Goal: Task Accomplishment & Management: Manage account settings

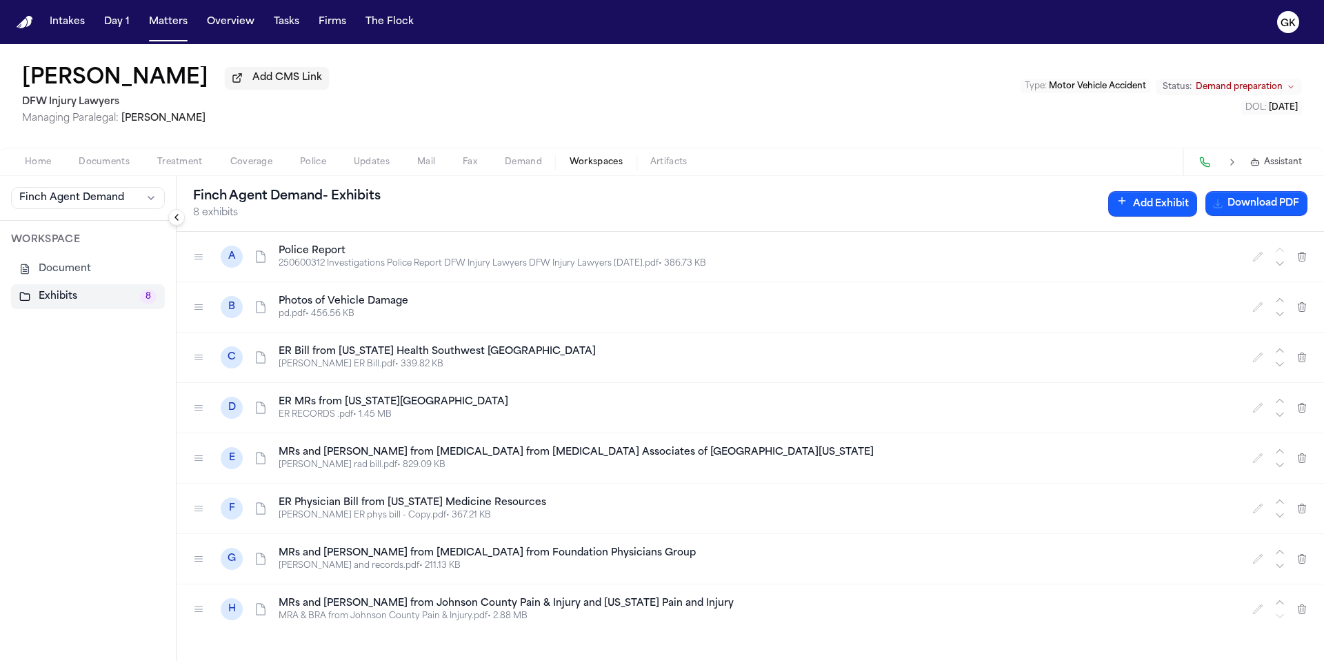
click at [31, 25] on img "Home" at bounding box center [25, 22] width 17 height 13
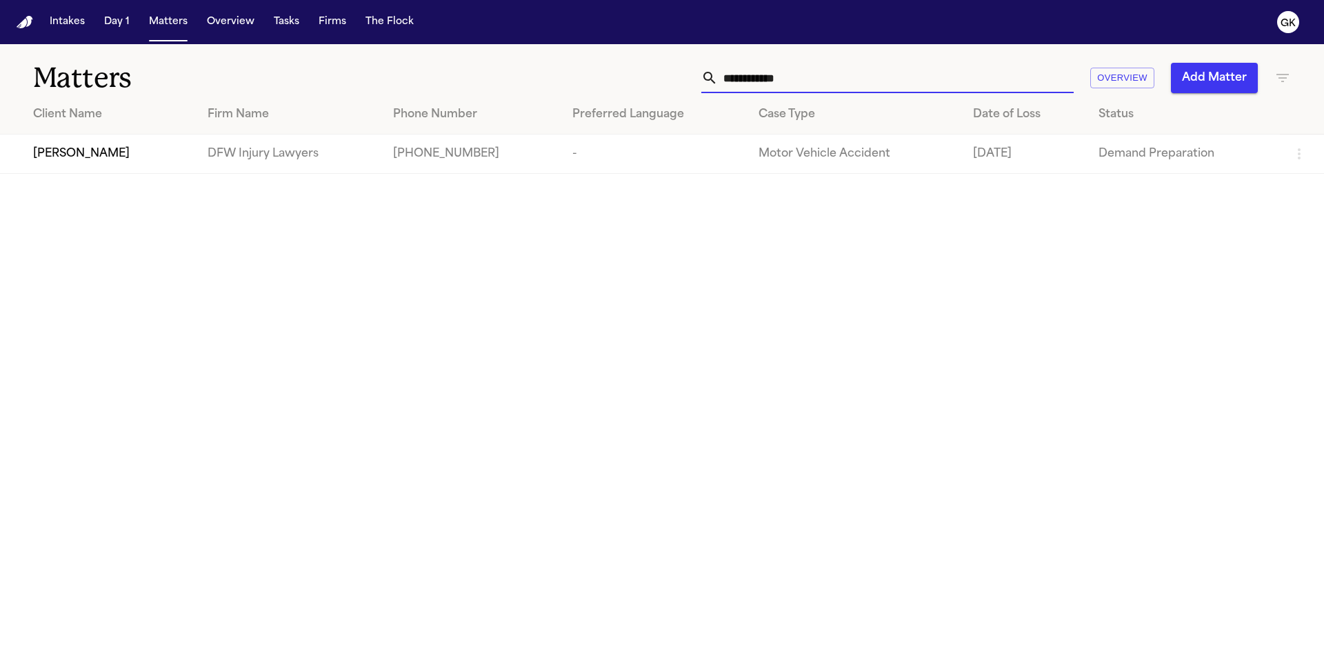
drag, startPoint x: 920, startPoint y: 83, endPoint x: 669, endPoint y: 52, distance: 253.6
click at [671, 52] on div "**********" at bounding box center [662, 69] width 1324 height 51
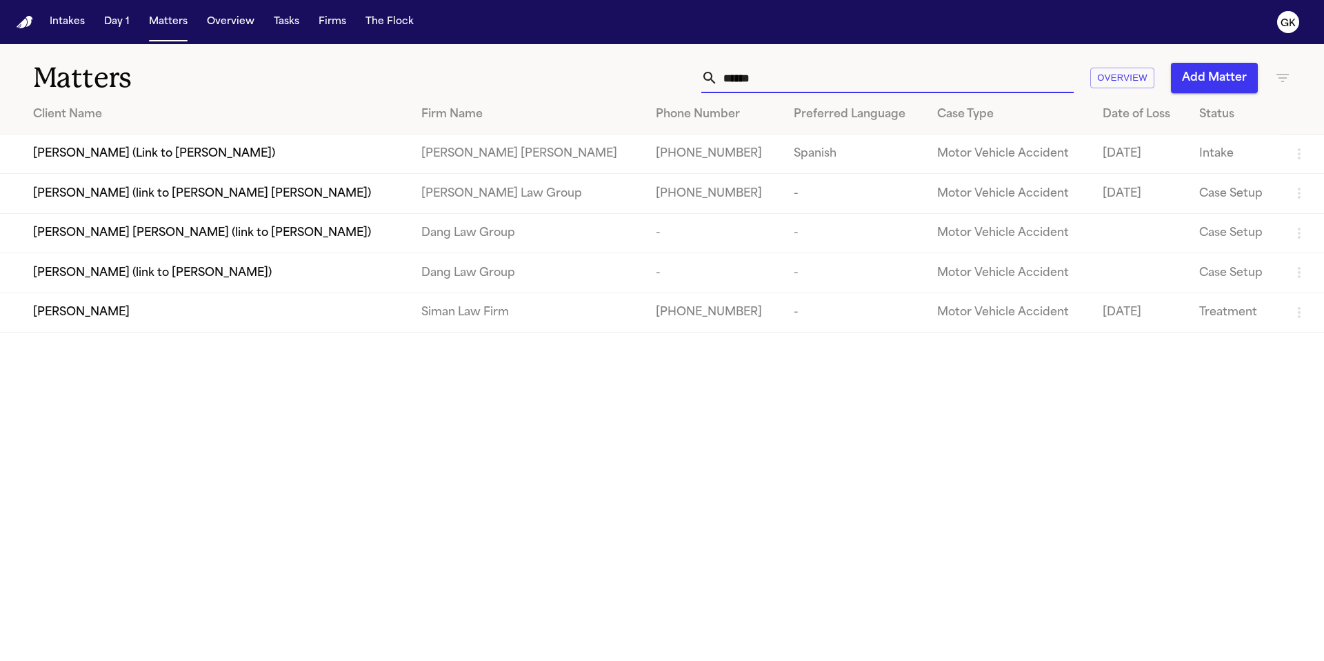
type input "******"
click at [244, 321] on div "[PERSON_NAME]" at bounding box center [216, 312] width 366 height 17
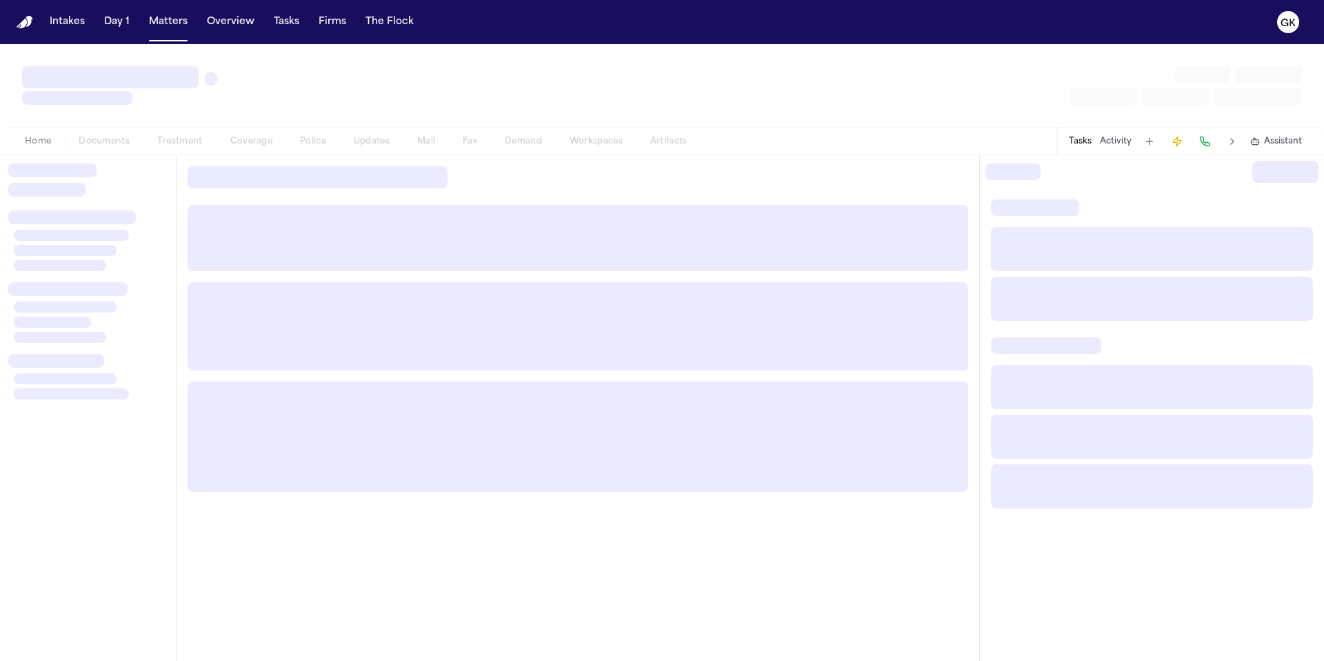
click at [533, 141] on div "Home Documents Treatment Coverage Police Updates Mail Fax Demand Workspaces Art…" at bounding box center [356, 141] width 690 height 17
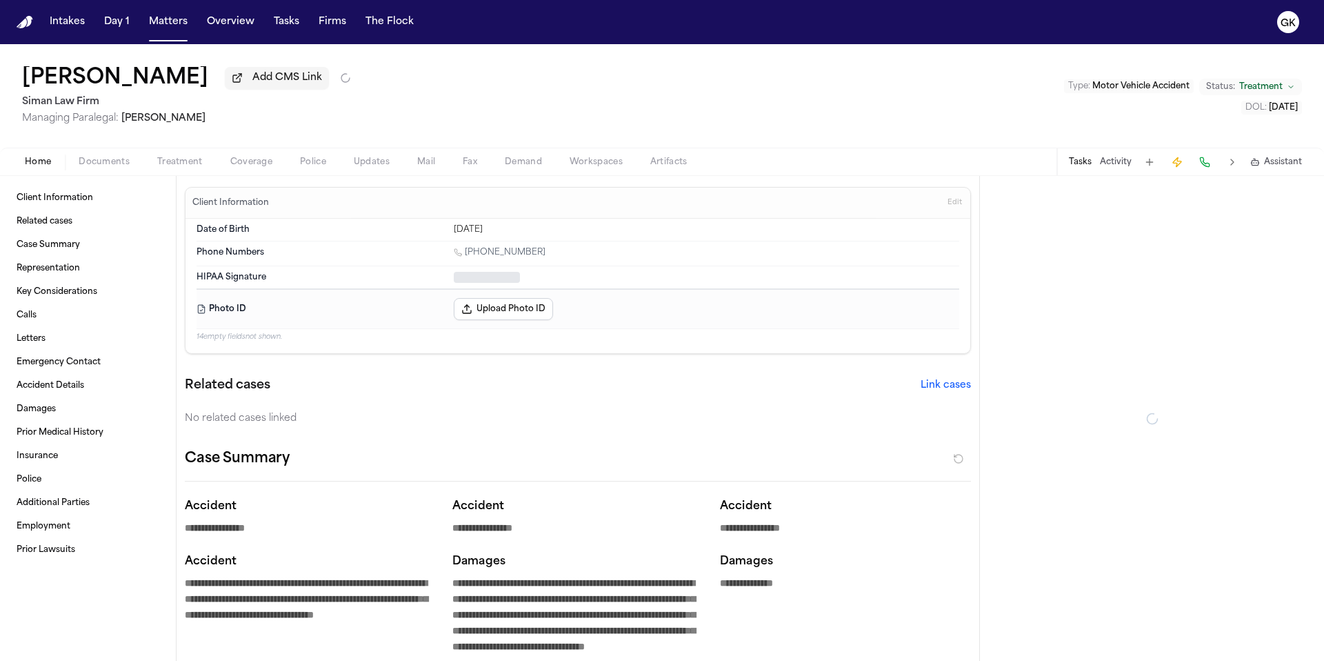
type textarea "*"
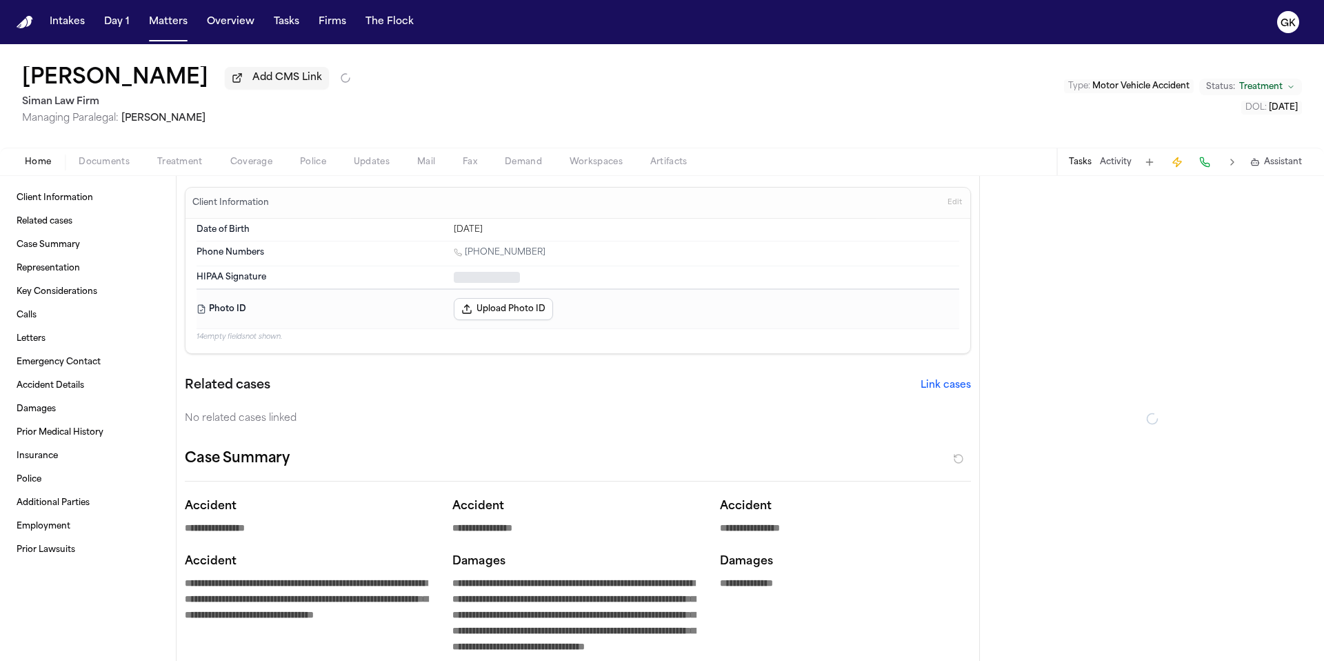
type textarea "*"
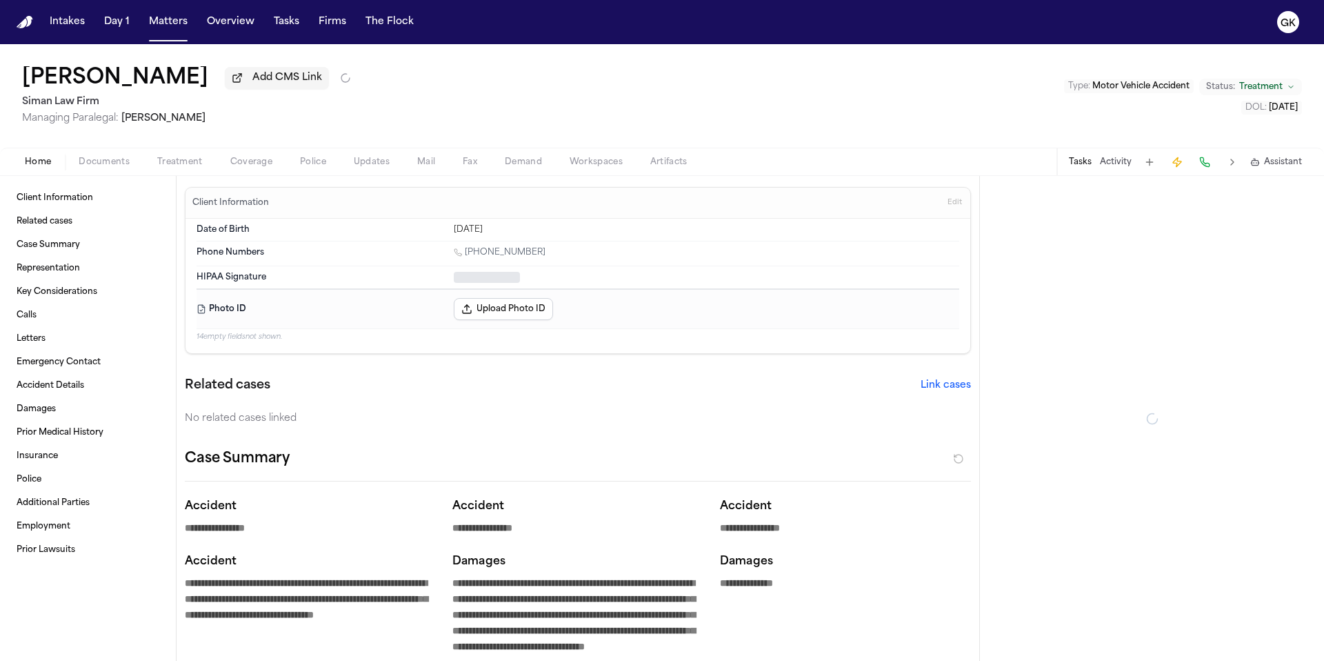
type textarea "*"
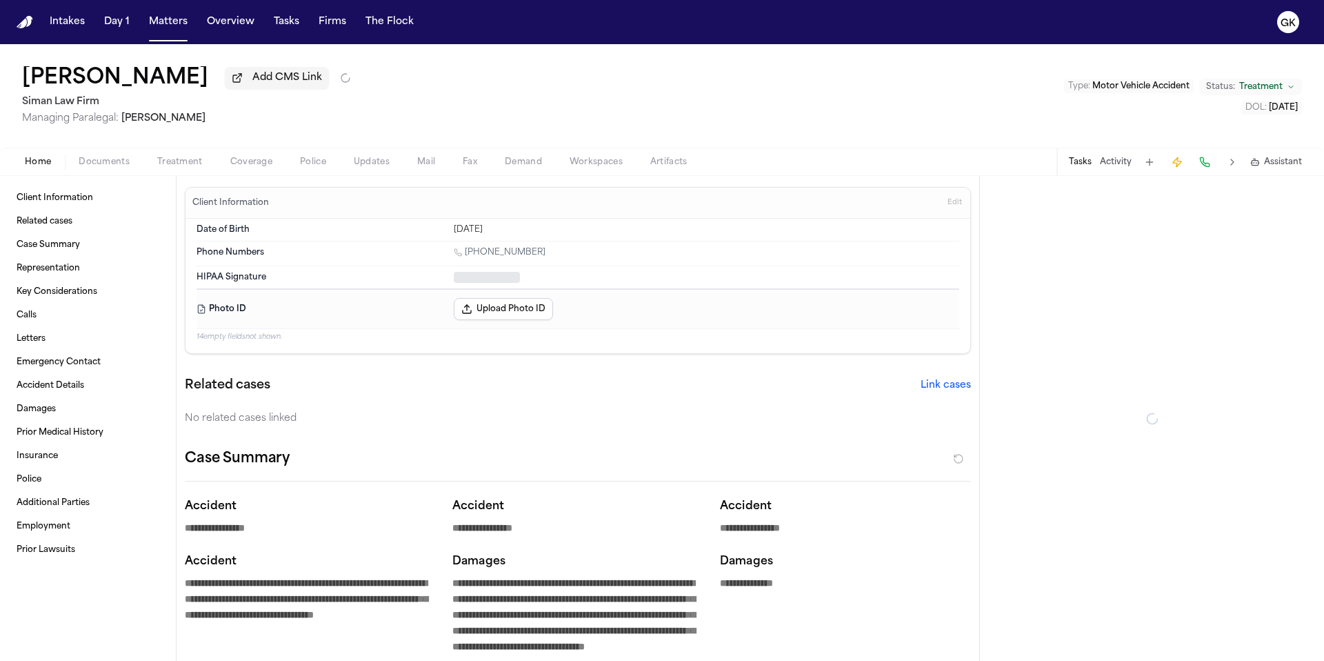
type textarea "*"
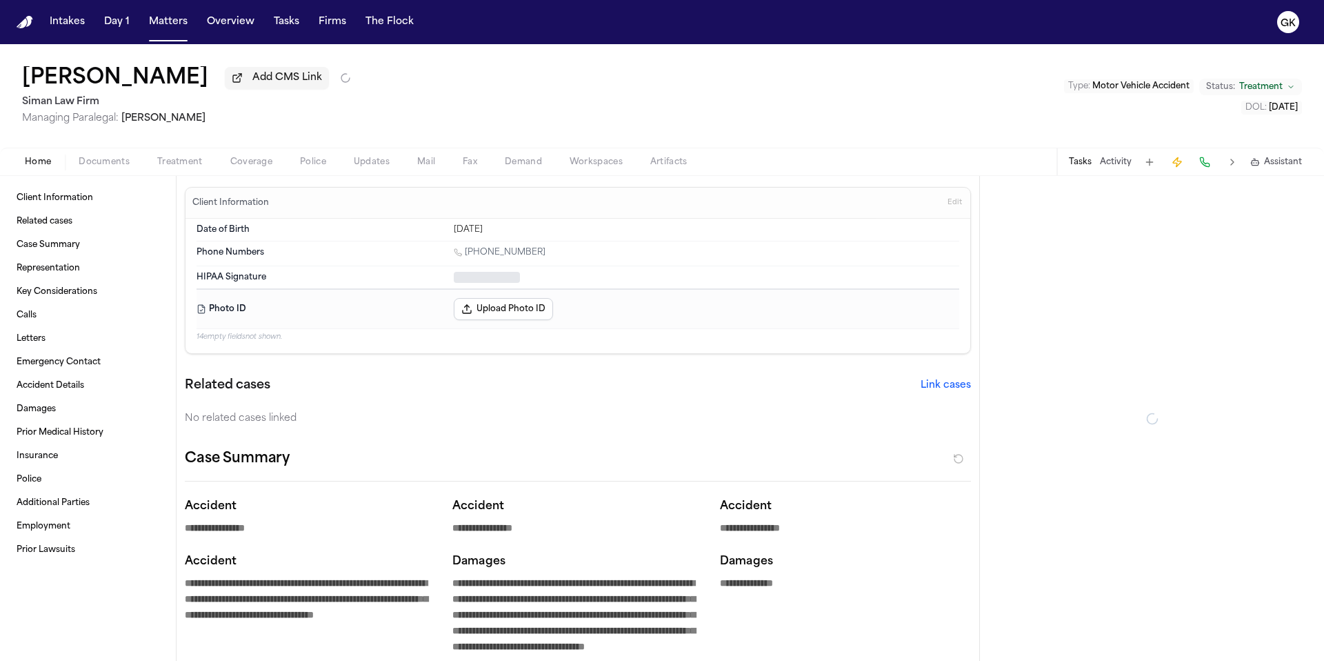
type textarea "*"
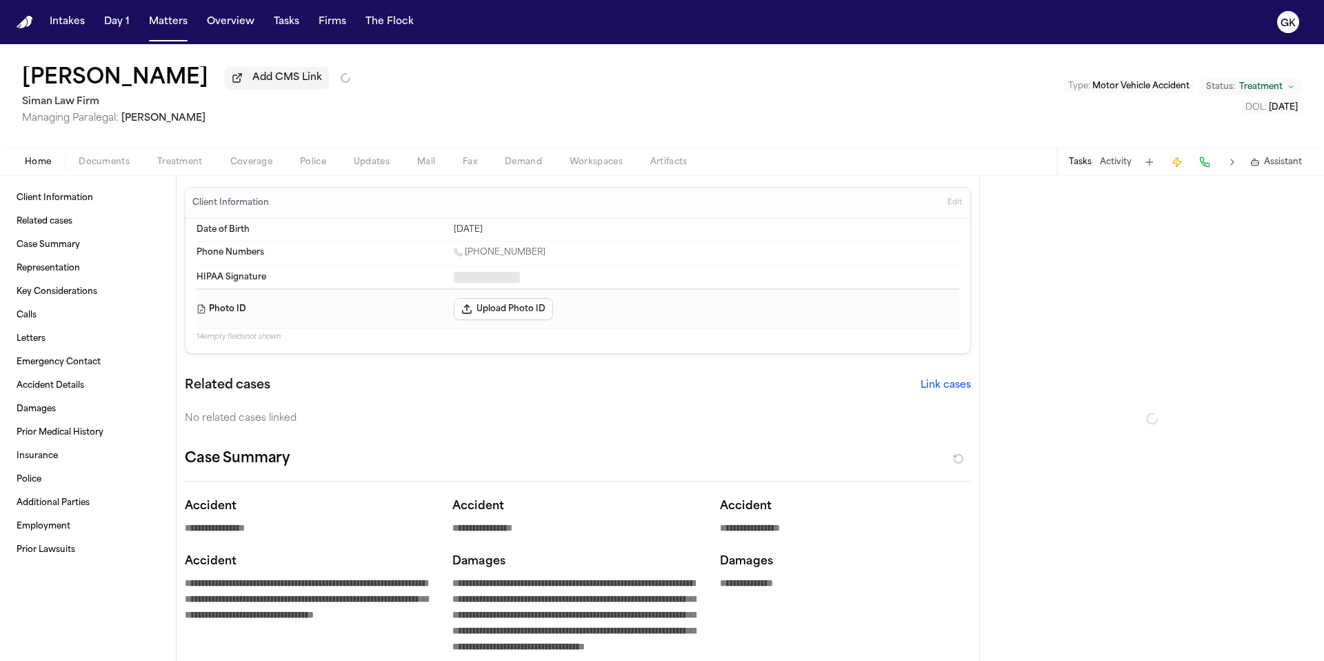
type textarea "*"
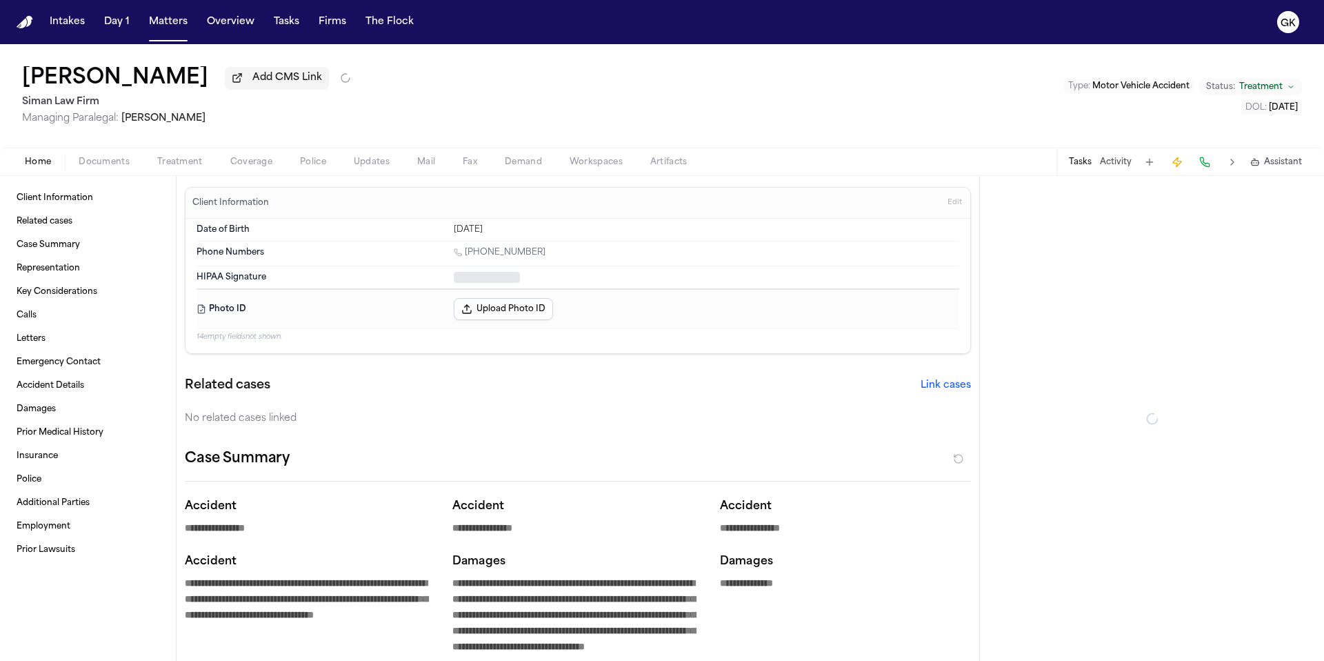
type textarea "*"
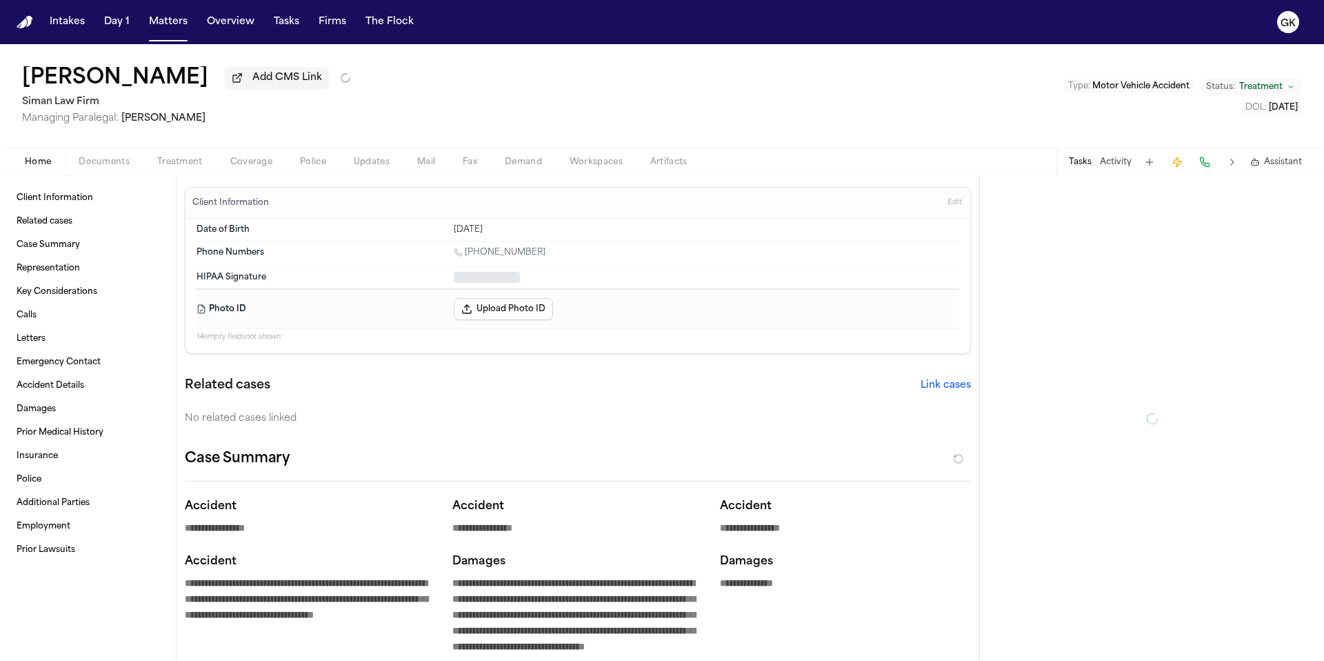
type textarea "*"
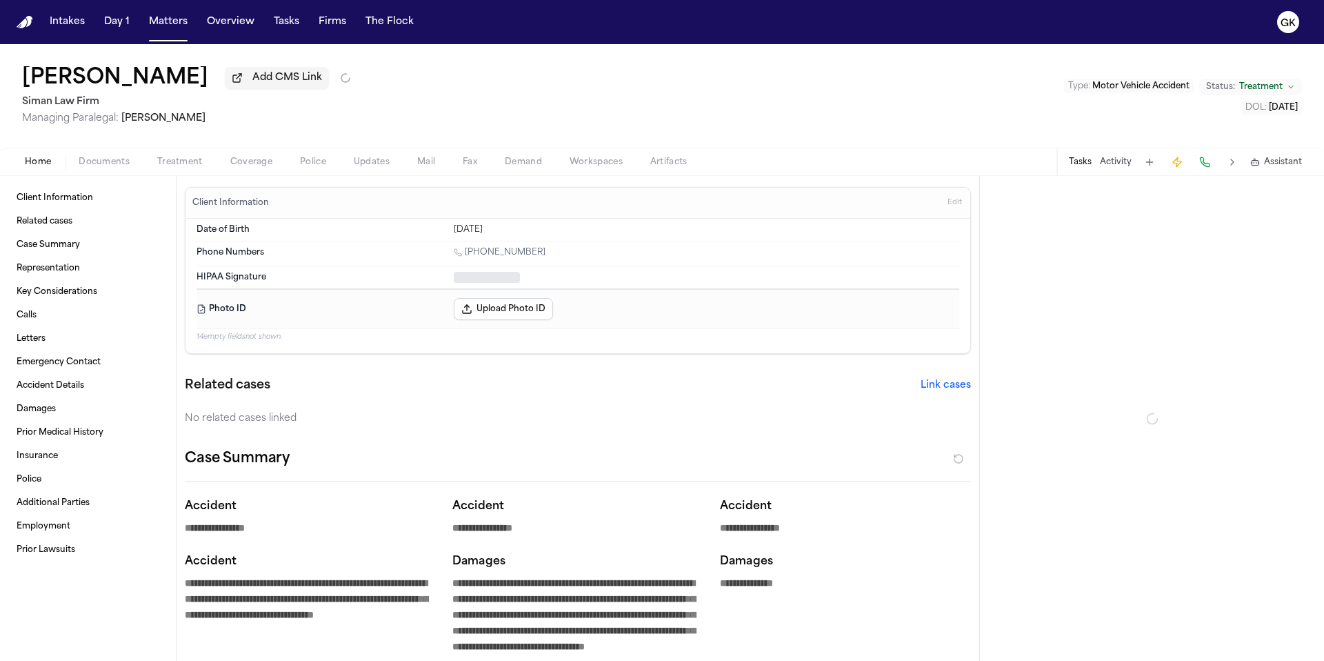
type textarea "*"
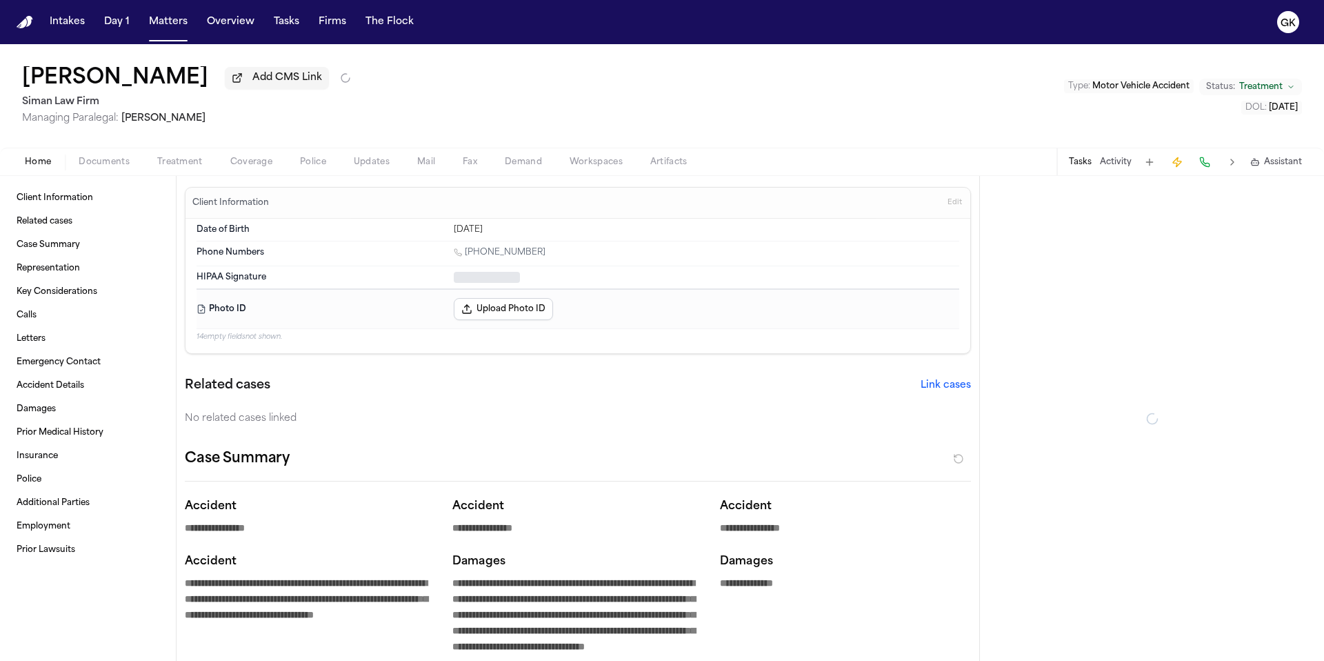
type textarea "*"
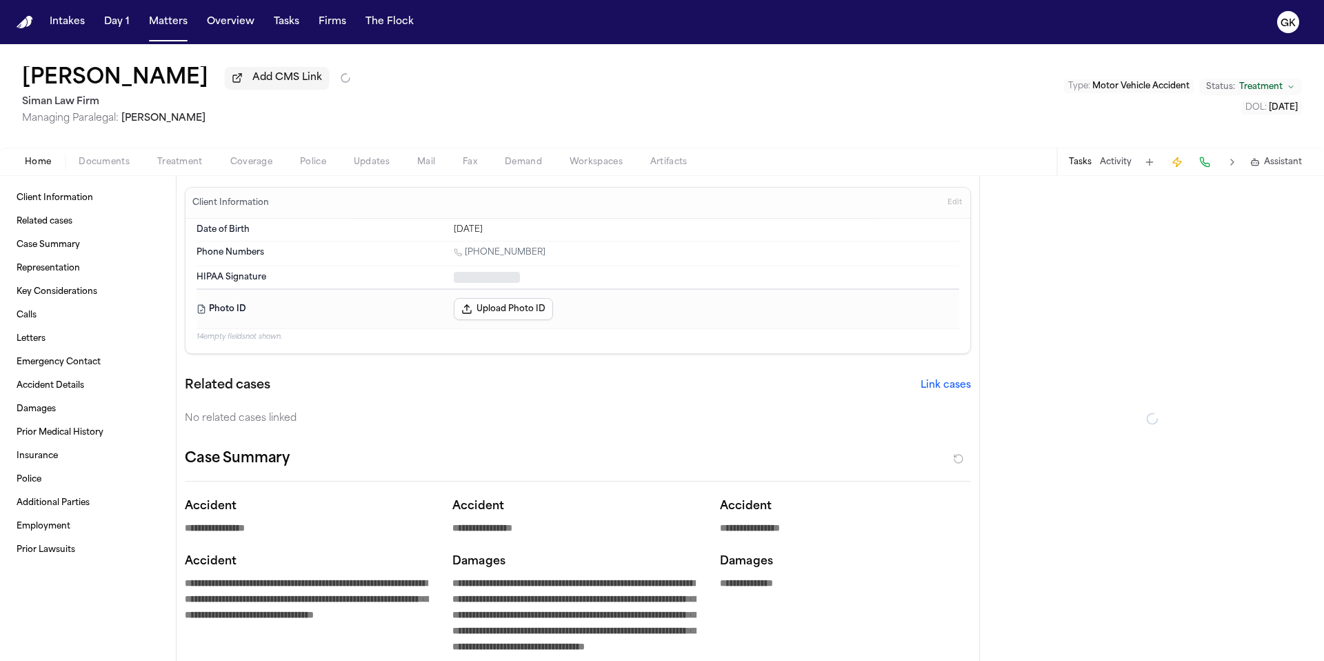
type textarea "*"
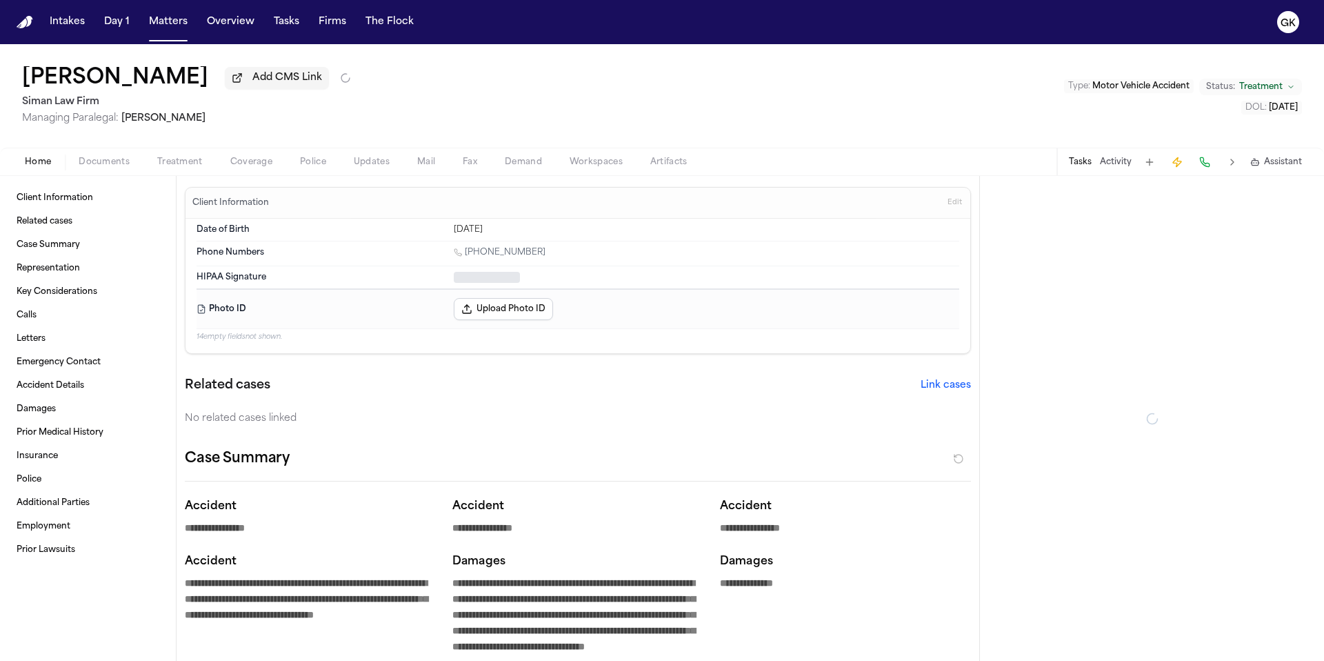
type textarea "*"
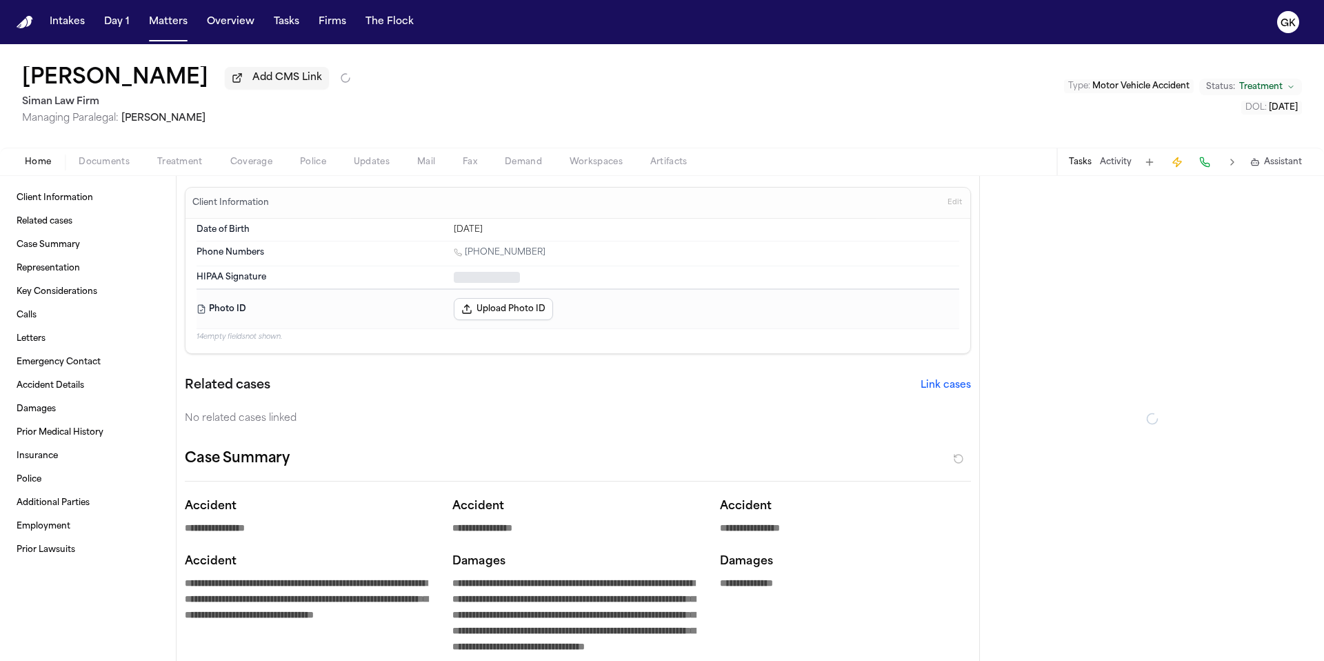
type textarea "*"
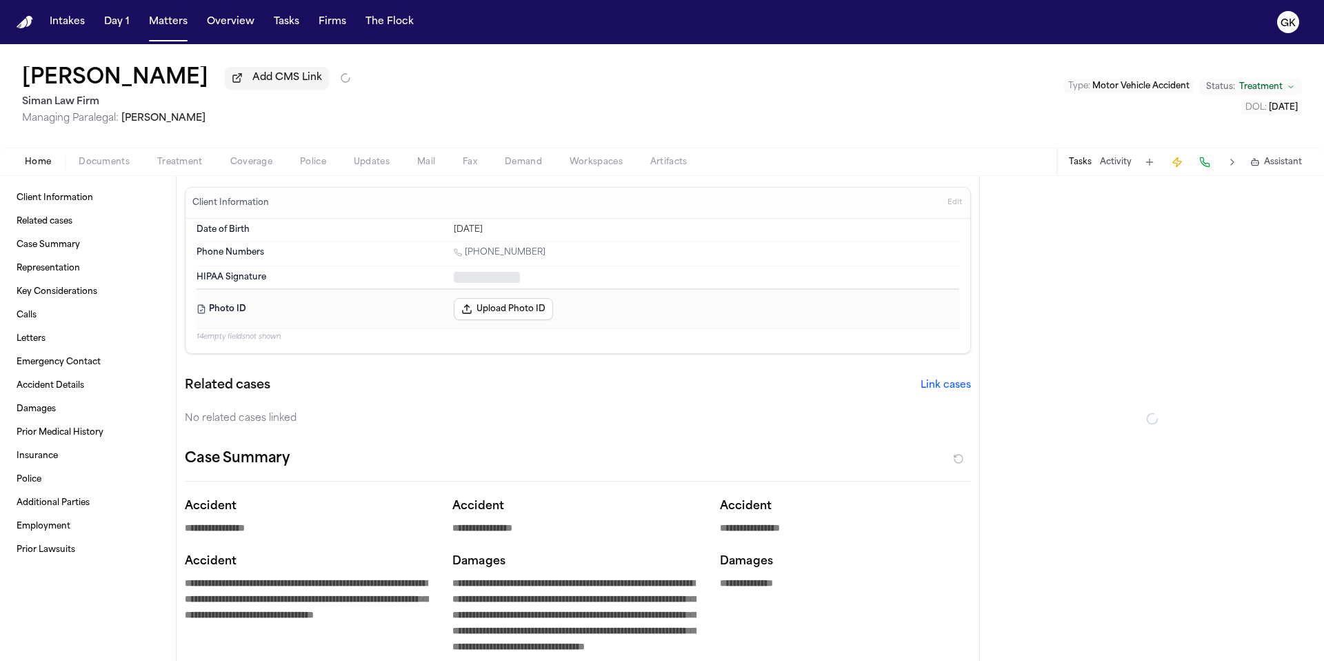
type textarea "*"
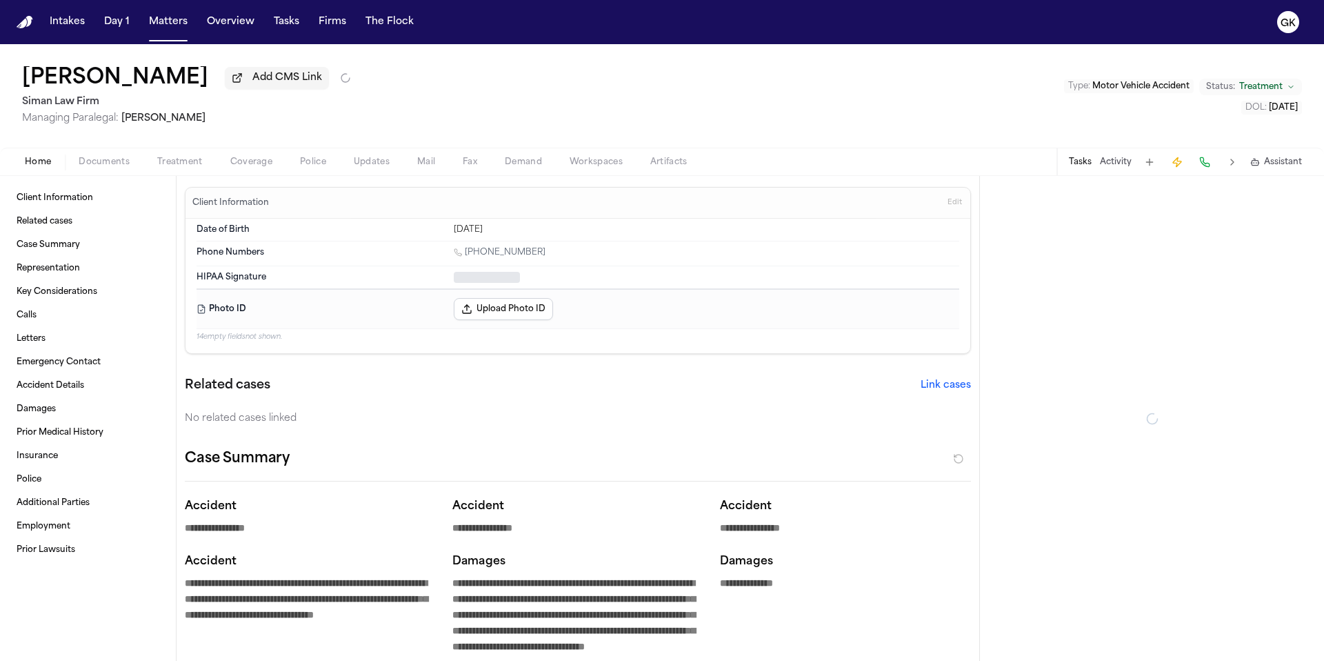
type textarea "*"
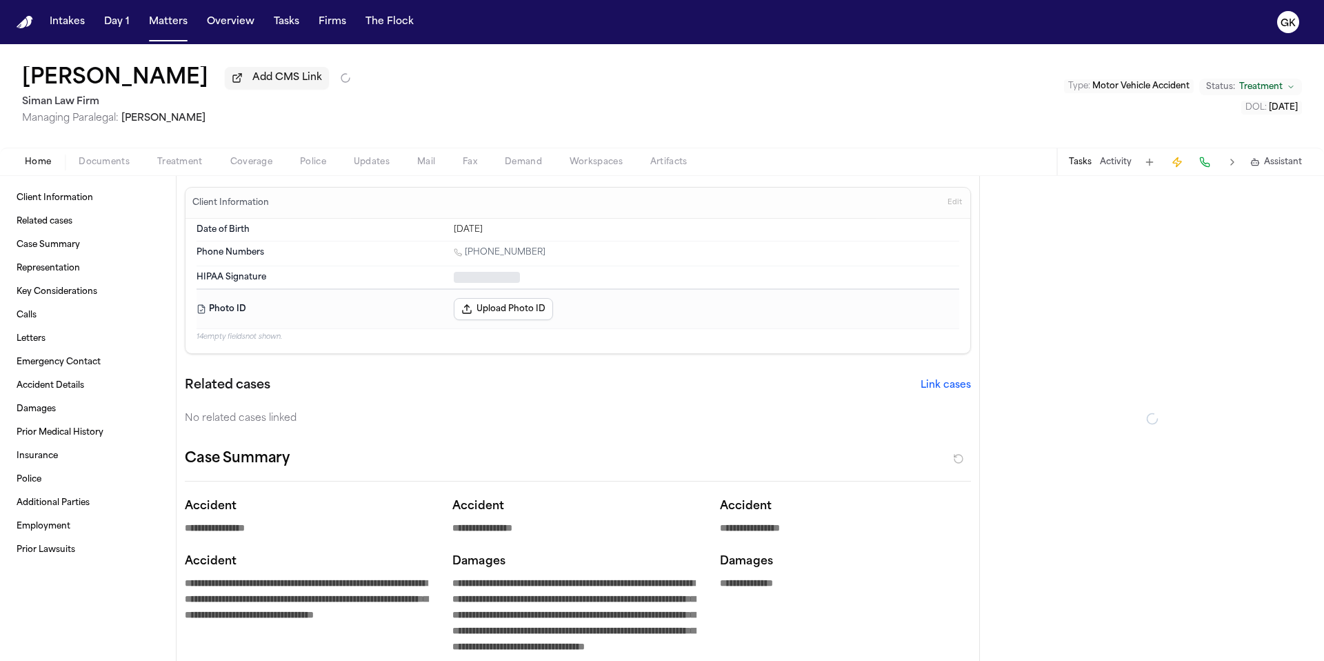
type textarea "*"
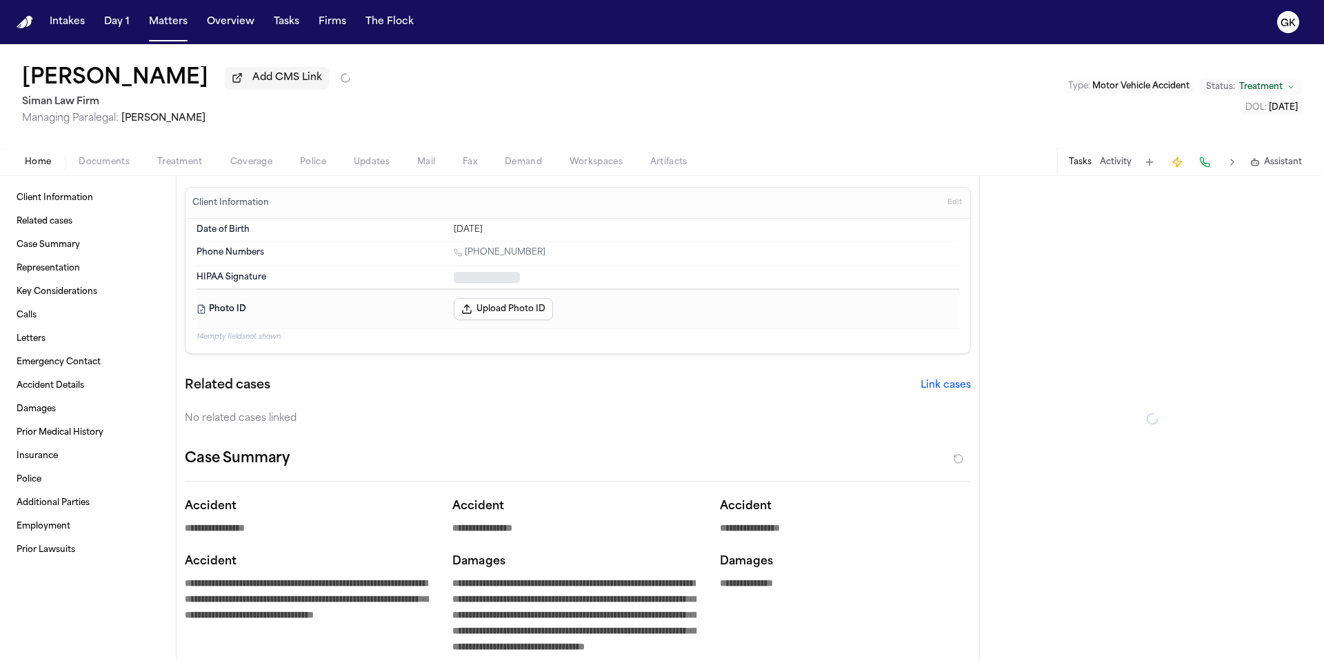
type textarea "*"
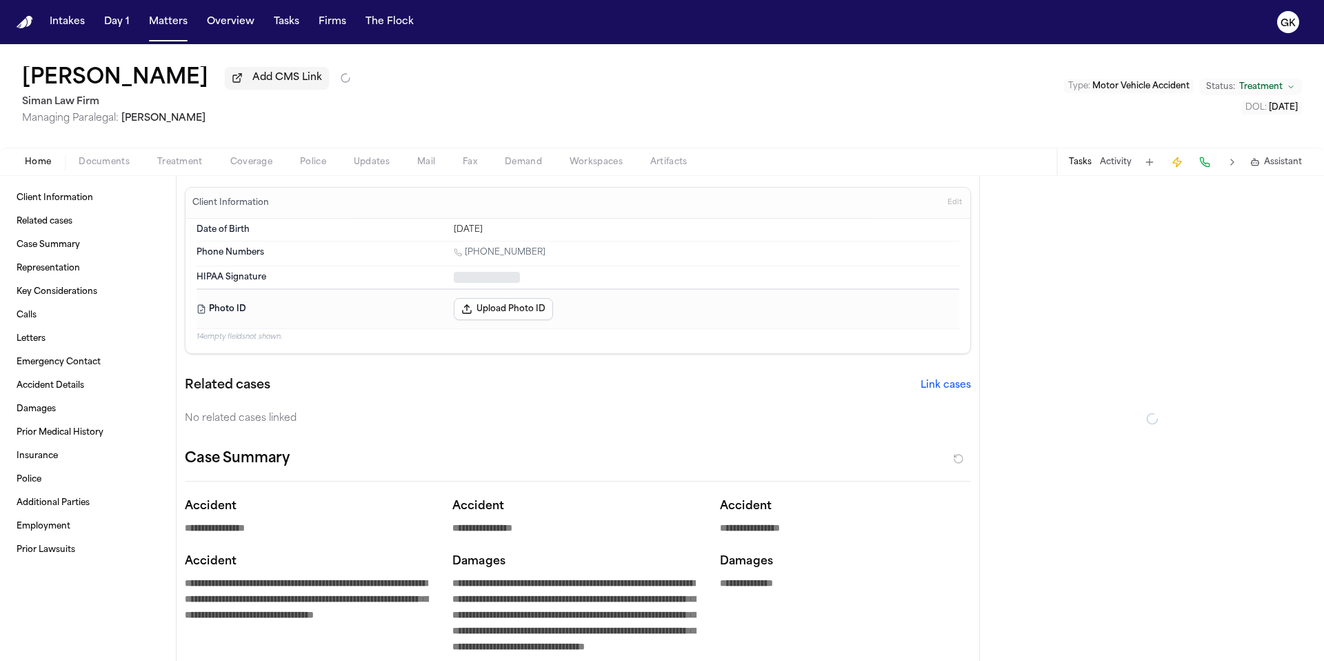
type textarea "*"
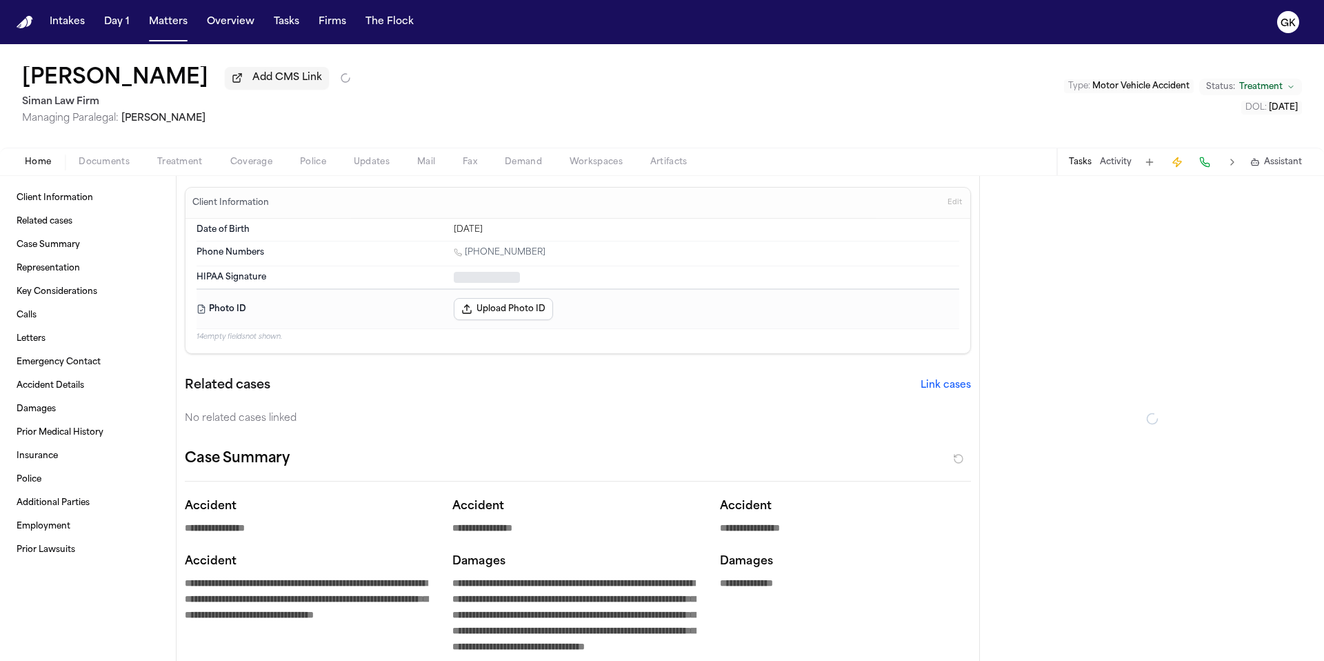
type textarea "*"
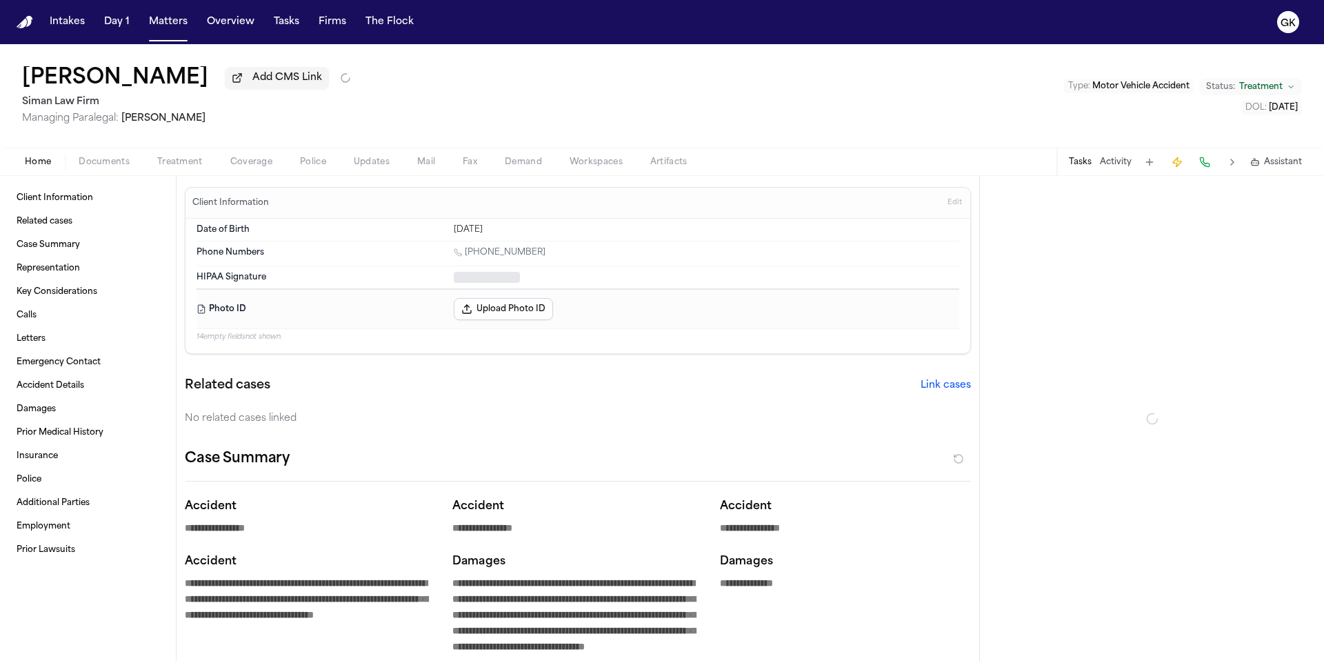
type textarea "*"
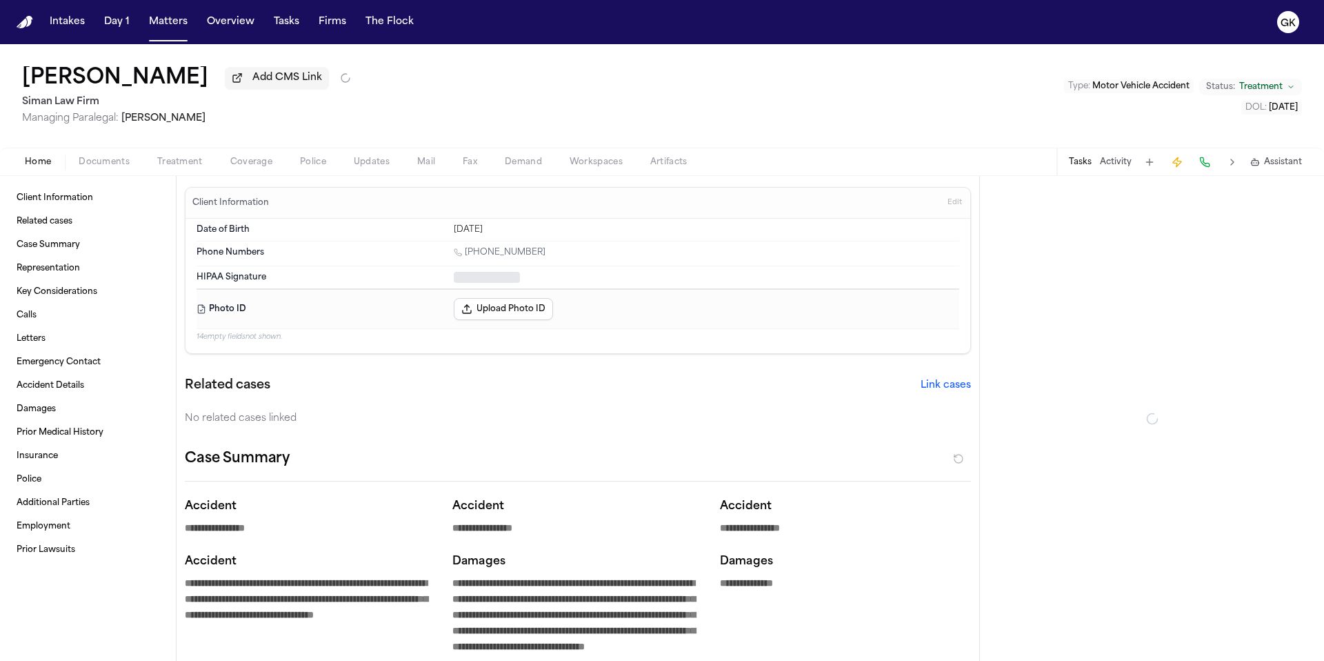
type textarea "*"
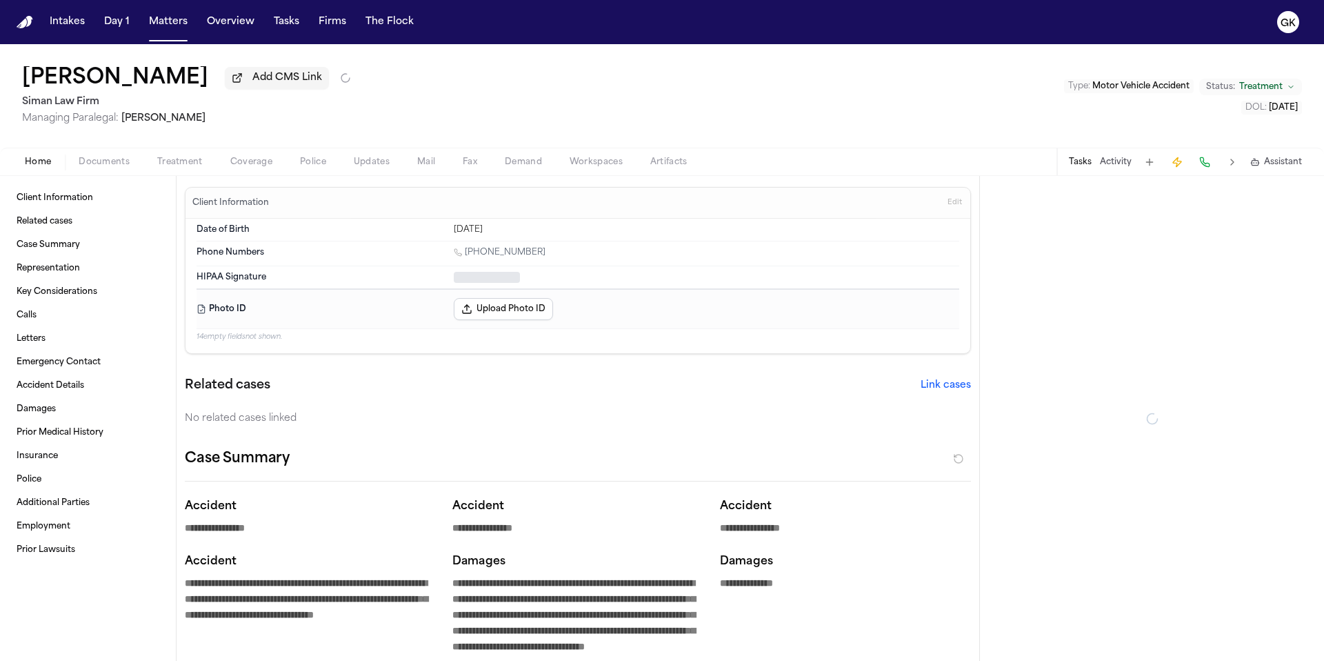
type textarea "*"
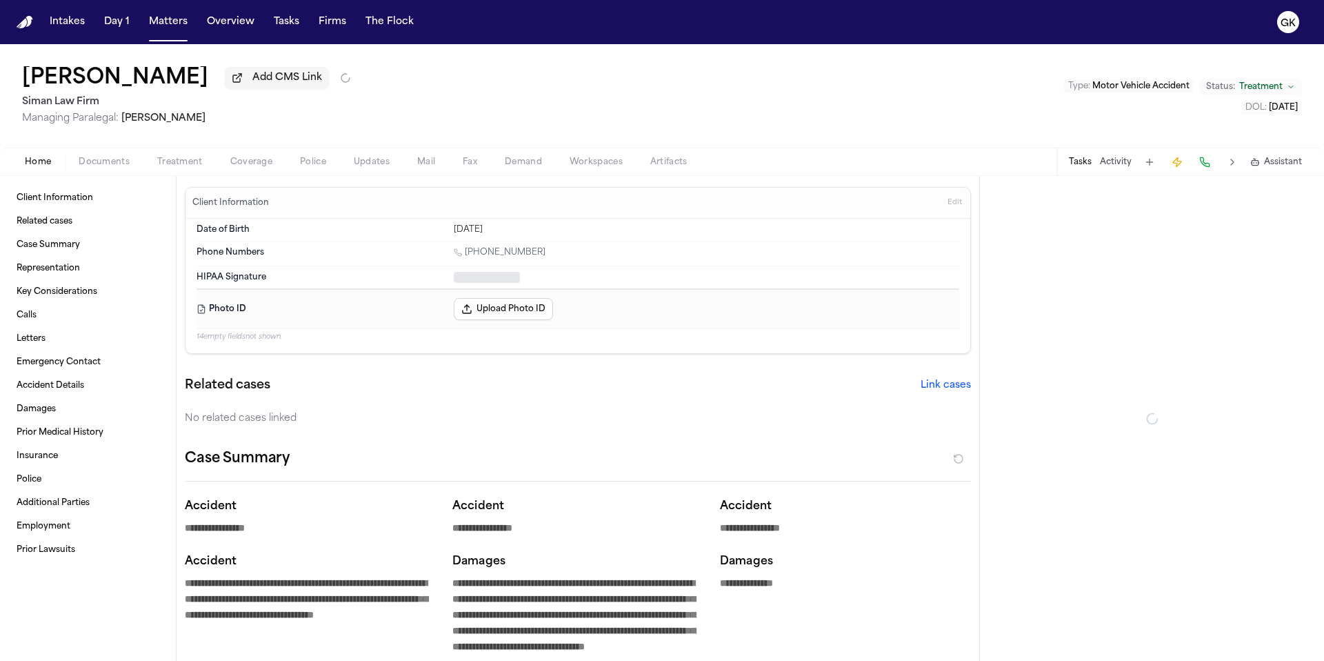
type textarea "*"
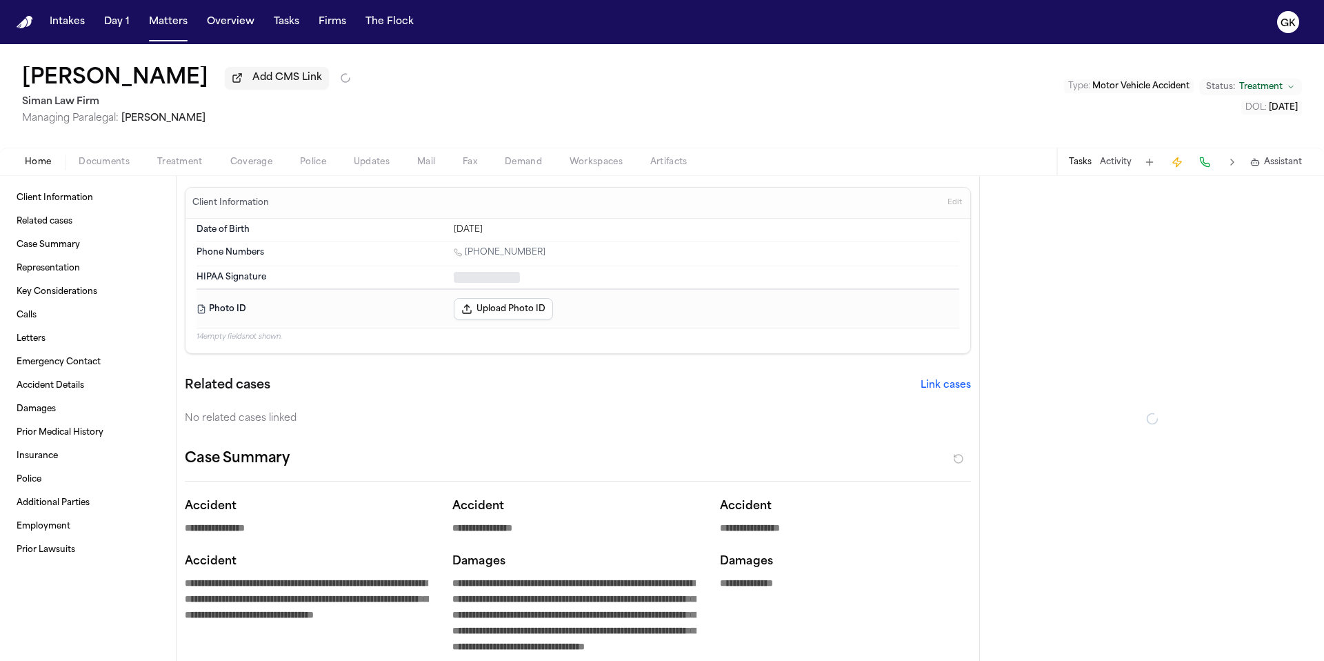
type textarea "*"
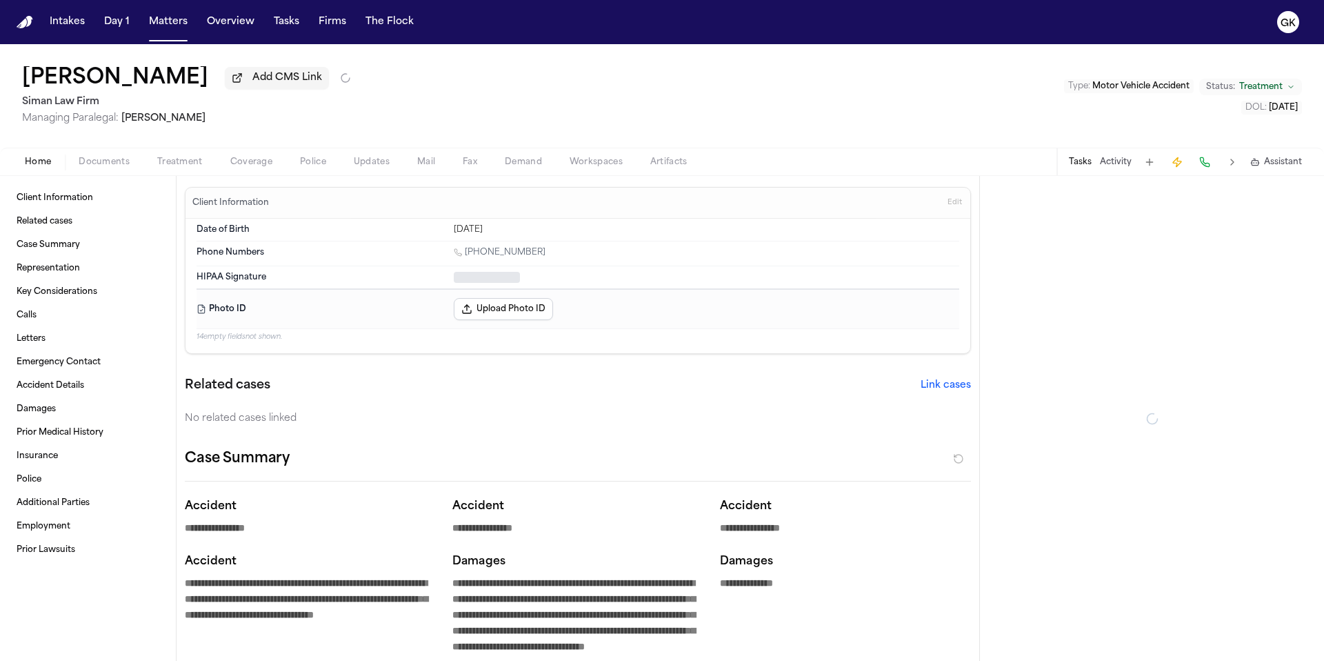
type textarea "*"
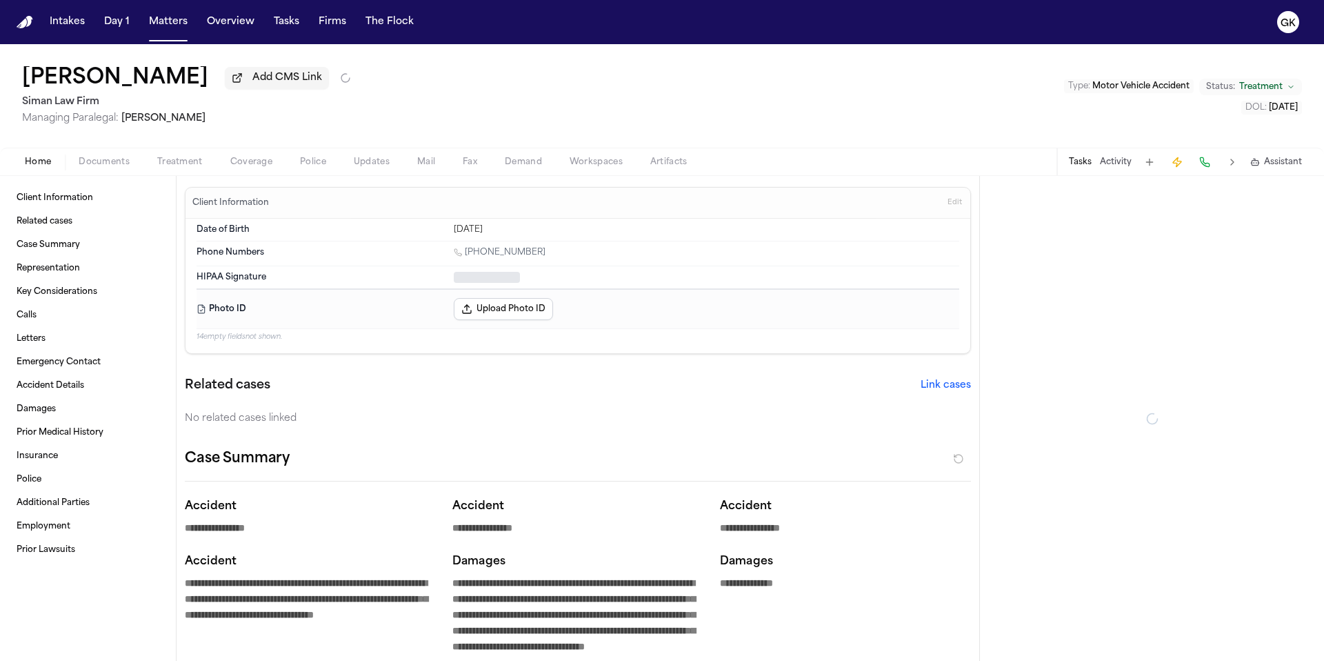
type textarea "*"
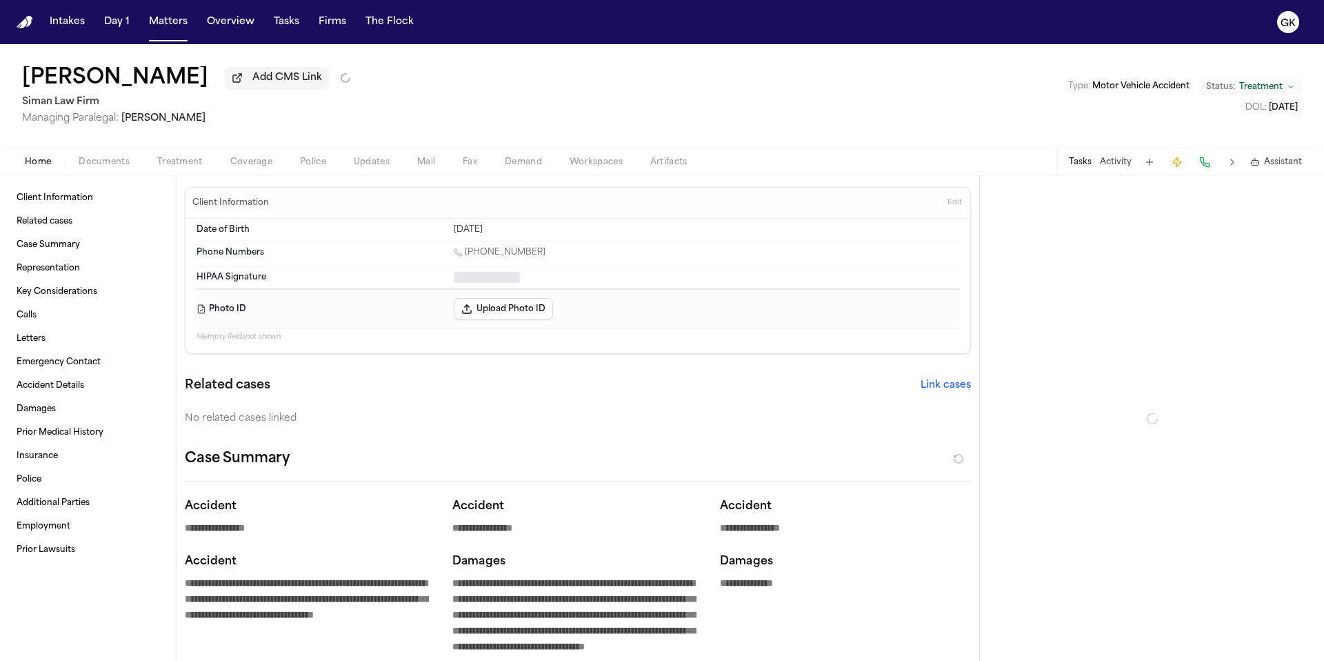
type textarea "*"
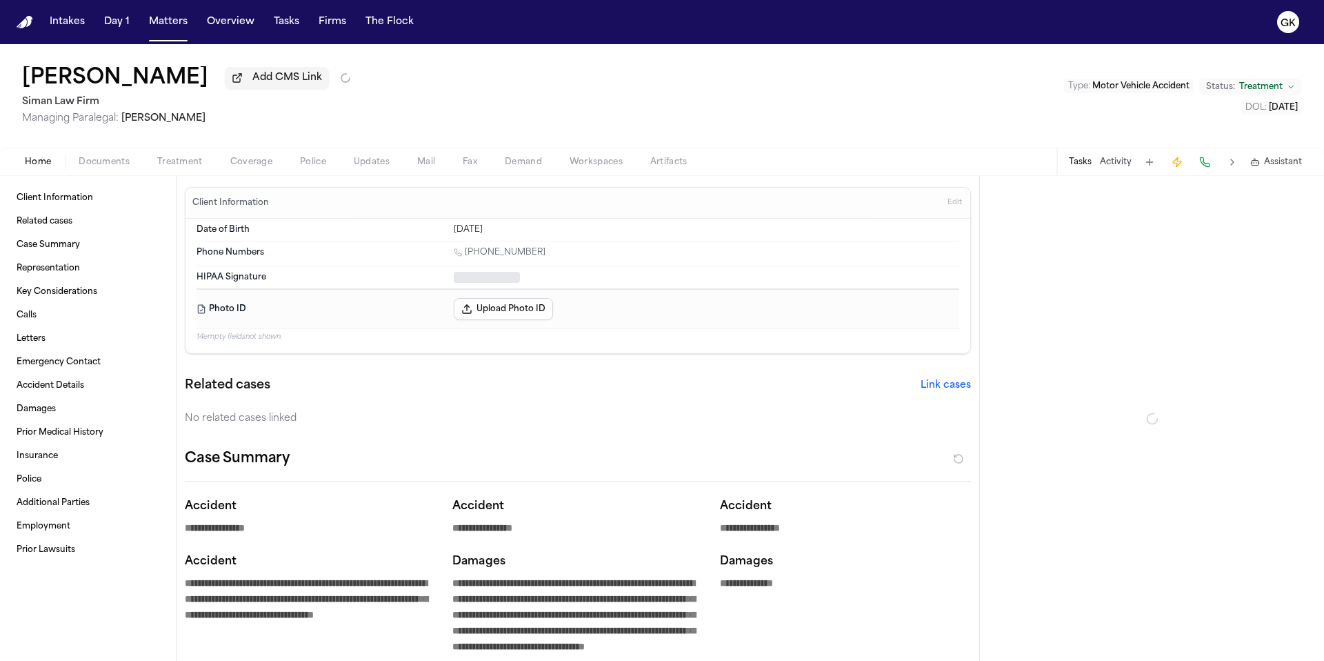
type textarea "*"
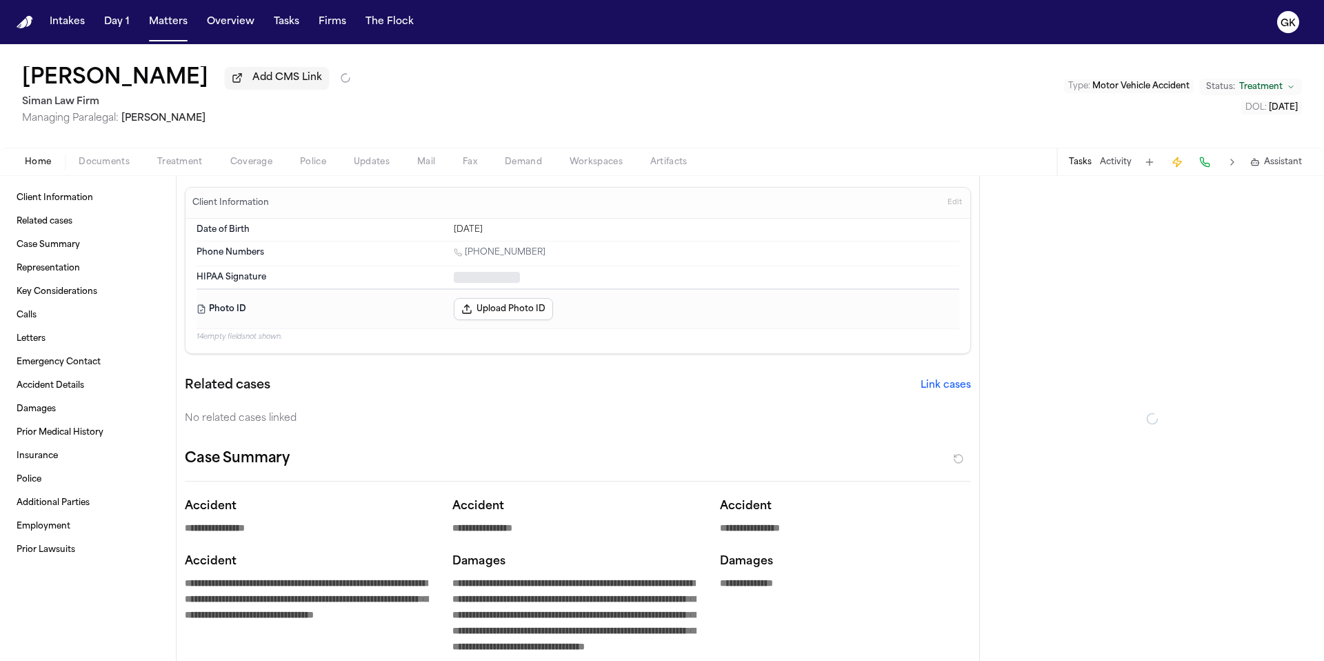
type textarea "*"
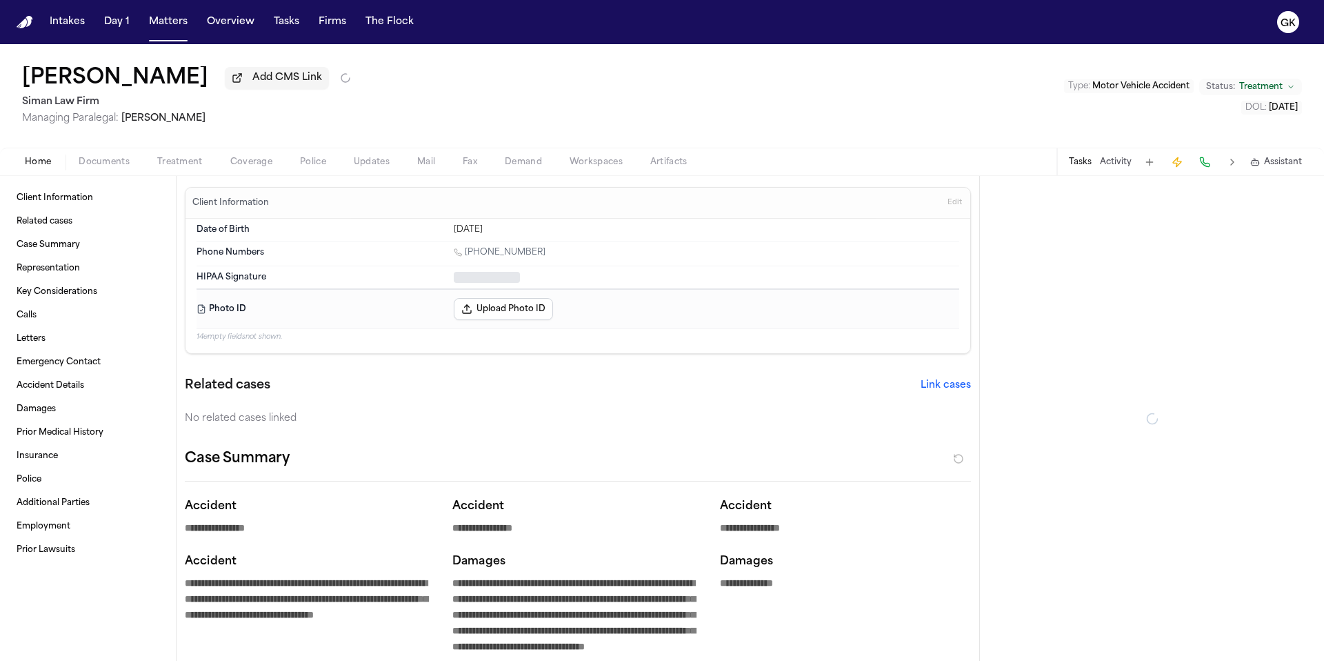
type textarea "*"
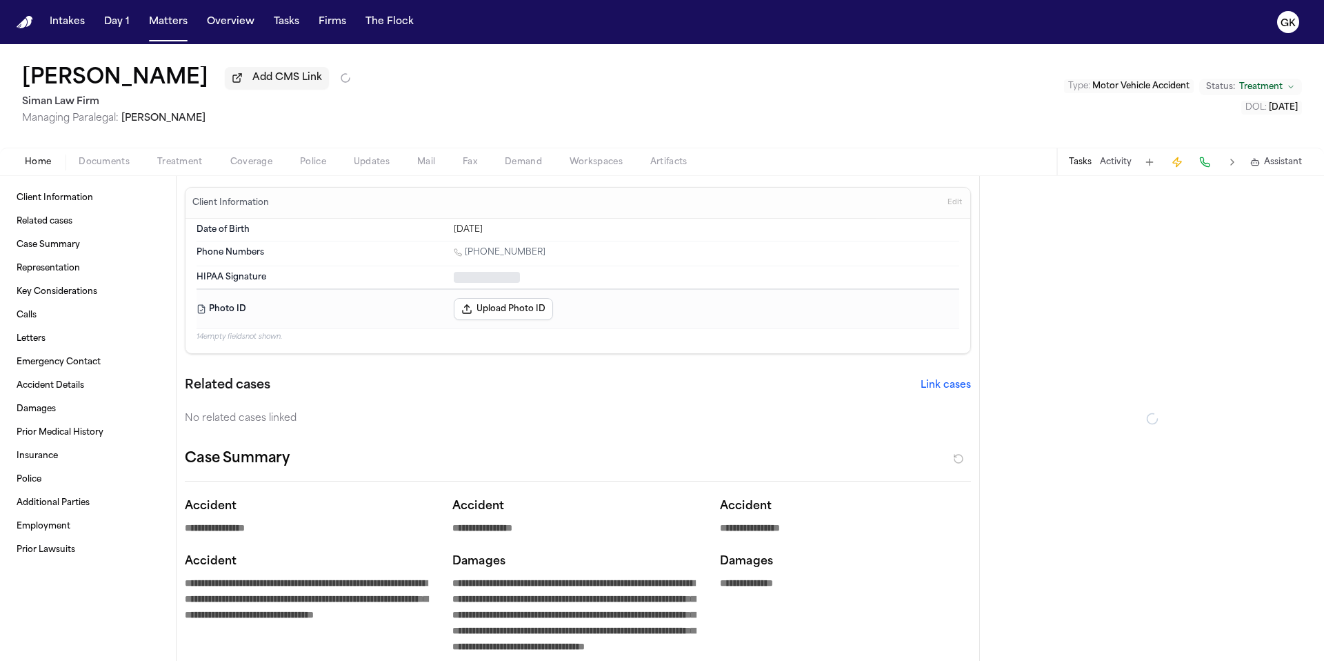
type textarea "*"
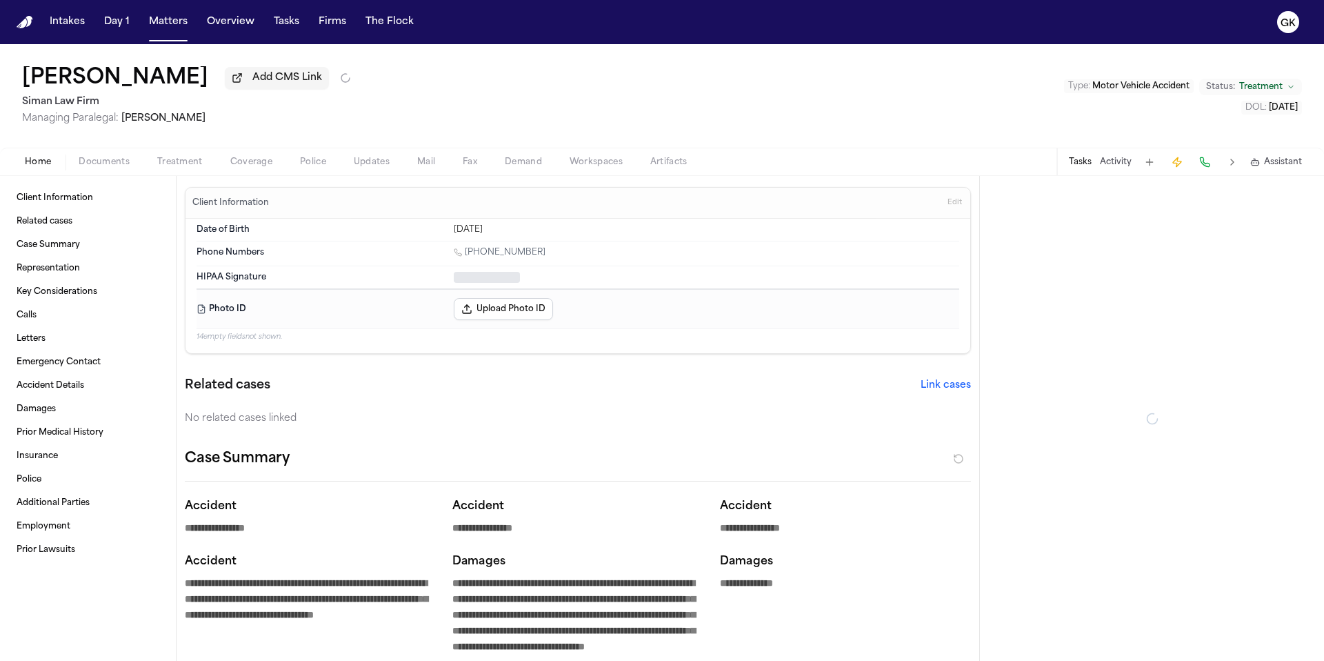
type textarea "*"
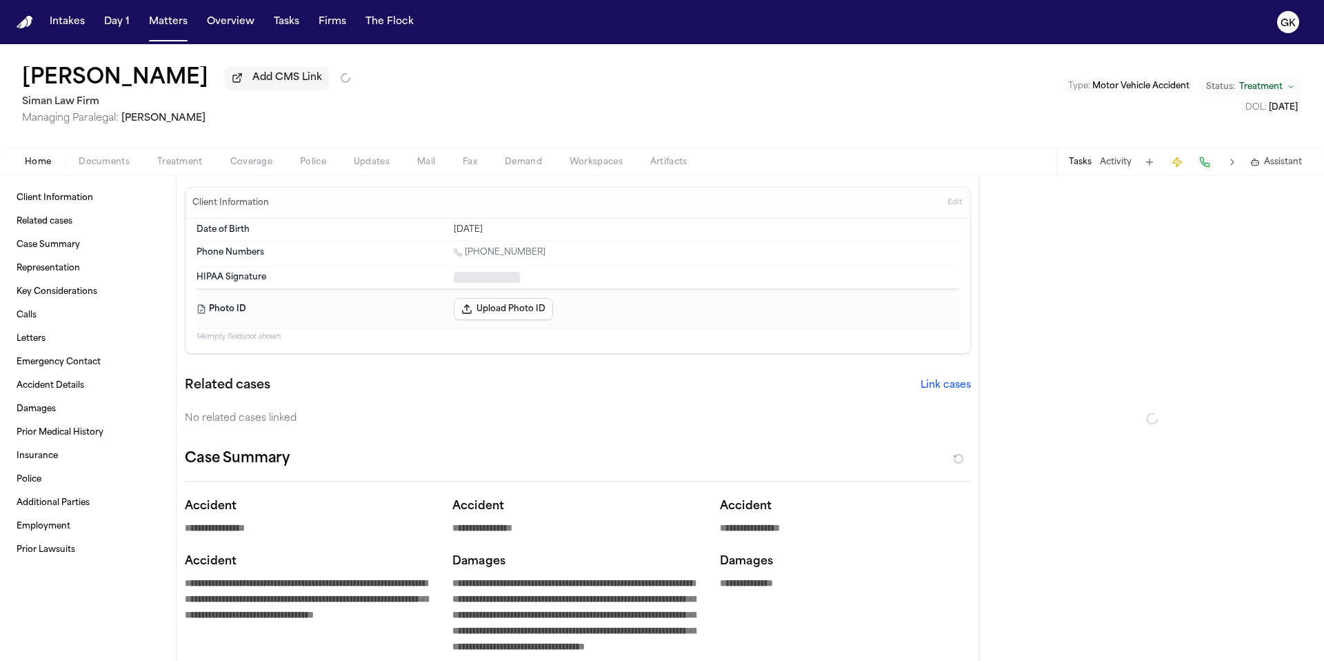
type textarea "*"
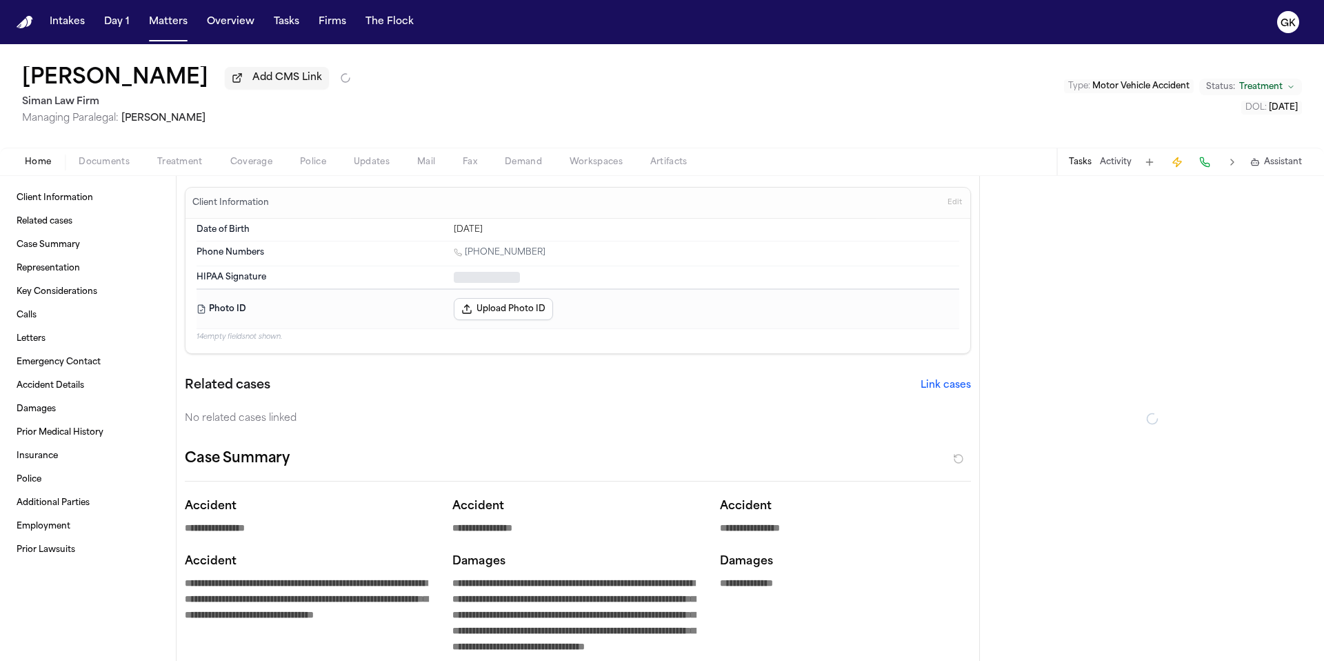
type textarea "*"
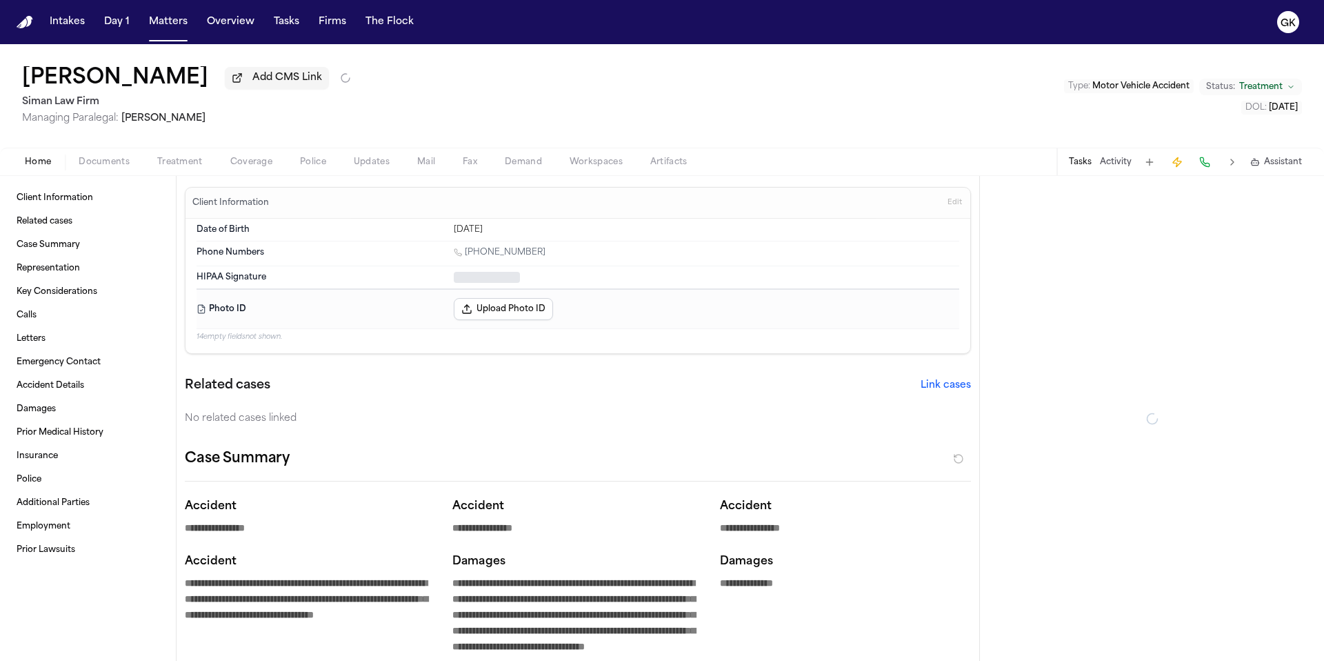
type textarea "*"
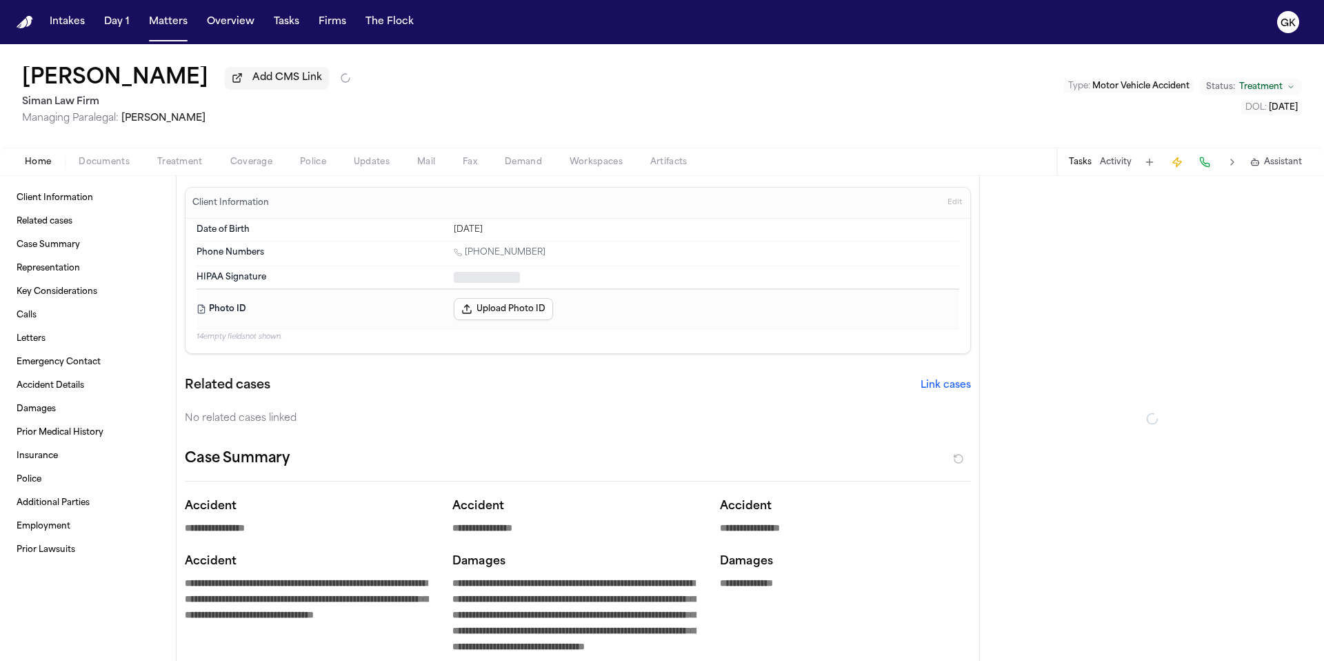
type textarea "*"
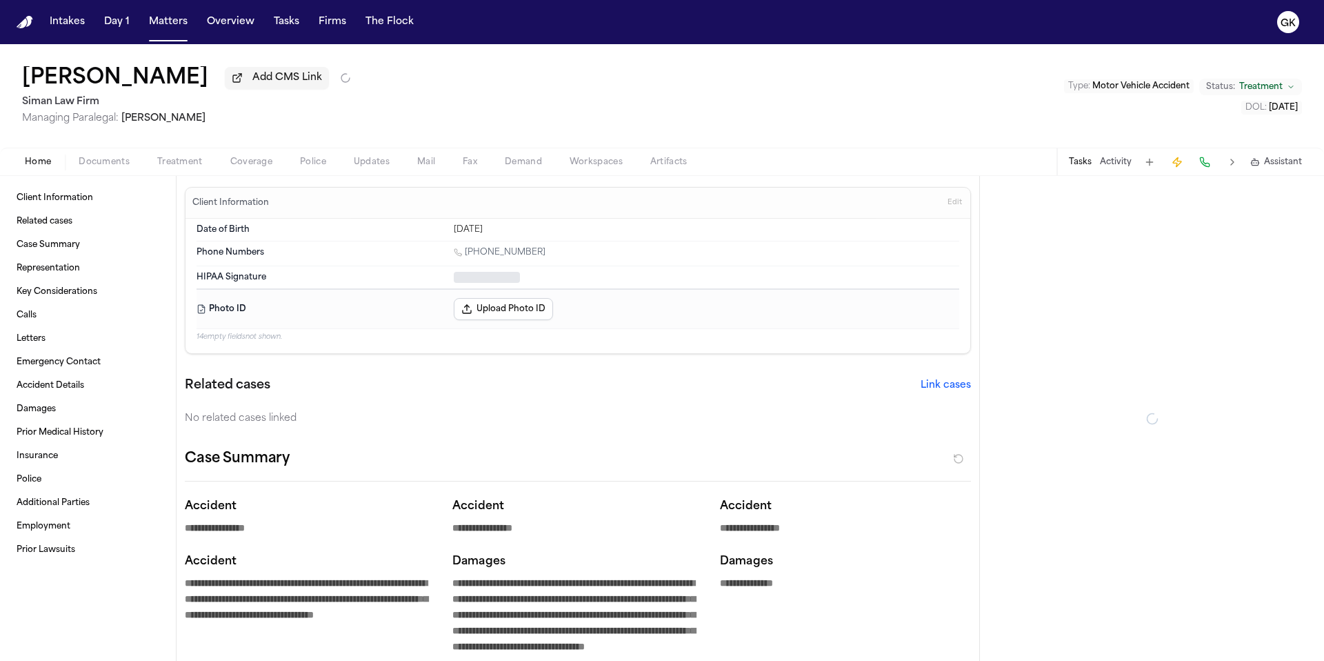
type textarea "*"
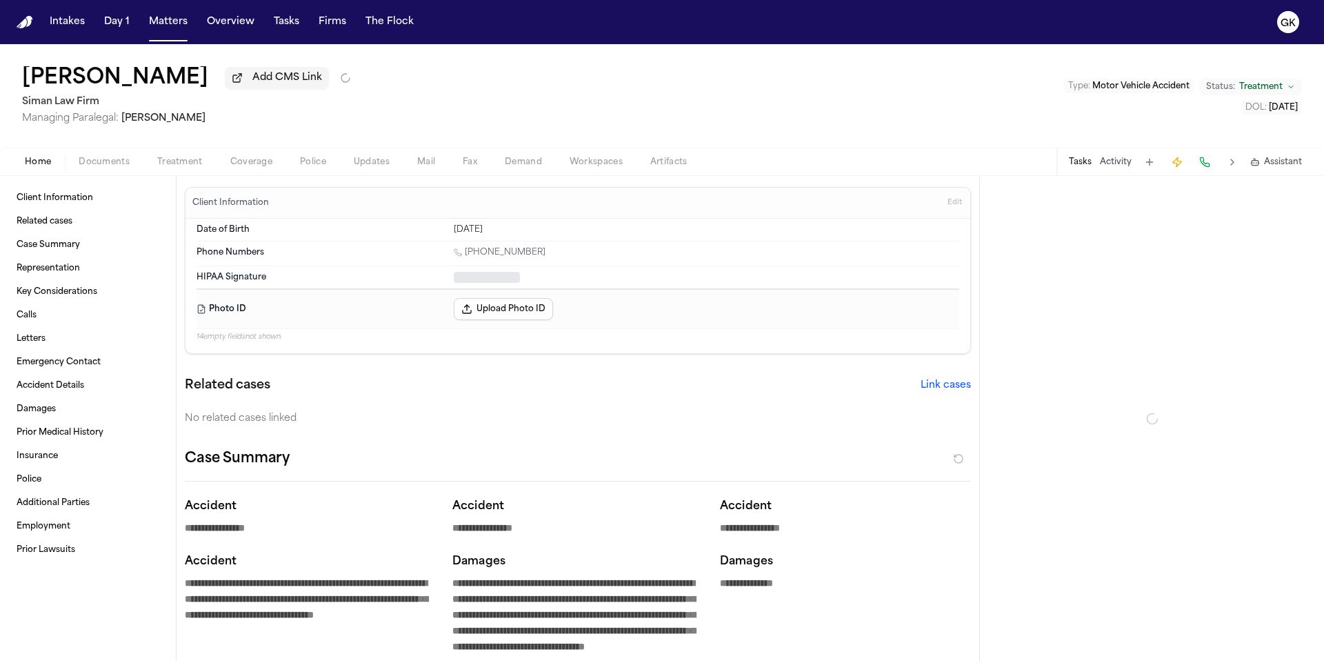
type textarea "*"
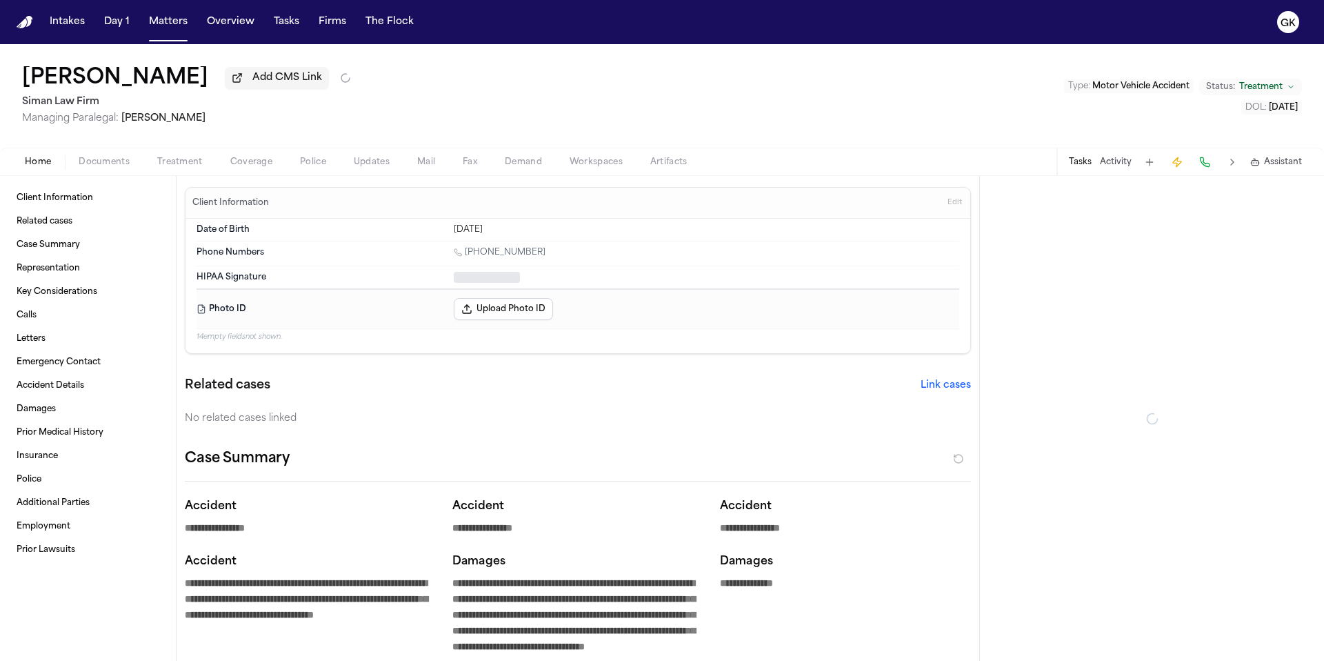
type textarea "*"
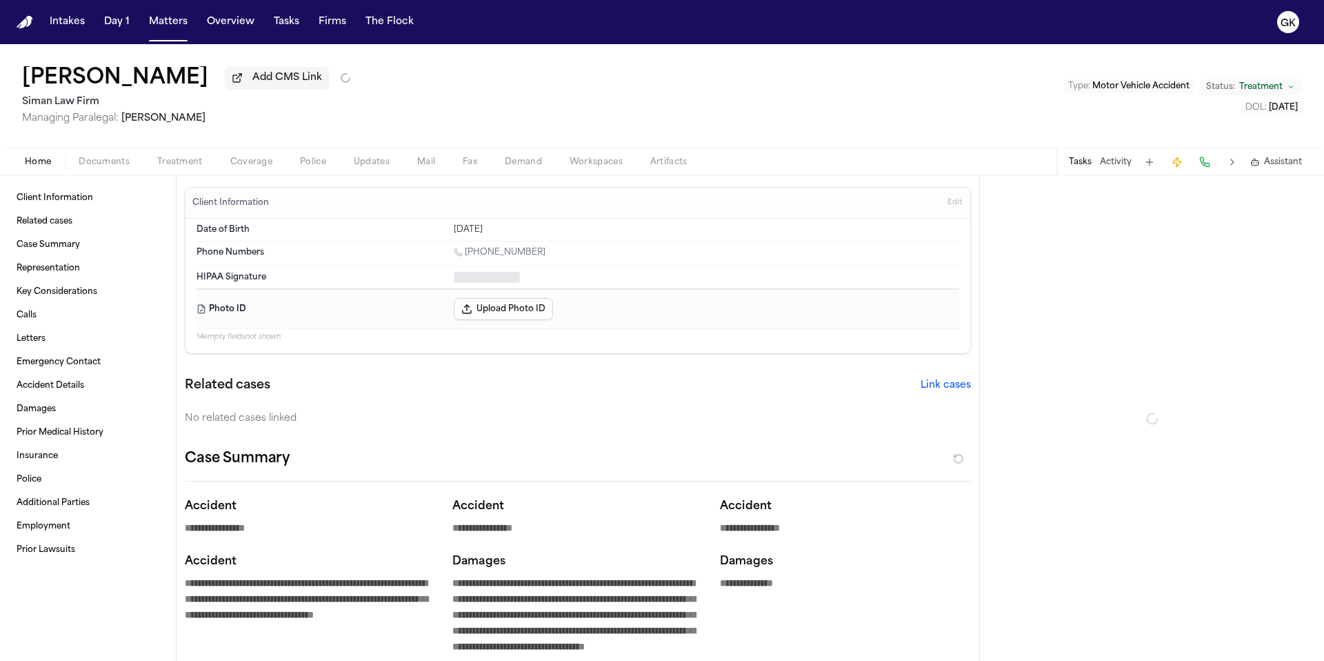
type textarea "*"
click at [1259, 90] on span "Treatment" at bounding box center [1260, 86] width 43 height 11
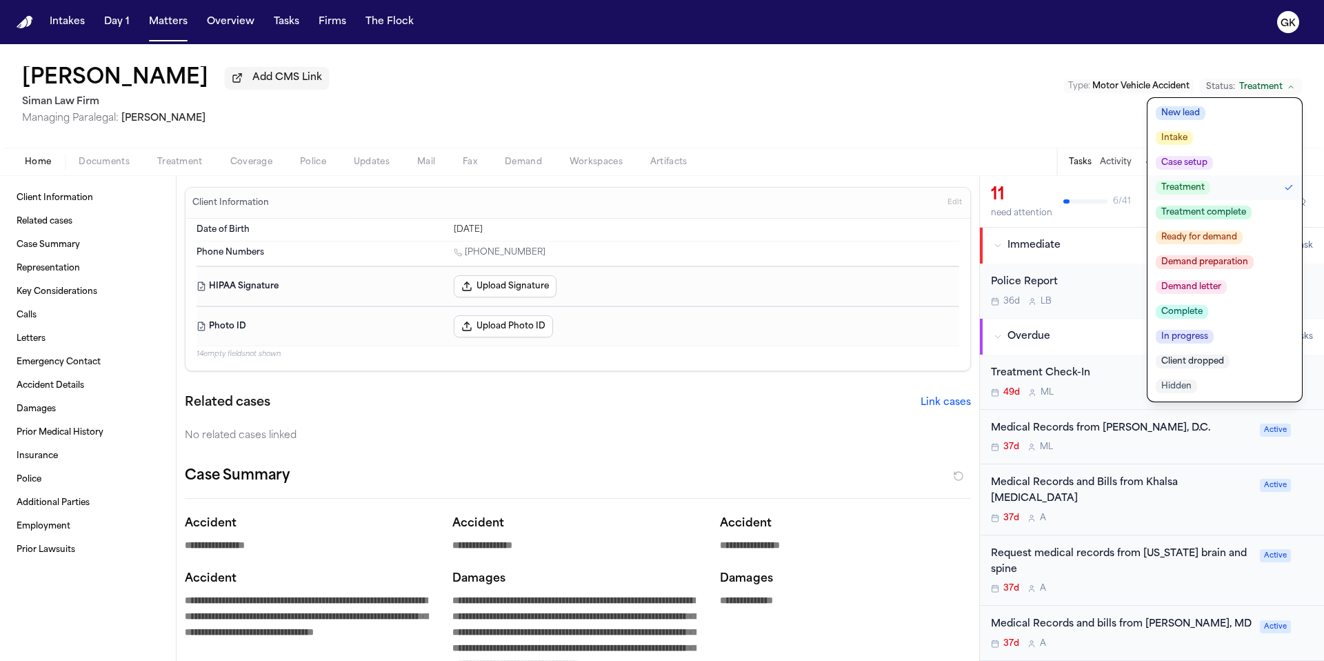
click at [1282, 266] on button "Demand preparation" at bounding box center [1224, 262] width 154 height 25
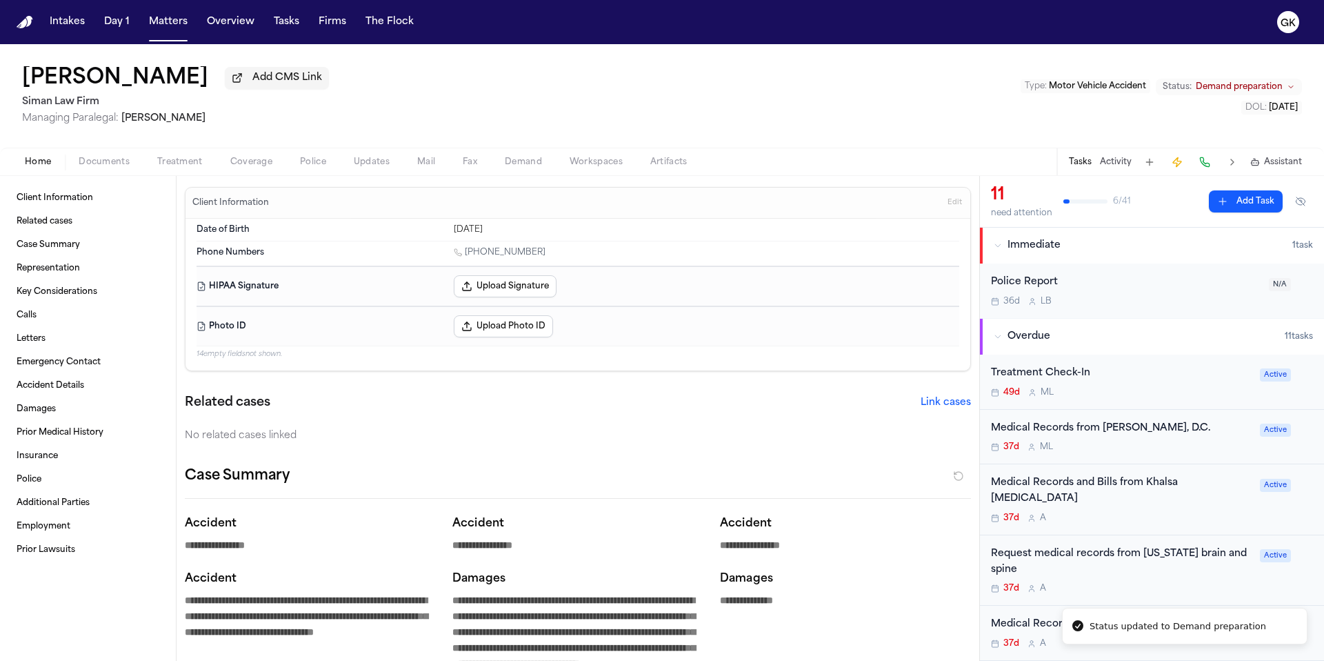
click at [1188, 114] on div "DOL : 2024-10-15" at bounding box center [1160, 108] width 281 height 14
click at [516, 168] on span "Demand" at bounding box center [523, 162] width 37 height 11
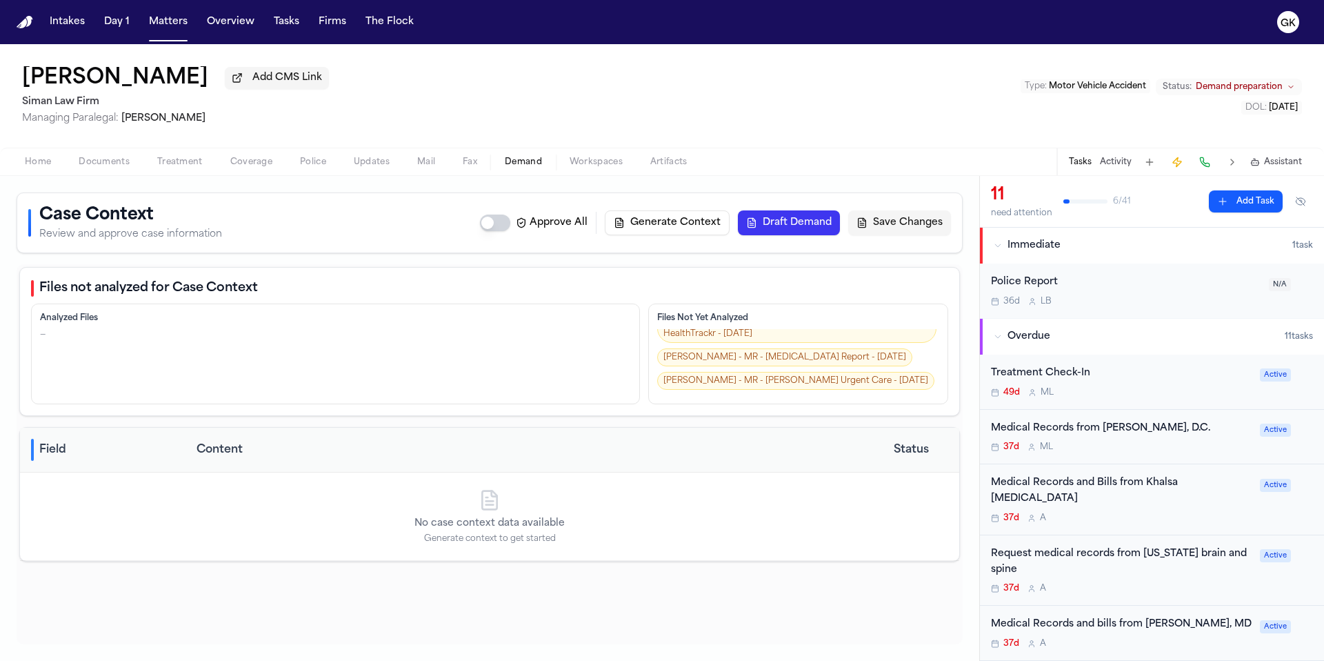
scroll to position [3242, 0]
click at [683, 227] on button "Generate Context" at bounding box center [667, 222] width 125 height 25
click at [506, 70] on div "[PERSON_NAME] Add CMS Link Siman Law Firm Managing Paralegal: [PERSON_NAME] Typ…" at bounding box center [662, 95] width 1324 height 103
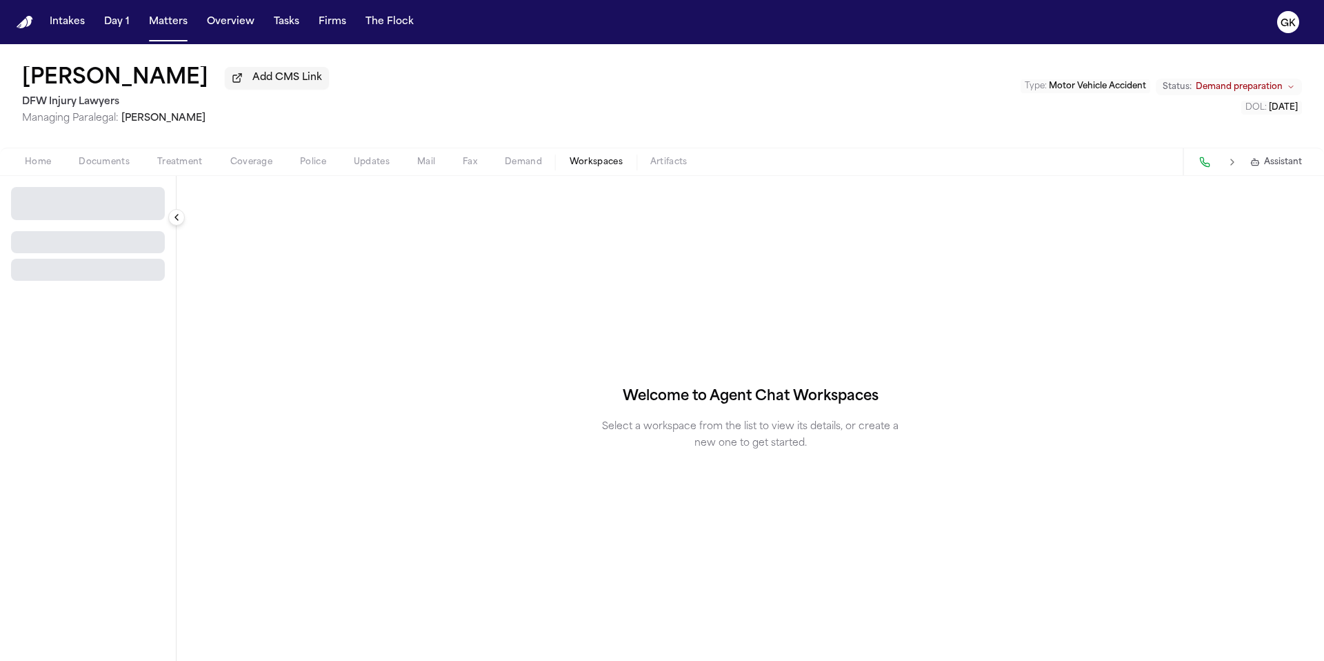
click at [602, 170] on span "button" at bounding box center [596, 169] width 70 height 1
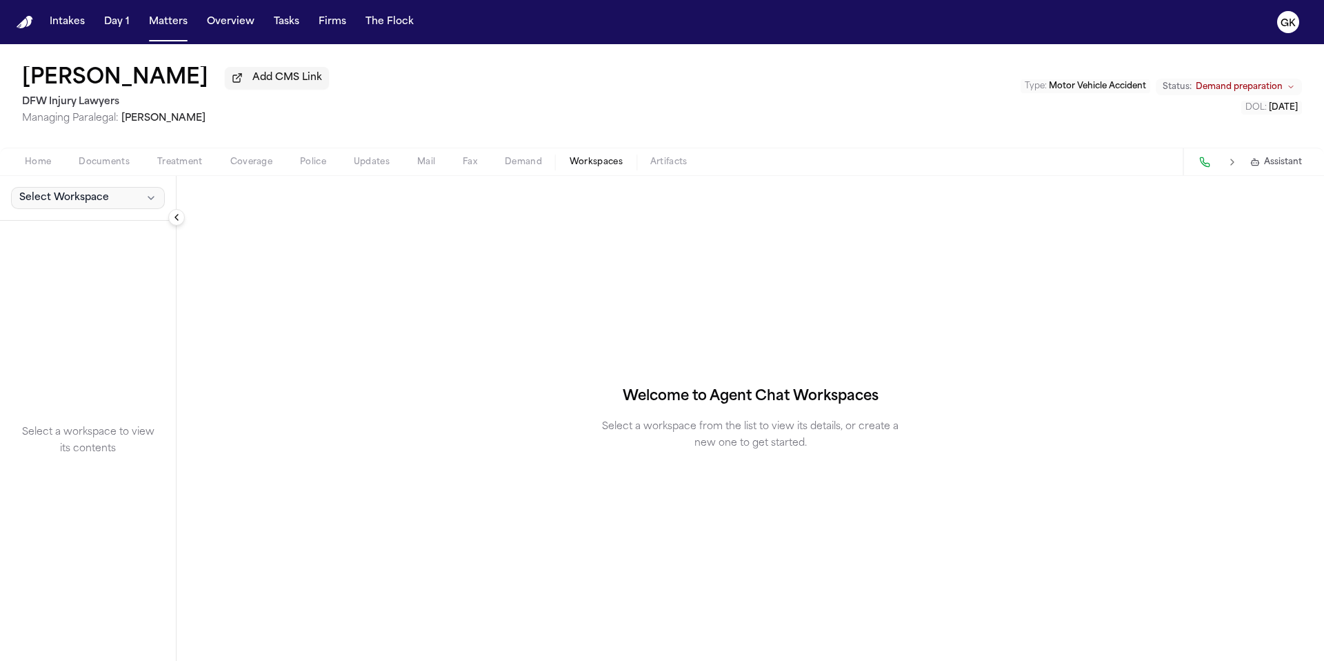
click at [94, 205] on span "Select Workspace" at bounding box center [64, 198] width 90 height 14
click at [89, 232] on span "Finch Agent Demand" at bounding box center [78, 231] width 125 height 14
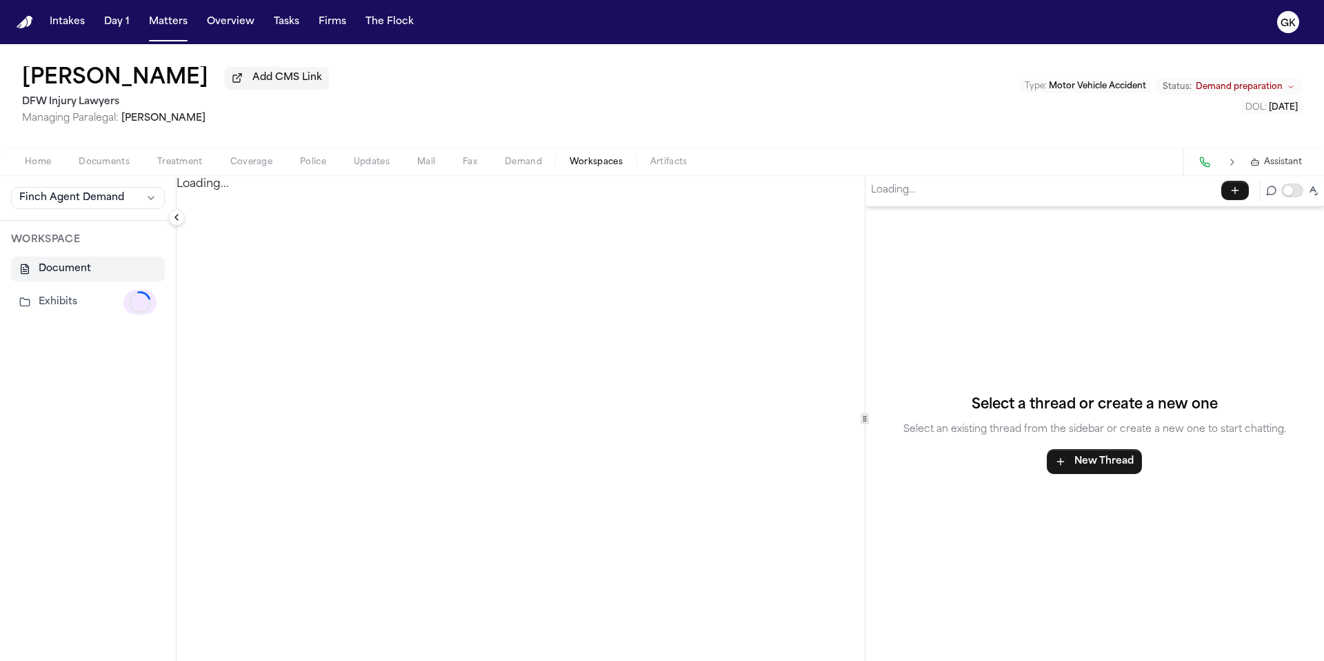
click at [81, 310] on button "Exhibits Loading..." at bounding box center [88, 302] width 154 height 36
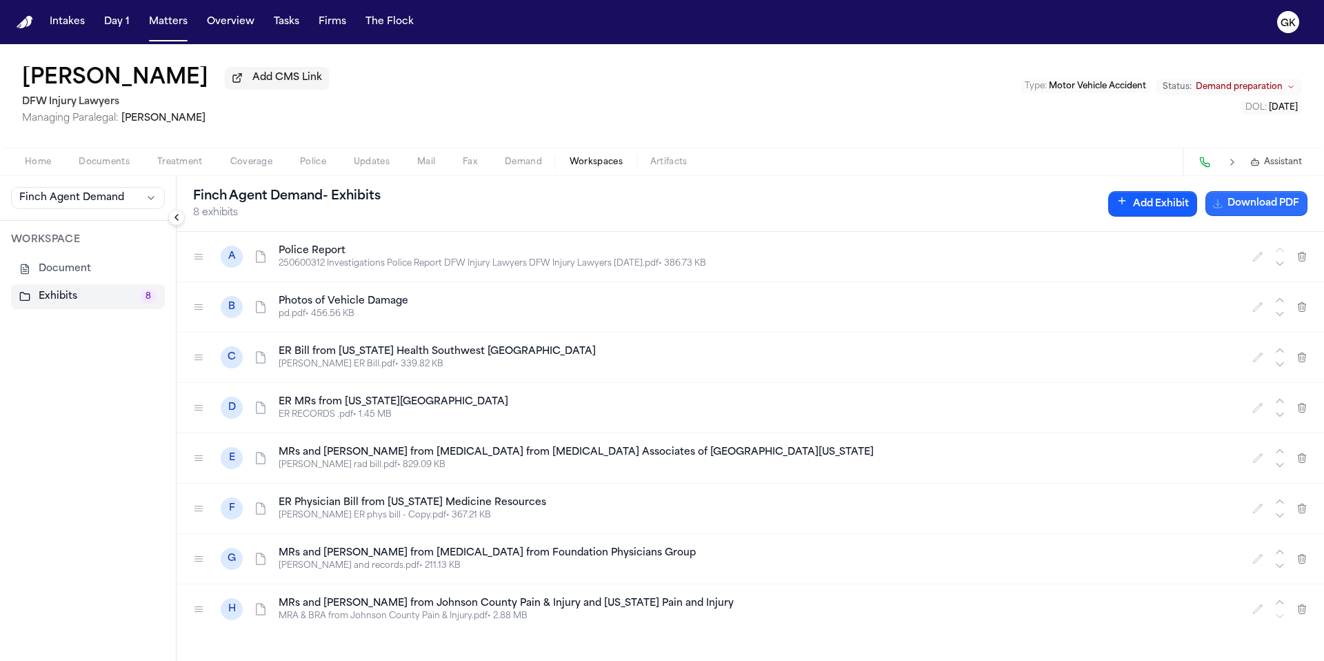
click at [1250, 209] on button "Download PDF" at bounding box center [1256, 203] width 102 height 25
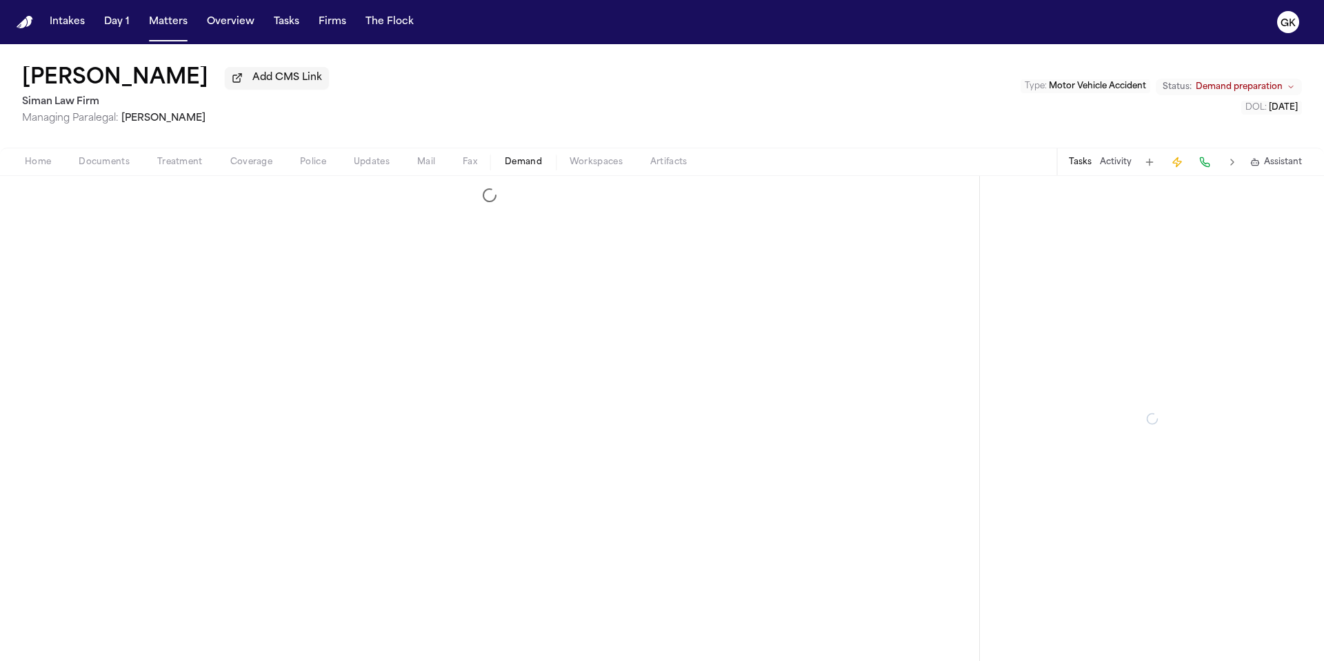
select select "**********"
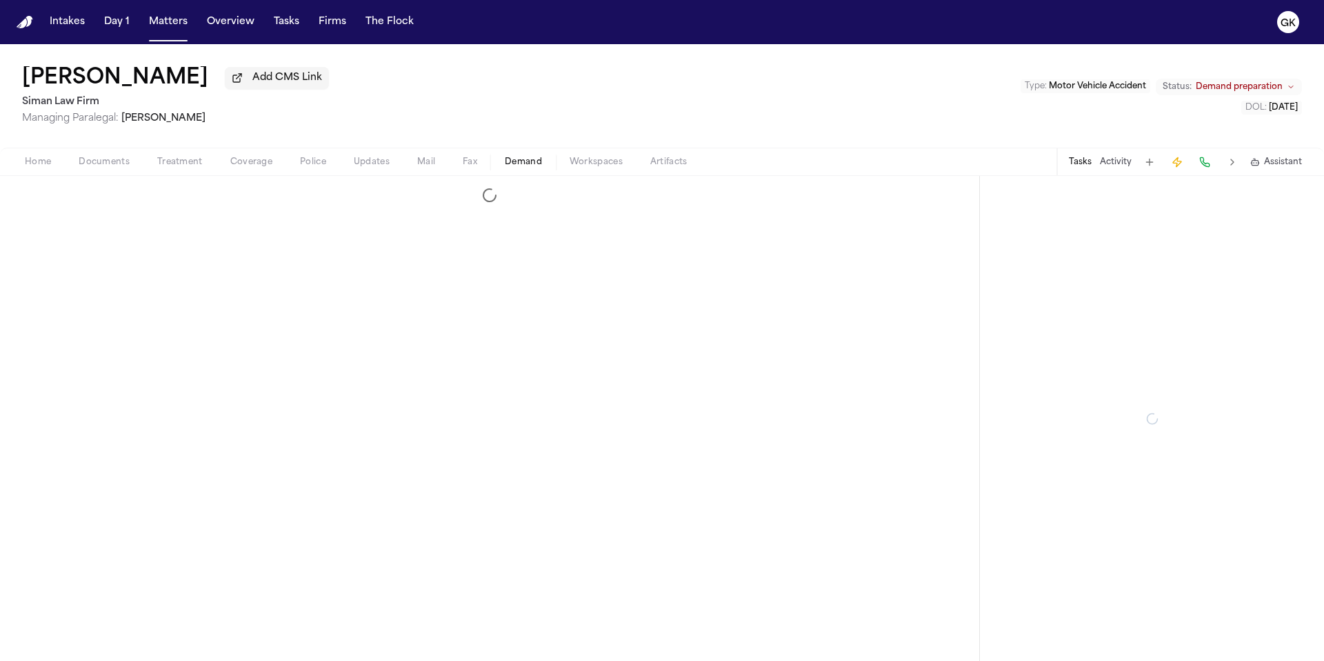
select select "**********"
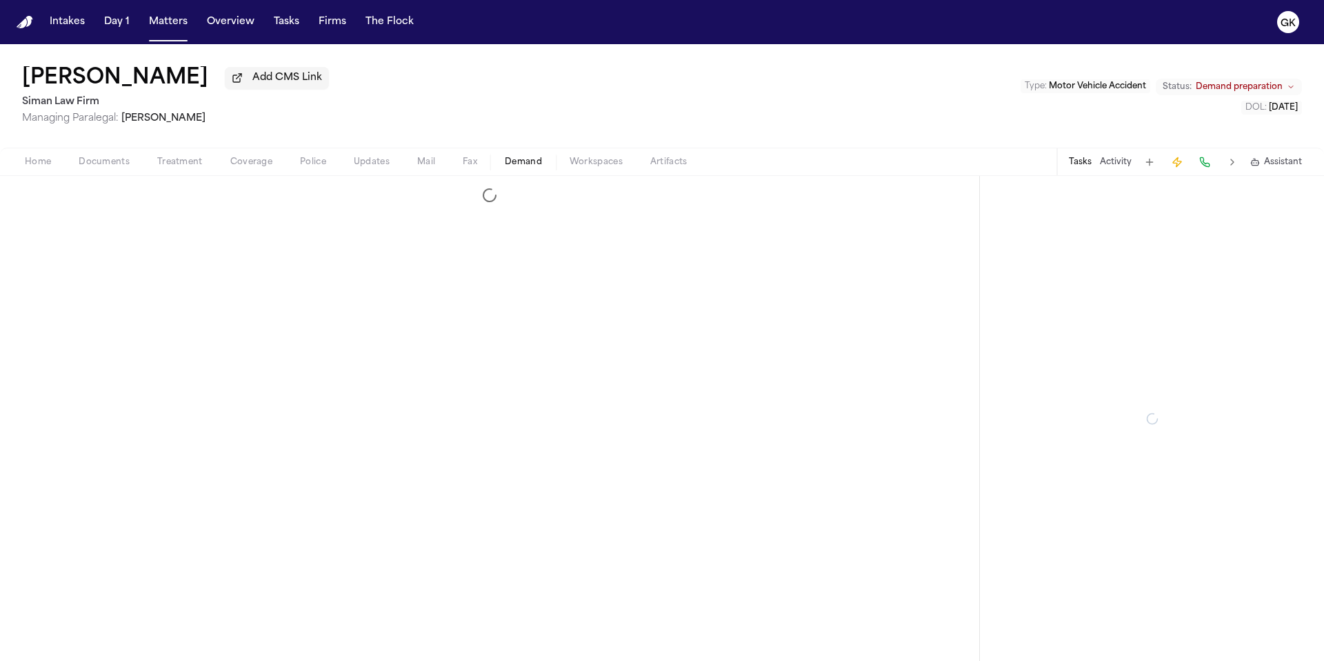
select select "**********"
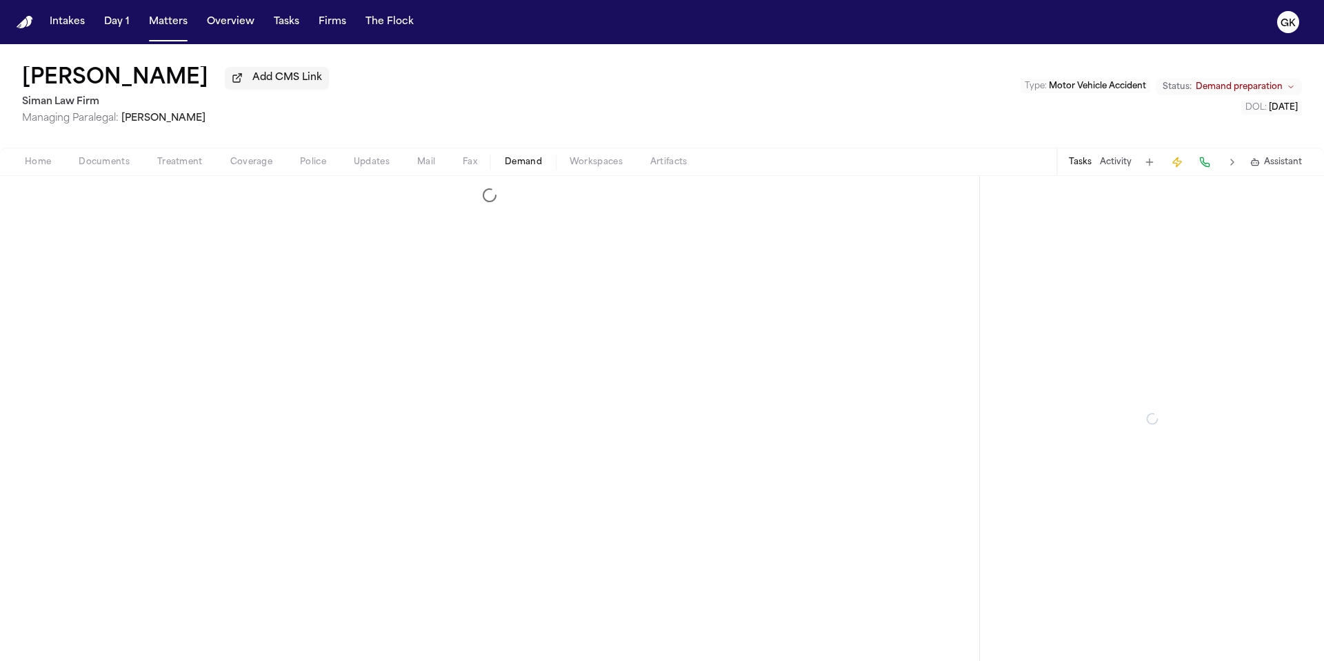
select select "**********"
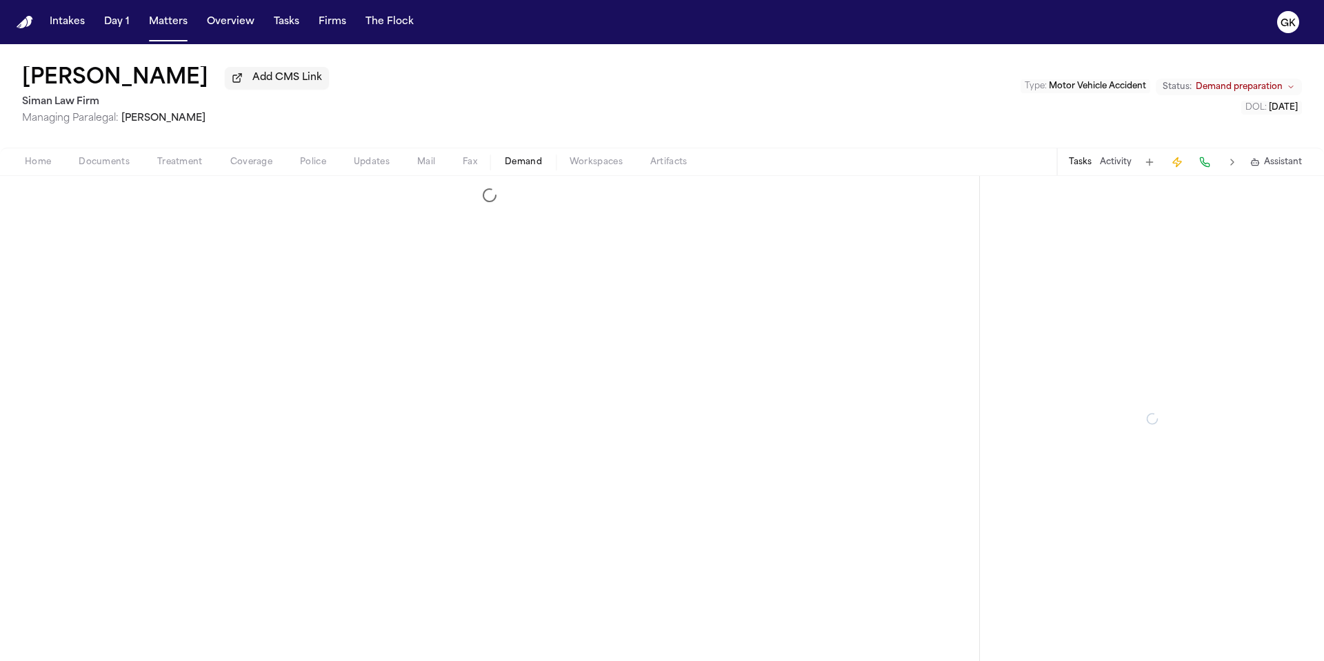
select select "**********"
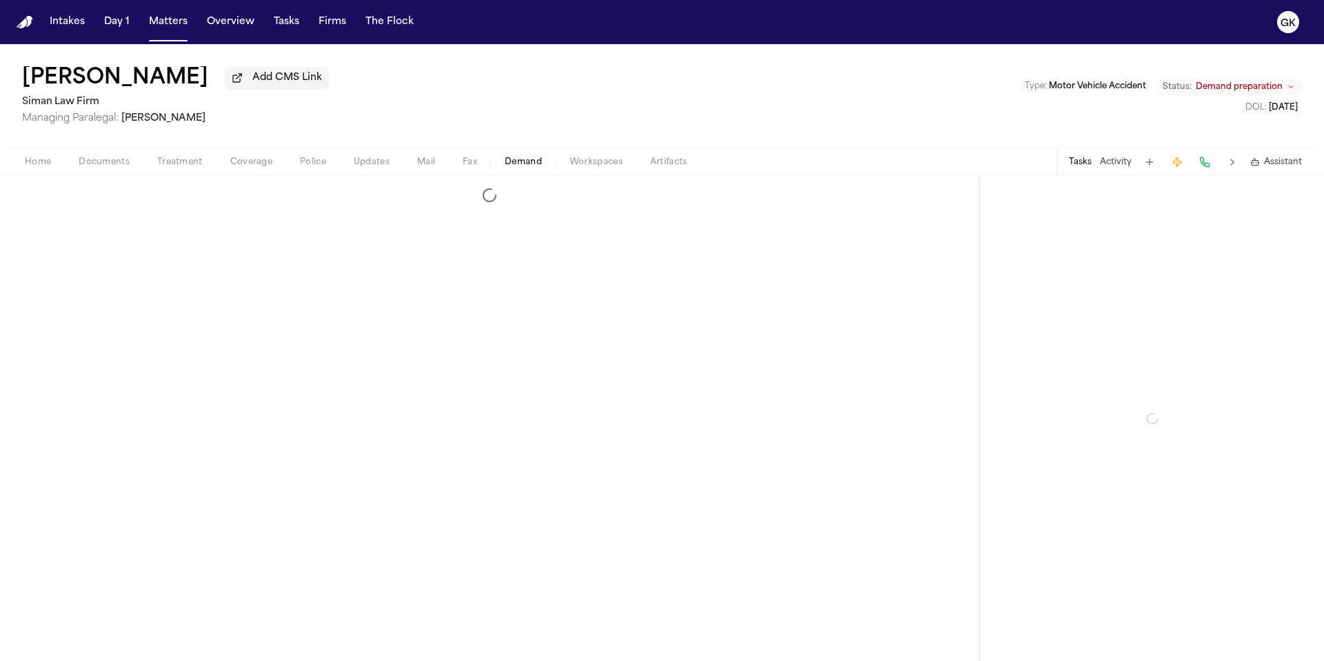
select select "**********"
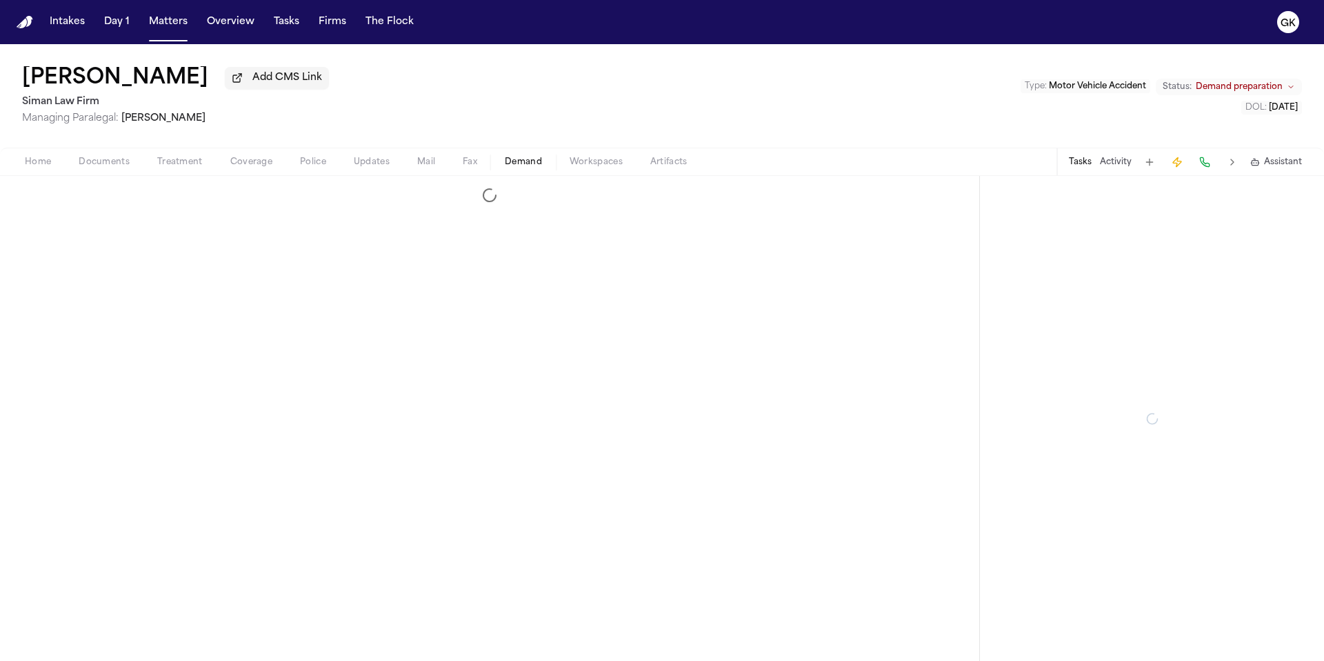
select select "**********"
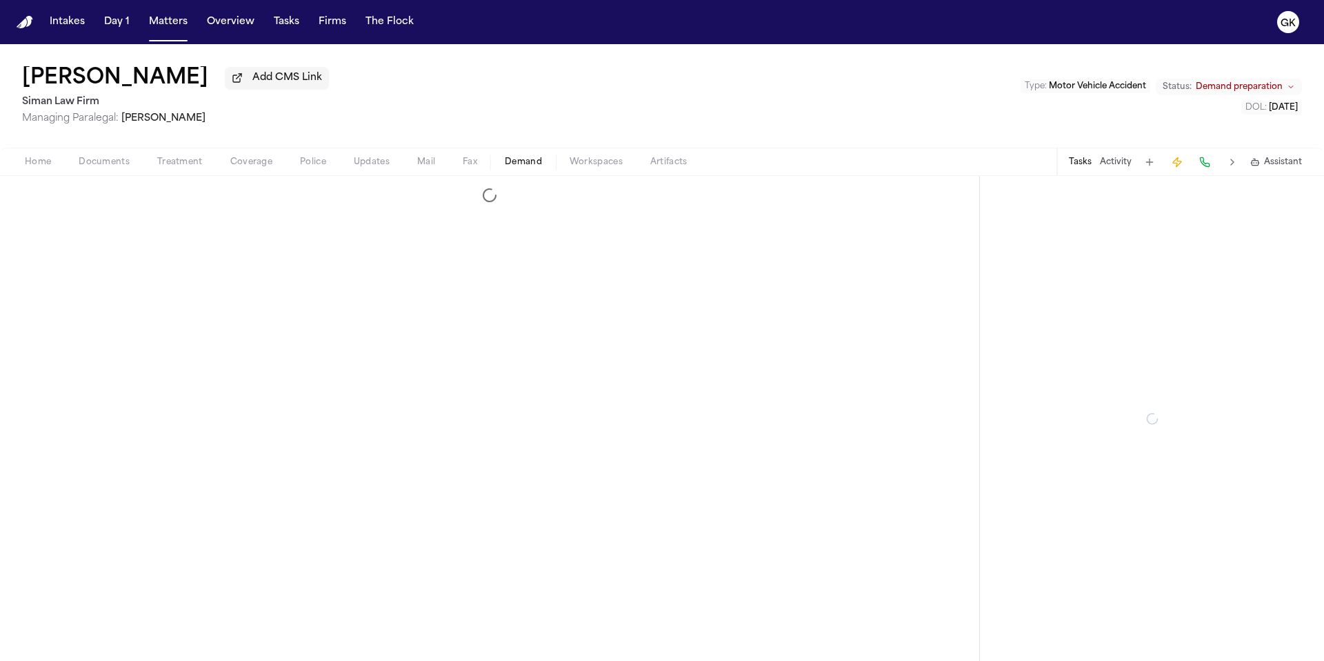
select select "**********"
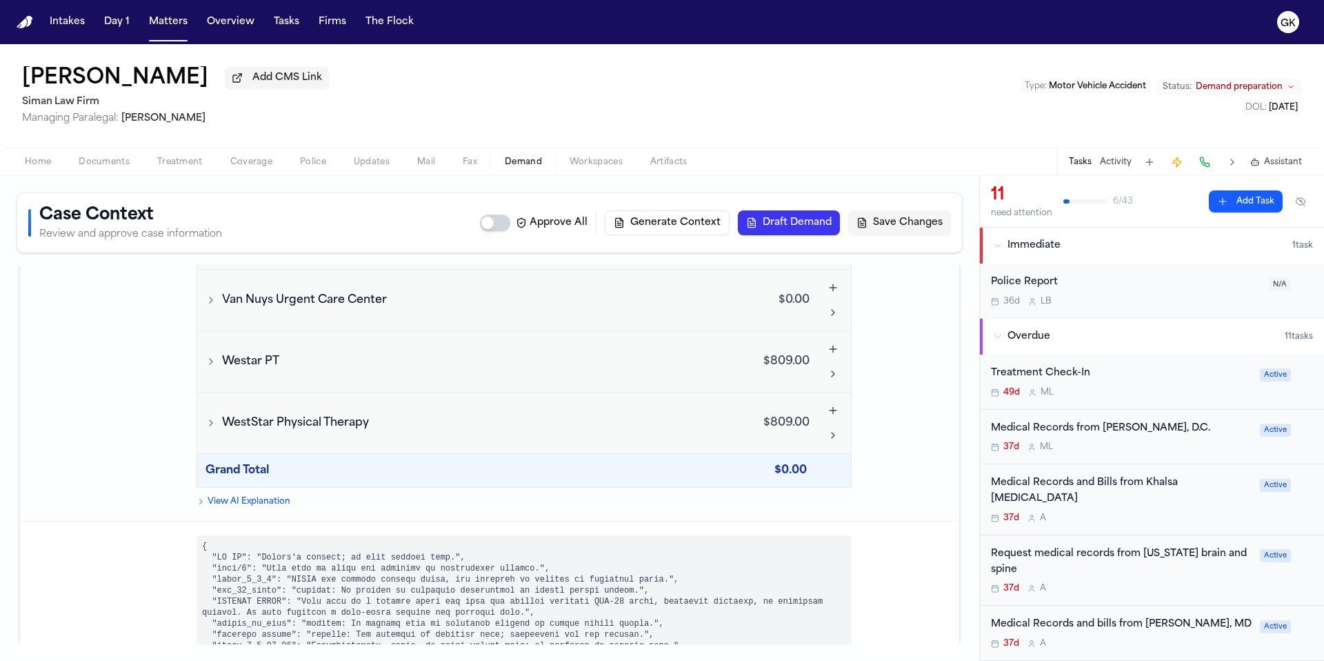
scroll to position [7096, 0]
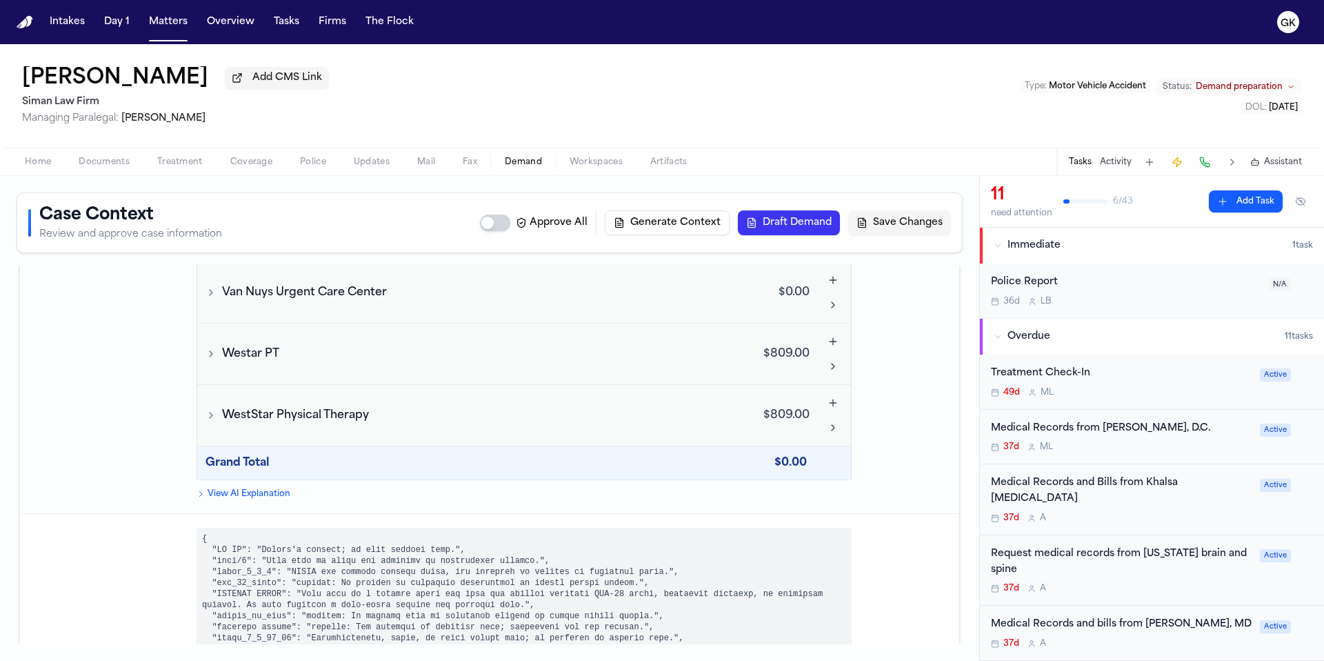
drag, startPoint x: 449, startPoint y: 436, endPoint x: 592, endPoint y: 445, distance: 143.0
drag, startPoint x: 592, startPoint y: 445, endPoint x: 472, endPoint y: 443, distance: 120.0
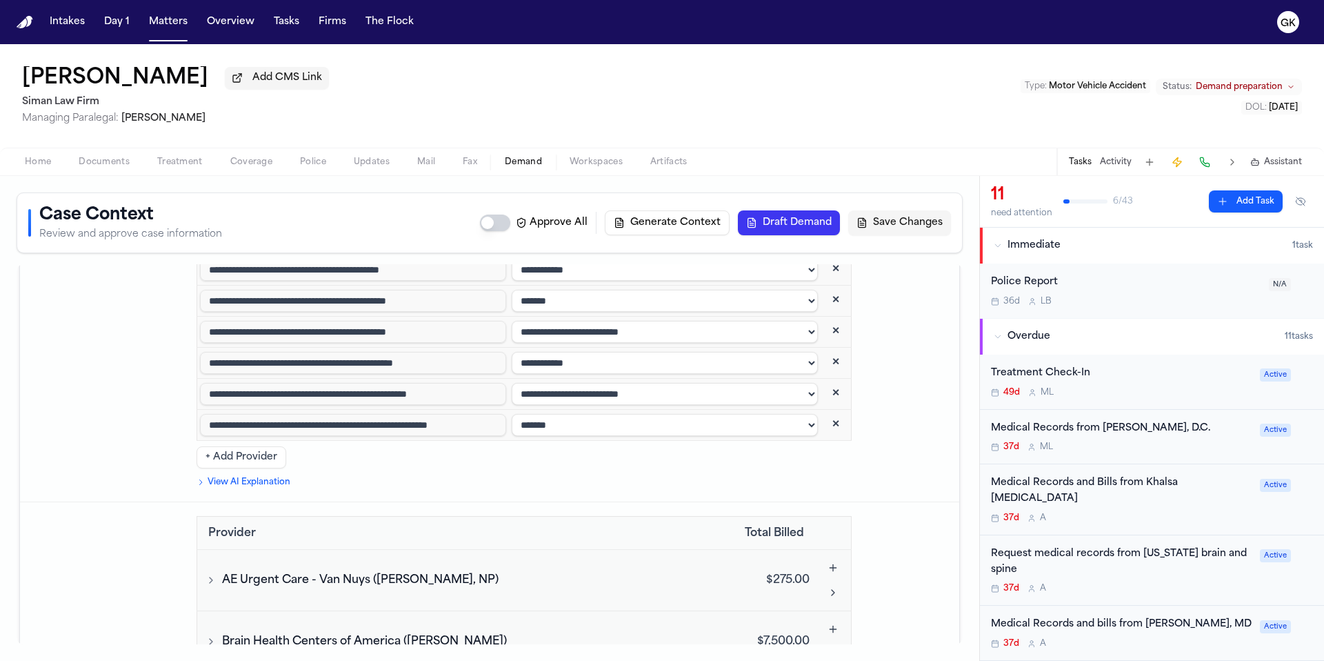
scroll to position [5499, 0]
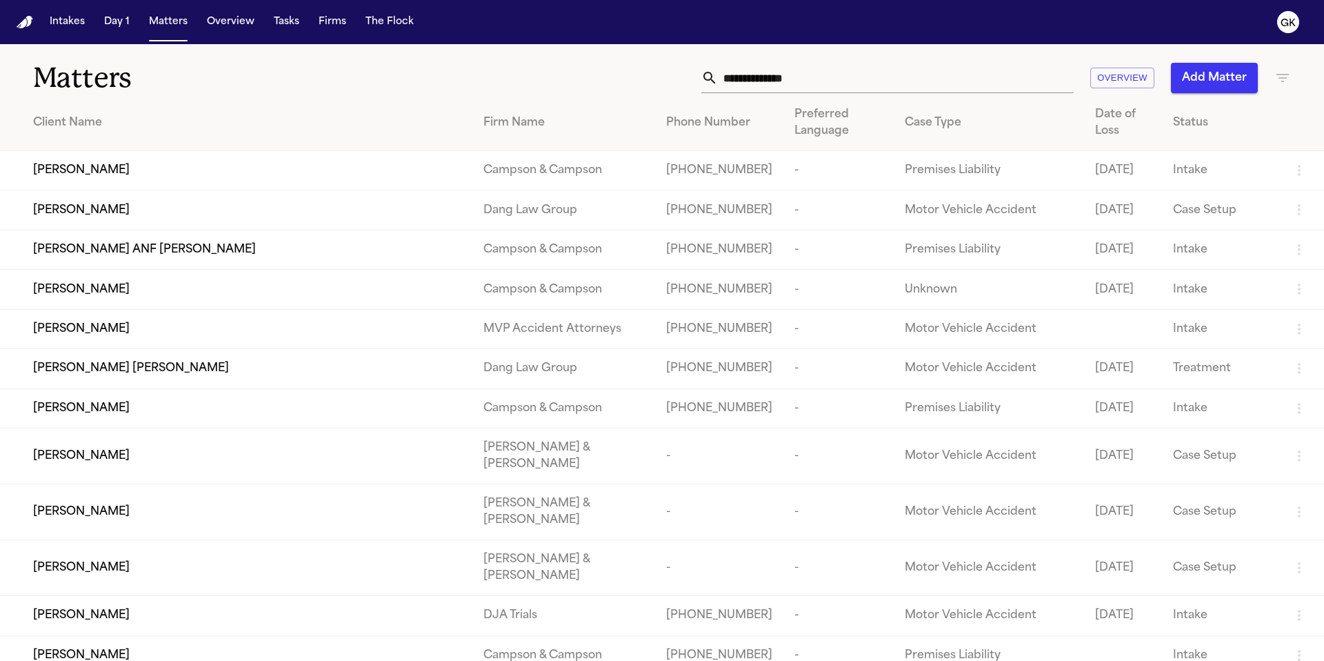
click at [770, 68] on input "text" at bounding box center [896, 78] width 356 height 30
click at [770, 77] on input "text" at bounding box center [896, 78] width 356 height 30
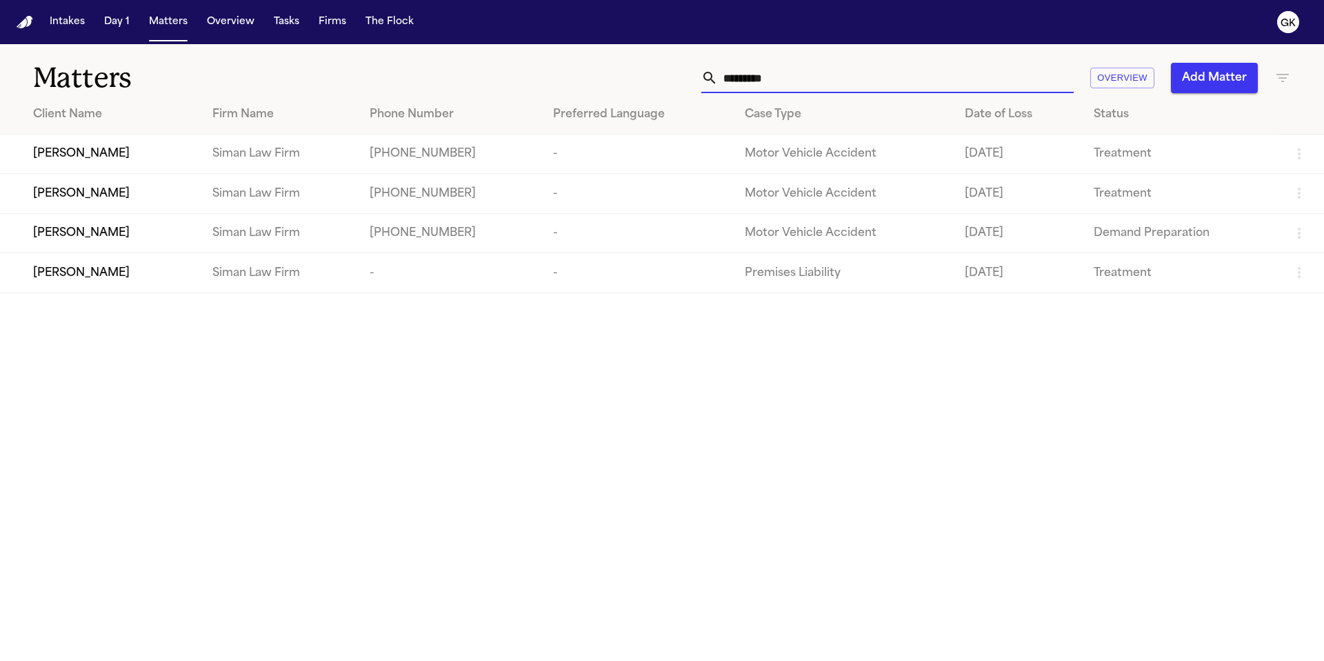
drag, startPoint x: 774, startPoint y: 71, endPoint x: 622, endPoint y: 59, distance: 152.8
click at [621, 61] on div "Matters ********* Overview Add Matter" at bounding box center [662, 69] width 1324 height 51
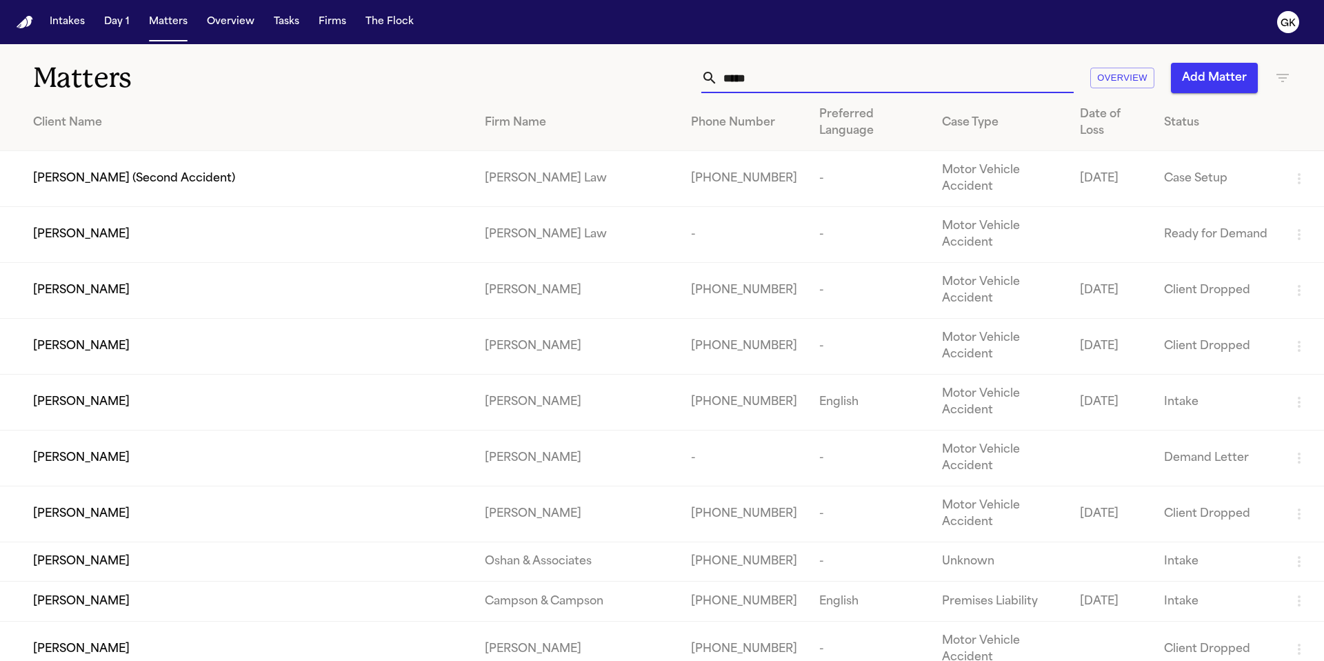
drag, startPoint x: 827, startPoint y: 92, endPoint x: 814, endPoint y: 81, distance: 17.7
click at [827, 92] on input "*****" at bounding box center [896, 78] width 356 height 30
type input "*****"
click at [178, 209] on td "Ahmed Alhusaini" at bounding box center [237, 235] width 474 height 56
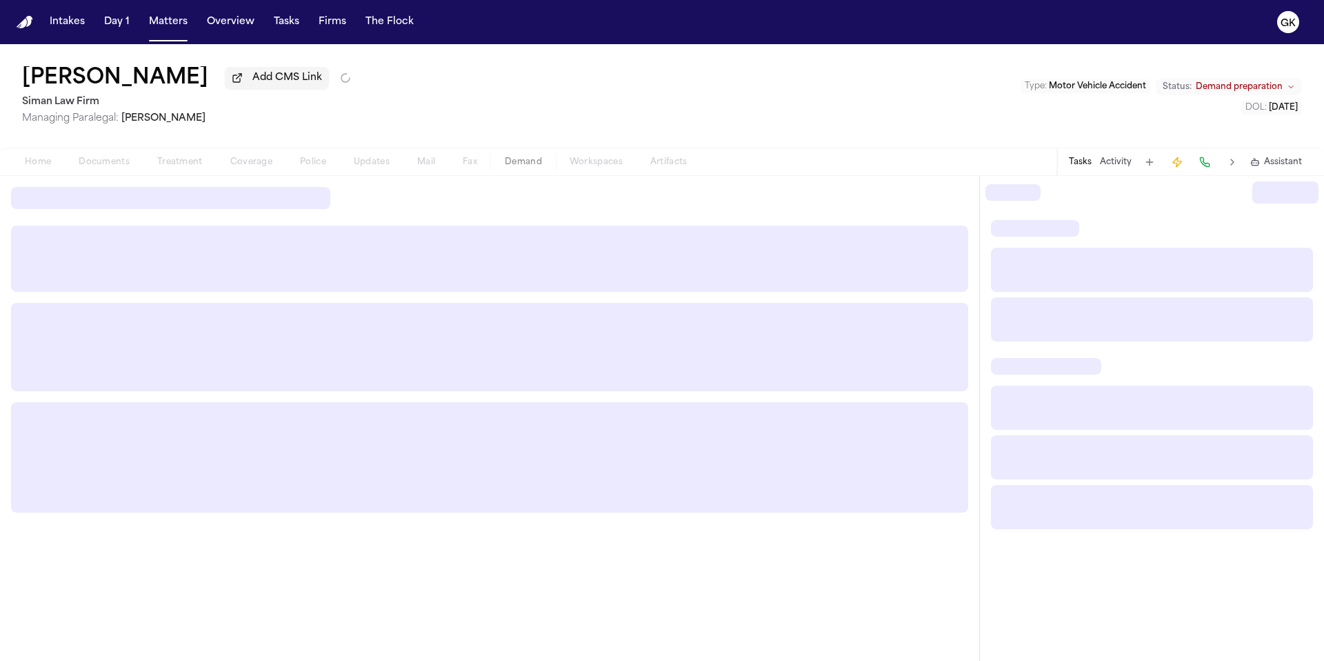
click at [495, 110] on div "[PERSON_NAME] Add CMS Link Siman Law Firm Managing Paralegal: [PERSON_NAME] Typ…" at bounding box center [662, 95] width 1324 height 103
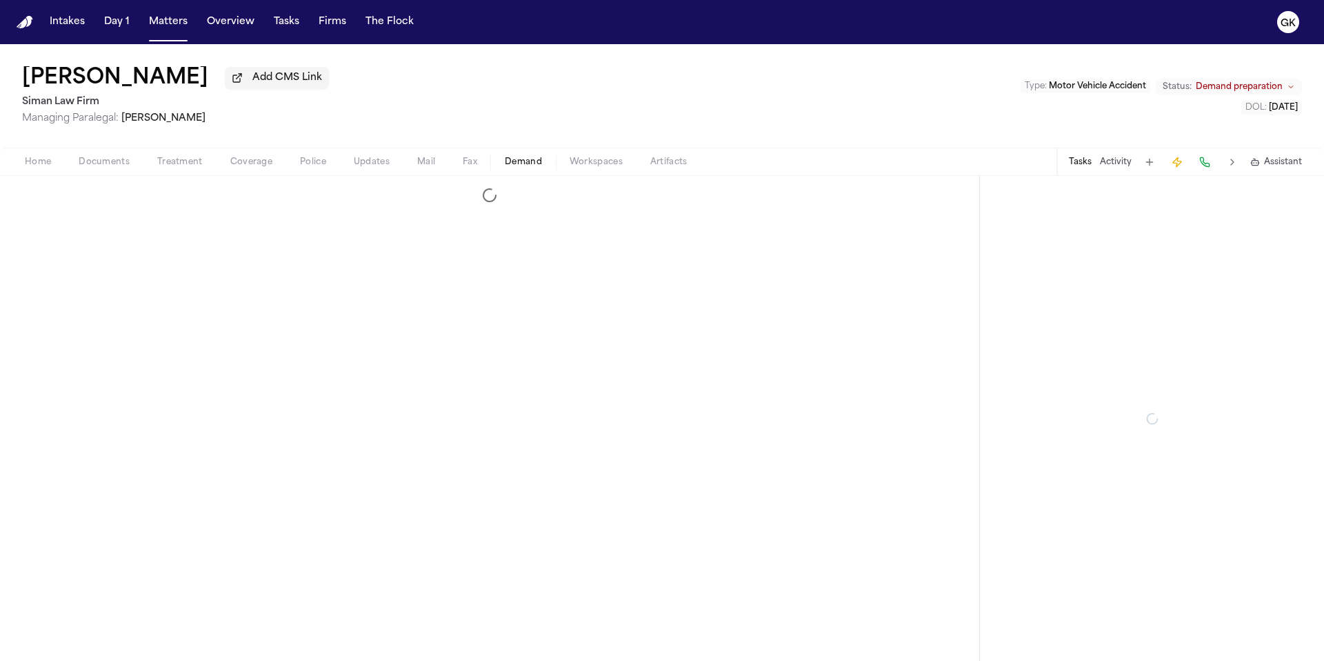
select select "**********"
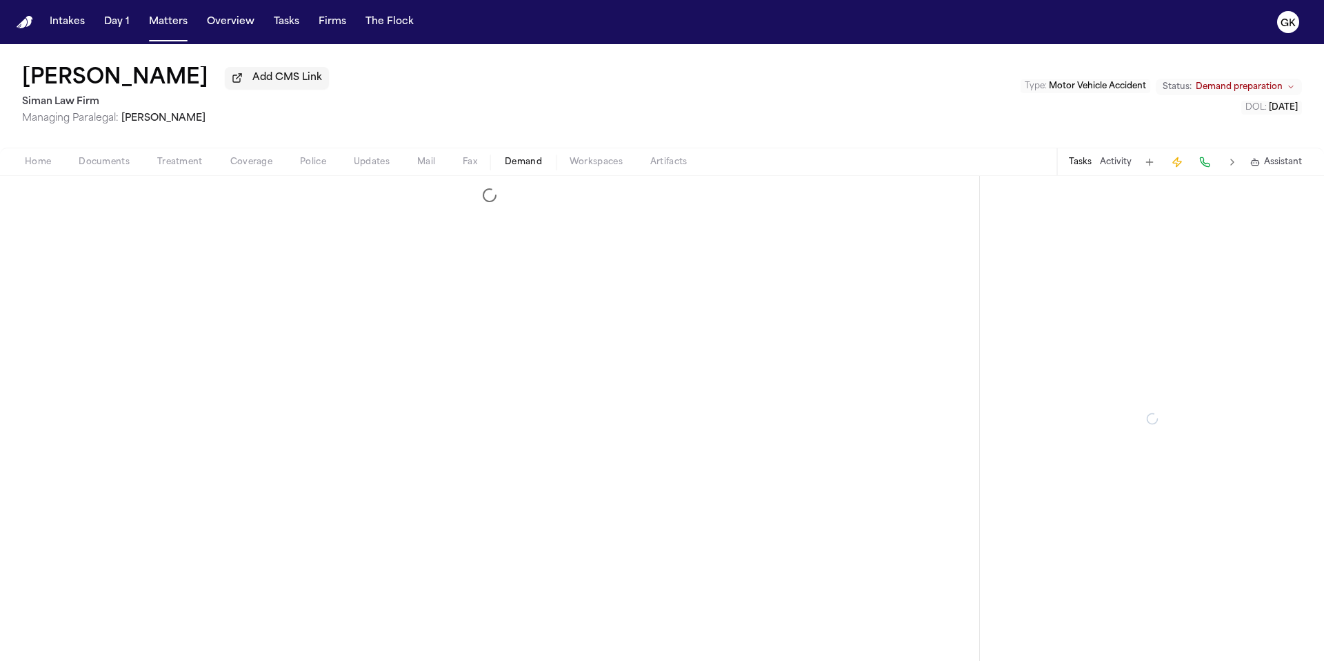
select select "**********"
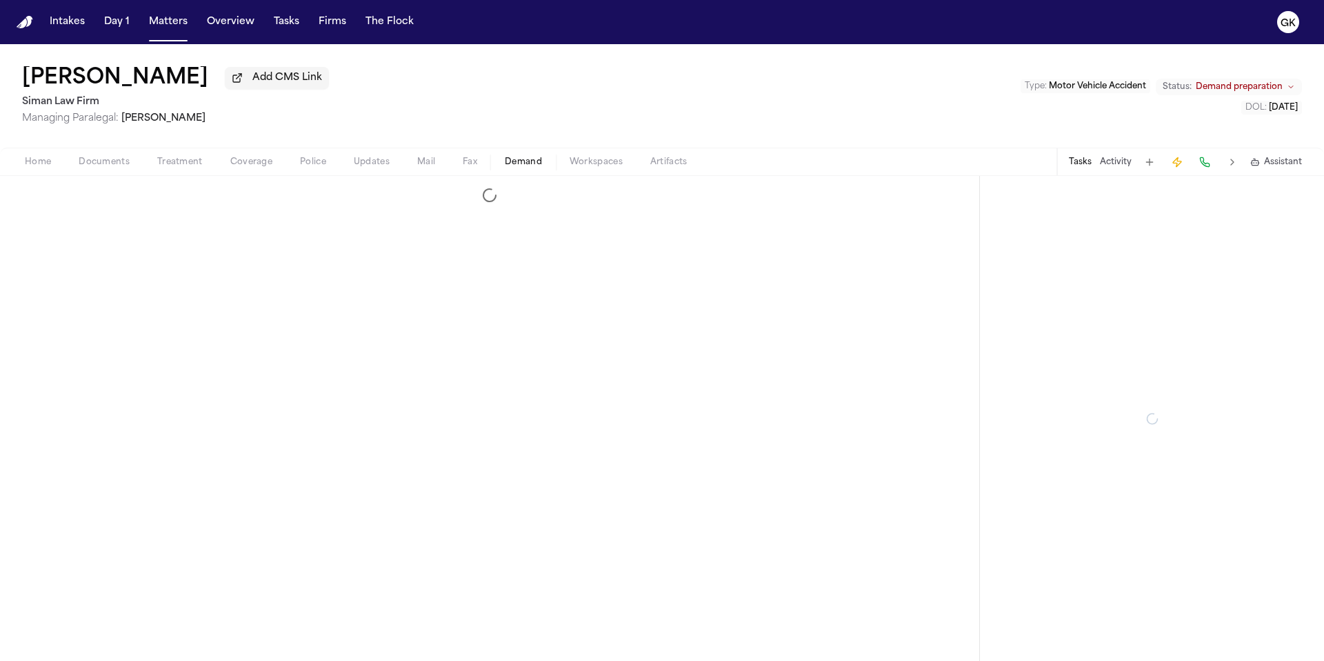
select select "**********"
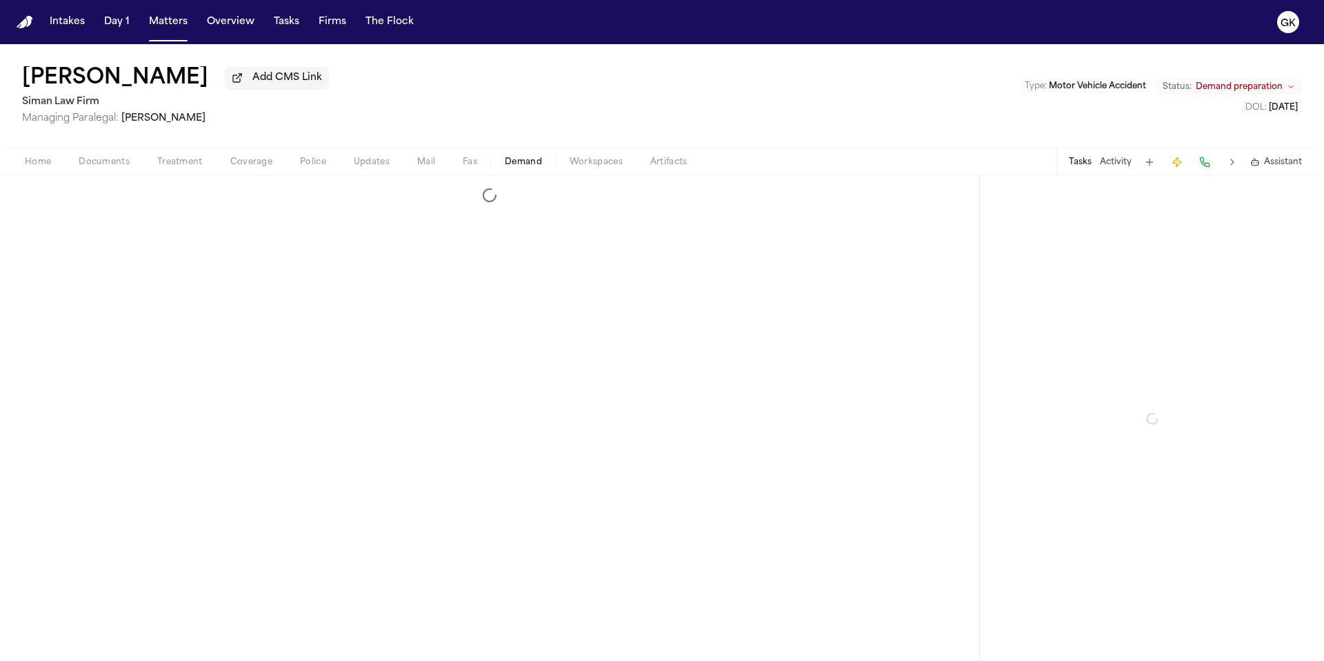
select select "**********"
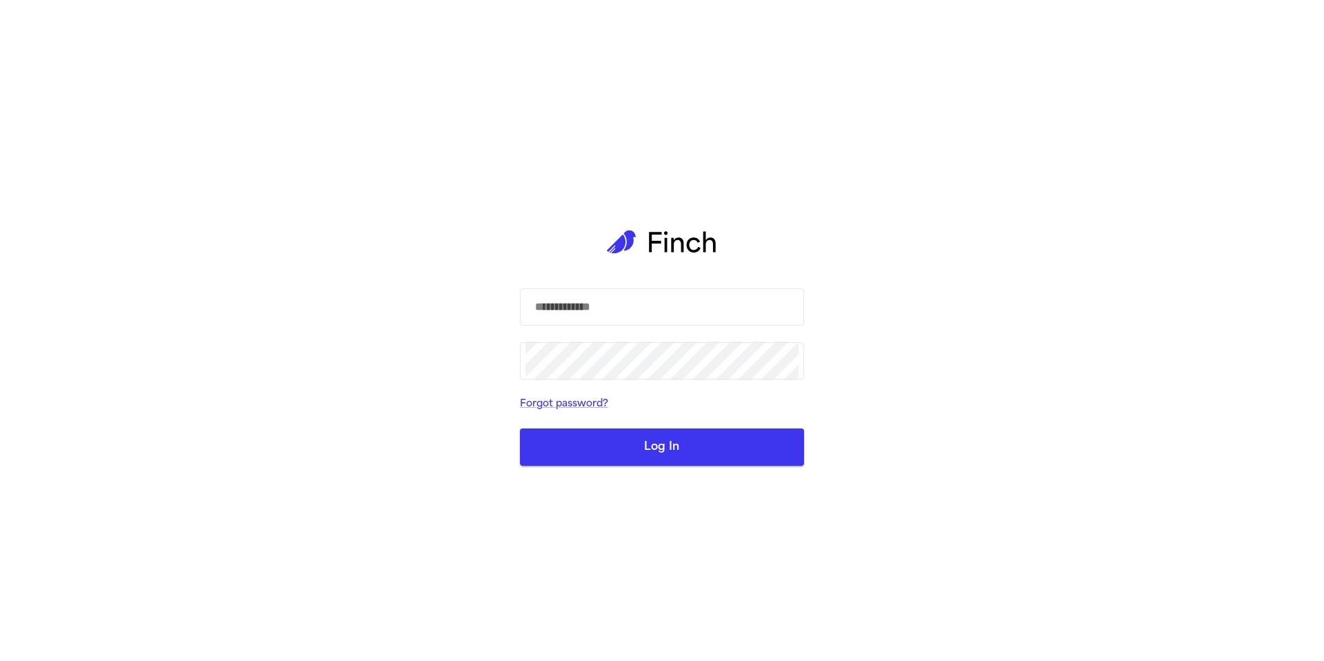
click at [605, 165] on div "​ ​ Forgot password? Log In" at bounding box center [662, 330] width 284 height 661
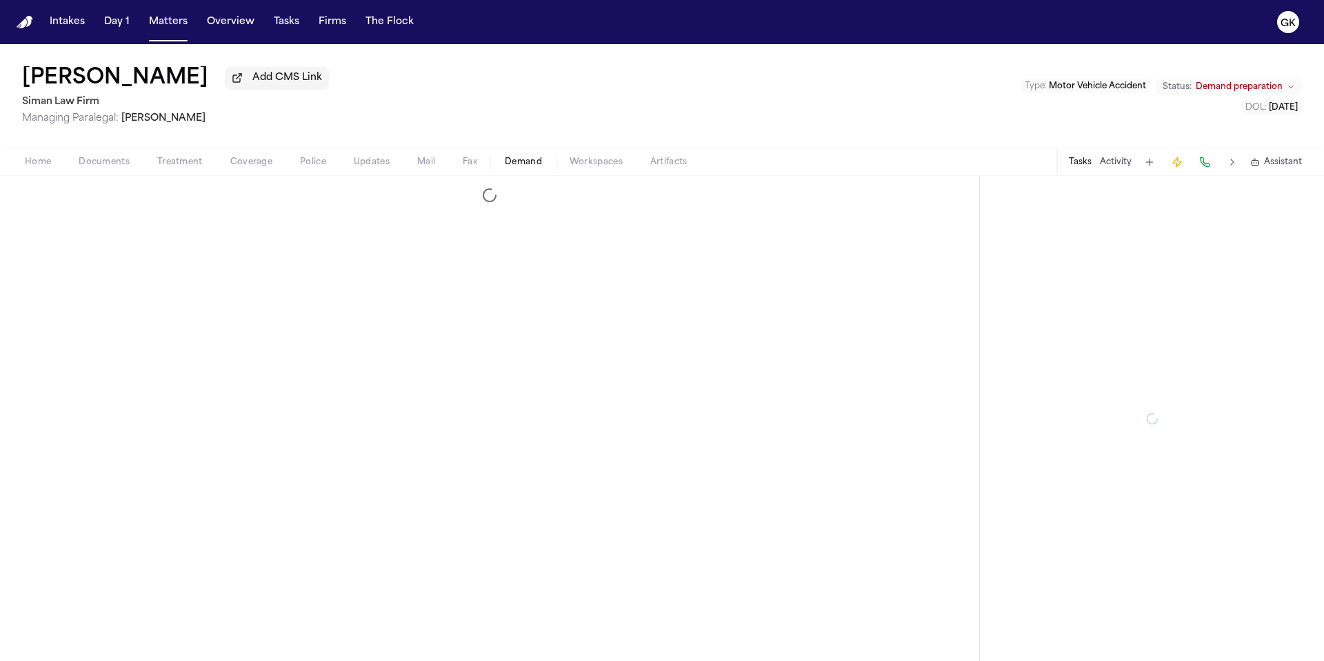
click at [605, 170] on span "button" at bounding box center [596, 169] width 70 height 1
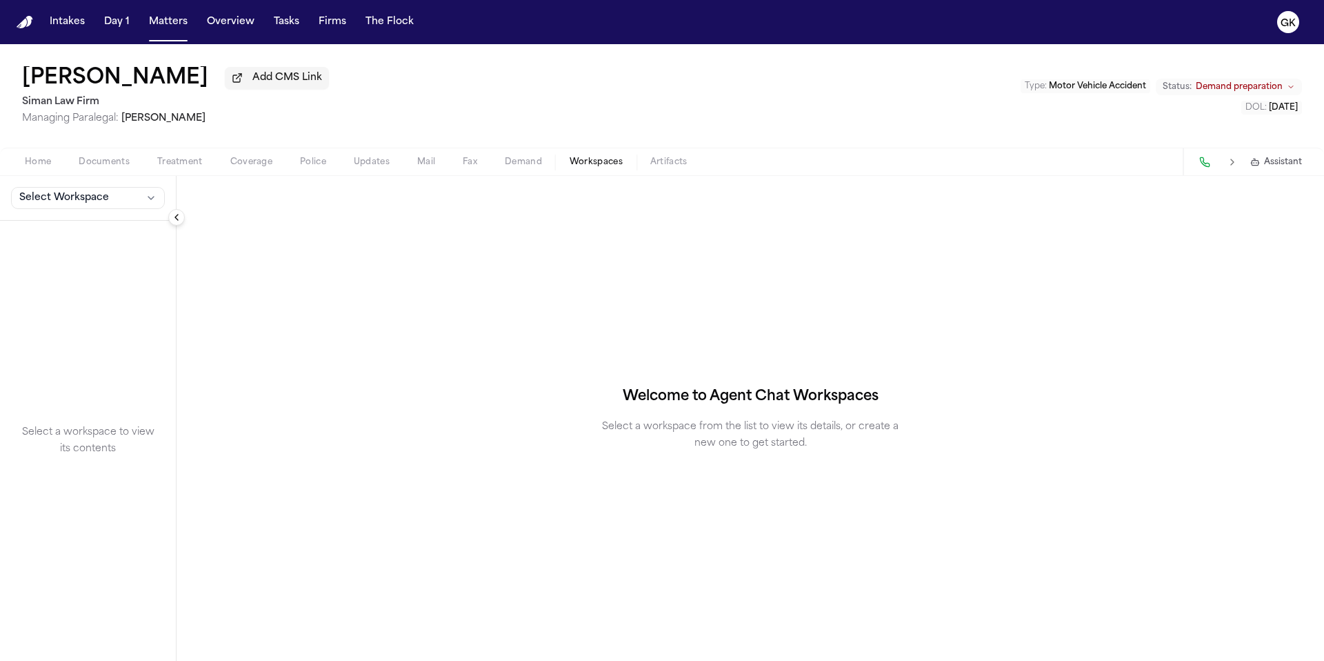
click at [111, 168] on span "Documents" at bounding box center [104, 162] width 51 height 11
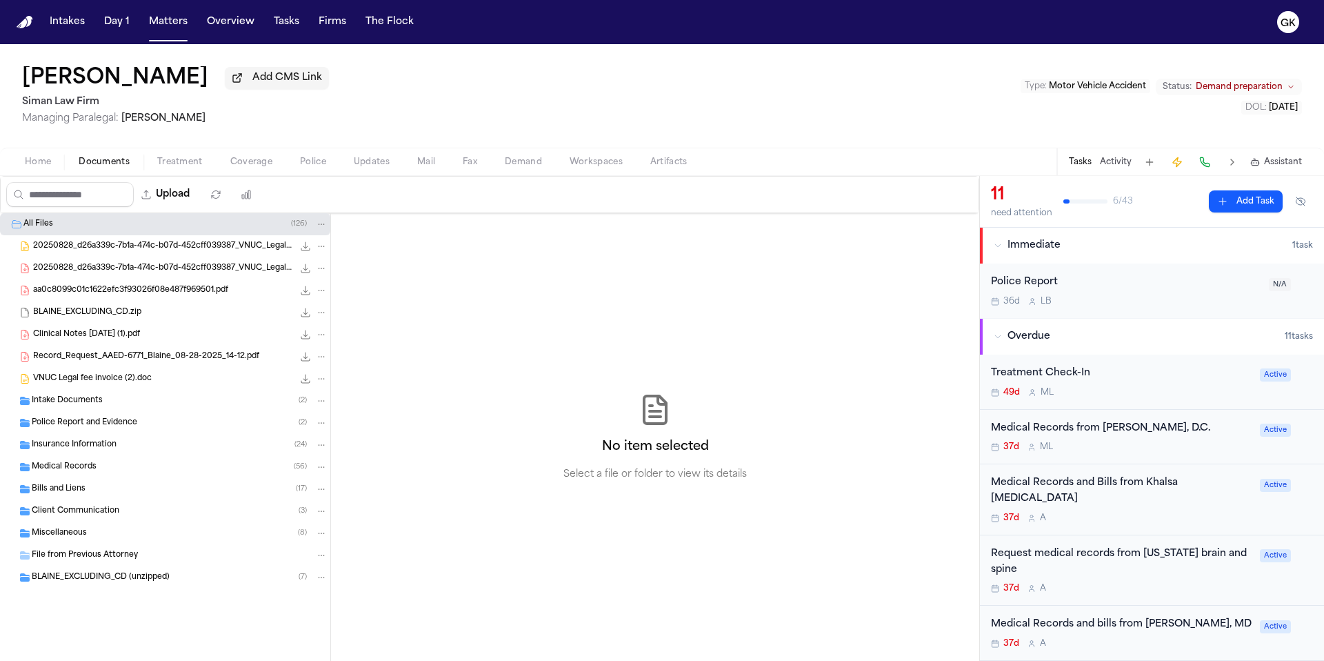
click at [118, 530] on div "Miscellaneous ( 8 )" at bounding box center [180, 533] width 296 height 12
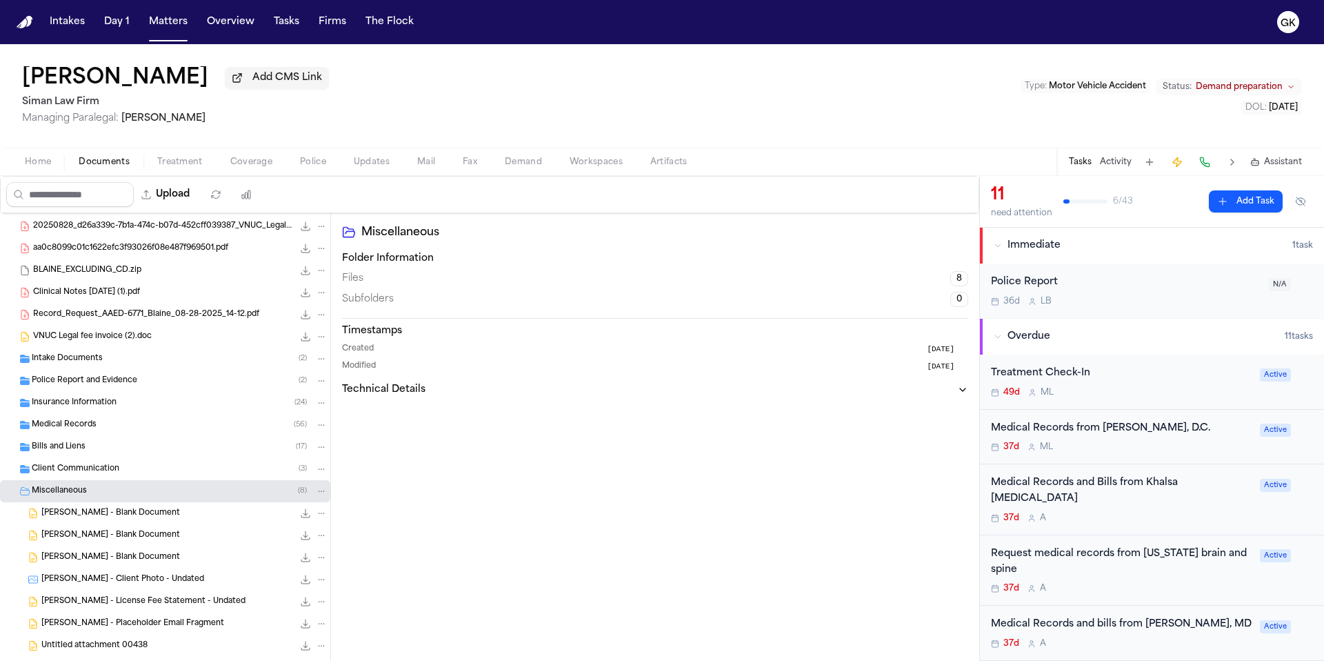
scroll to position [64, 0]
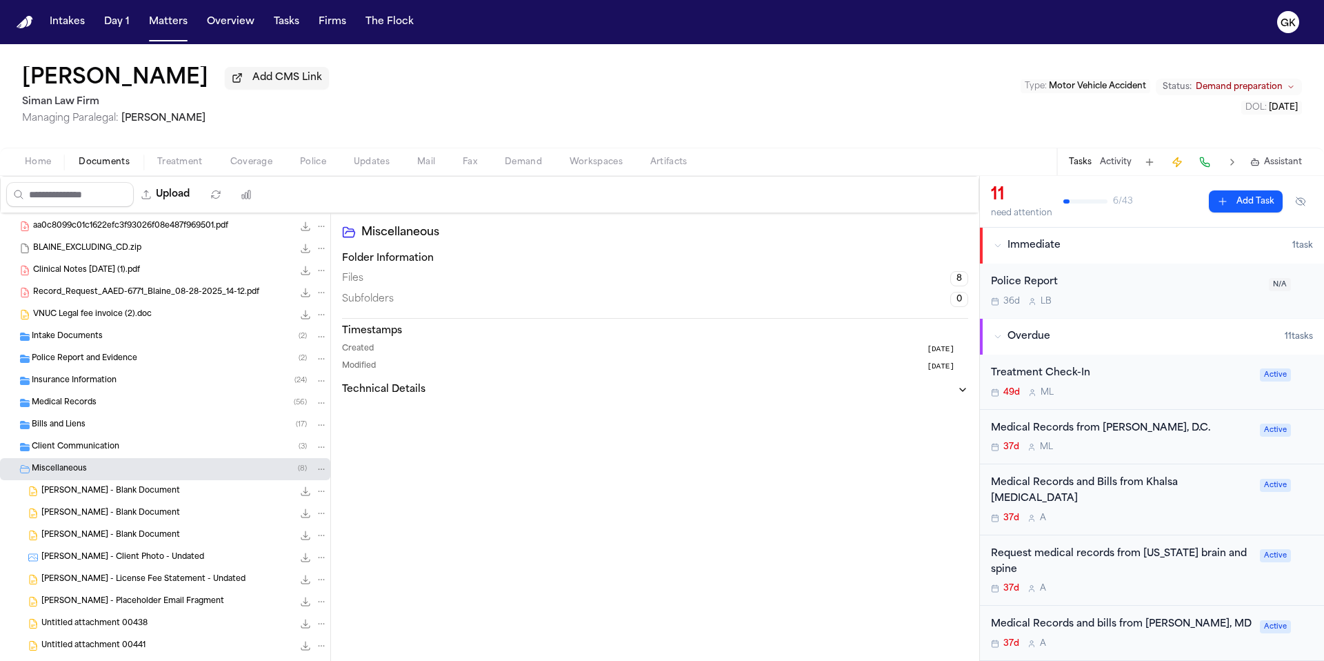
click at [121, 535] on span "[PERSON_NAME] - Blank Document" at bounding box center [110, 536] width 139 height 12
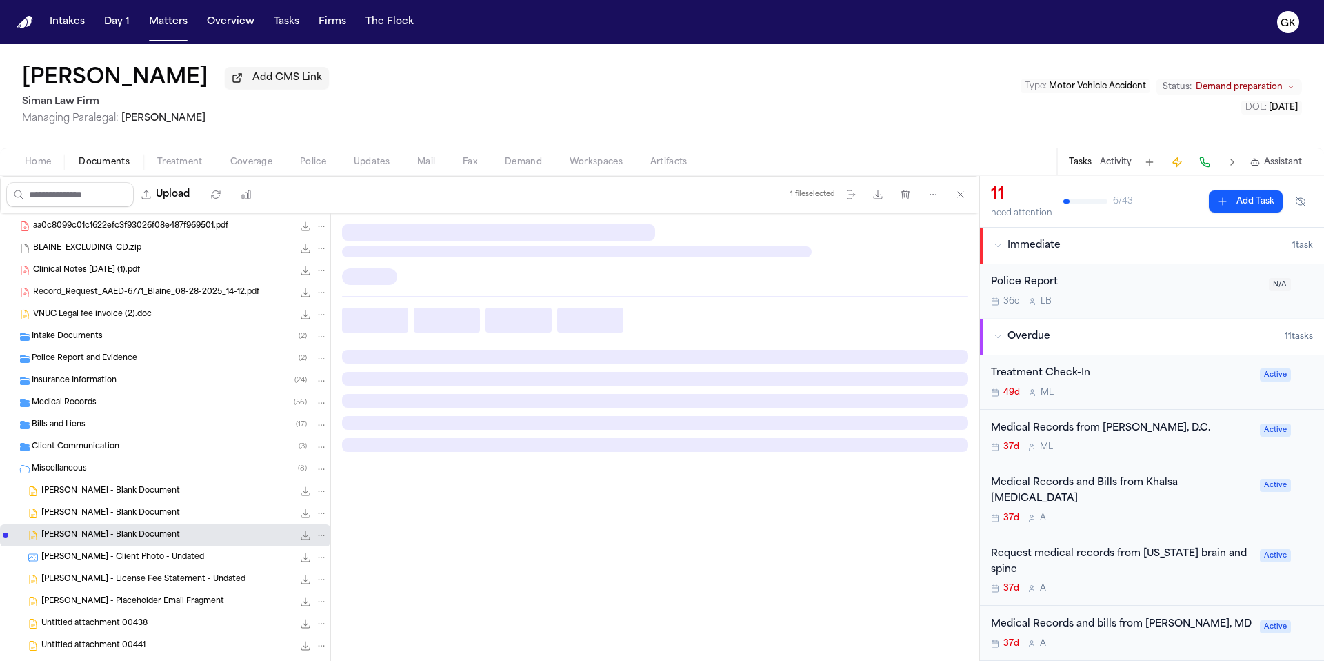
click at [153, 612] on div "[PERSON_NAME] - Placeholder Email Fragment 0.0 KB • TXT" at bounding box center [165, 601] width 330 height 22
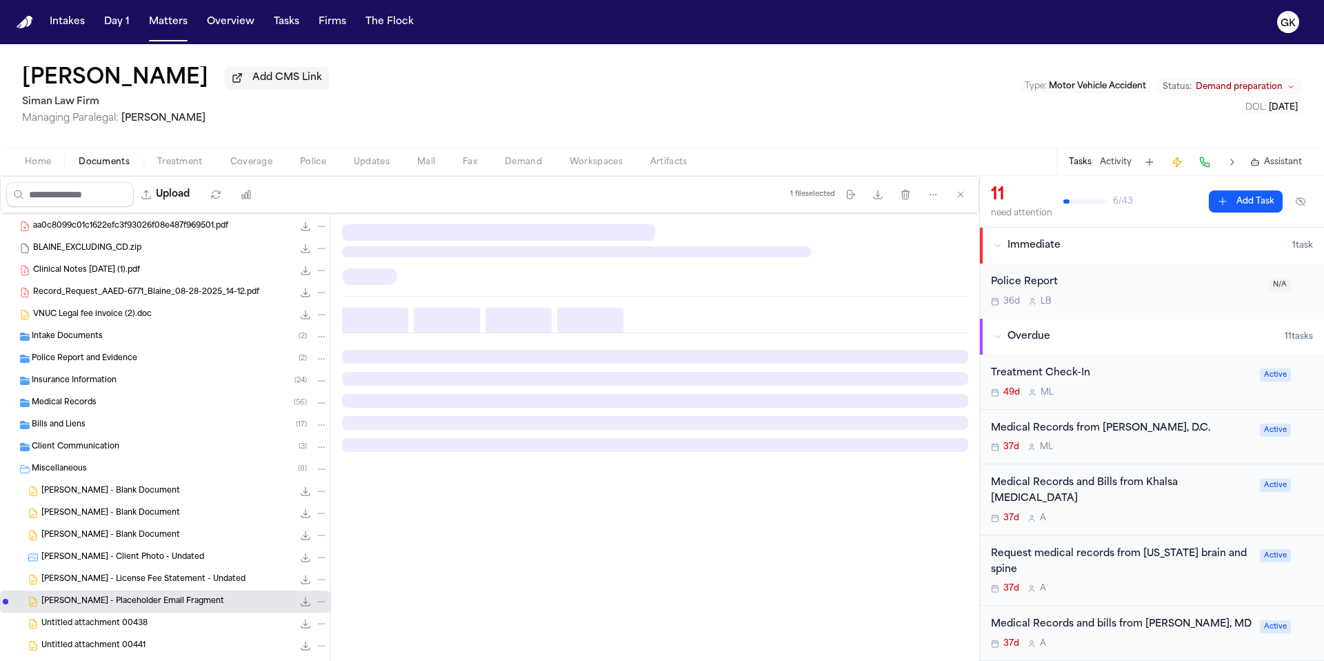
click at [119, 343] on div "Intake Documents ( 2 )" at bounding box center [180, 336] width 296 height 12
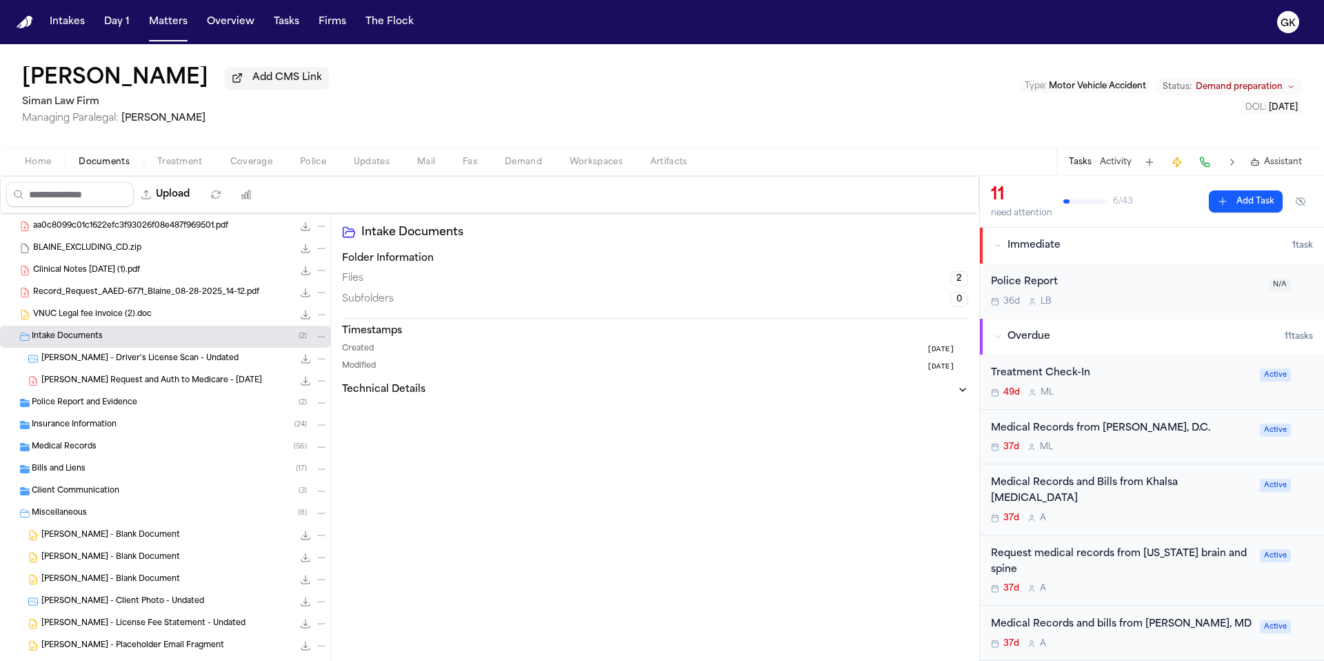
click at [132, 423] on div "Insurance Information ( 24 )" at bounding box center [180, 425] width 296 height 12
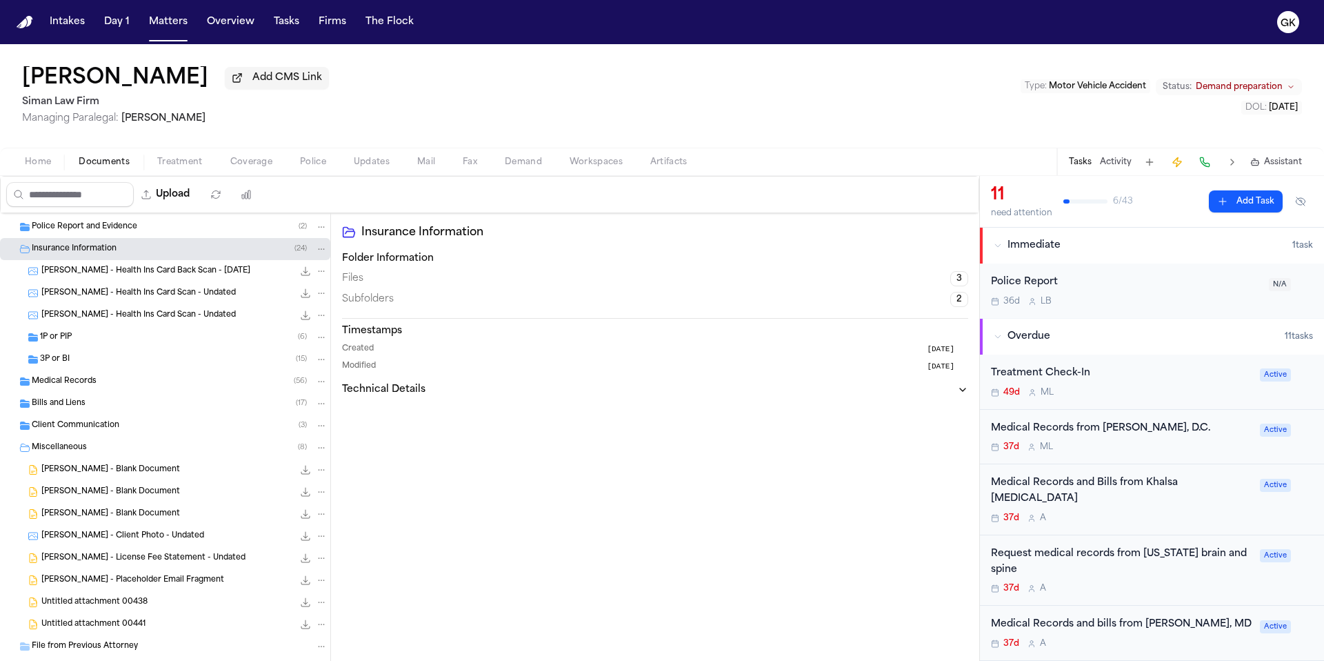
scroll to position [293, 0]
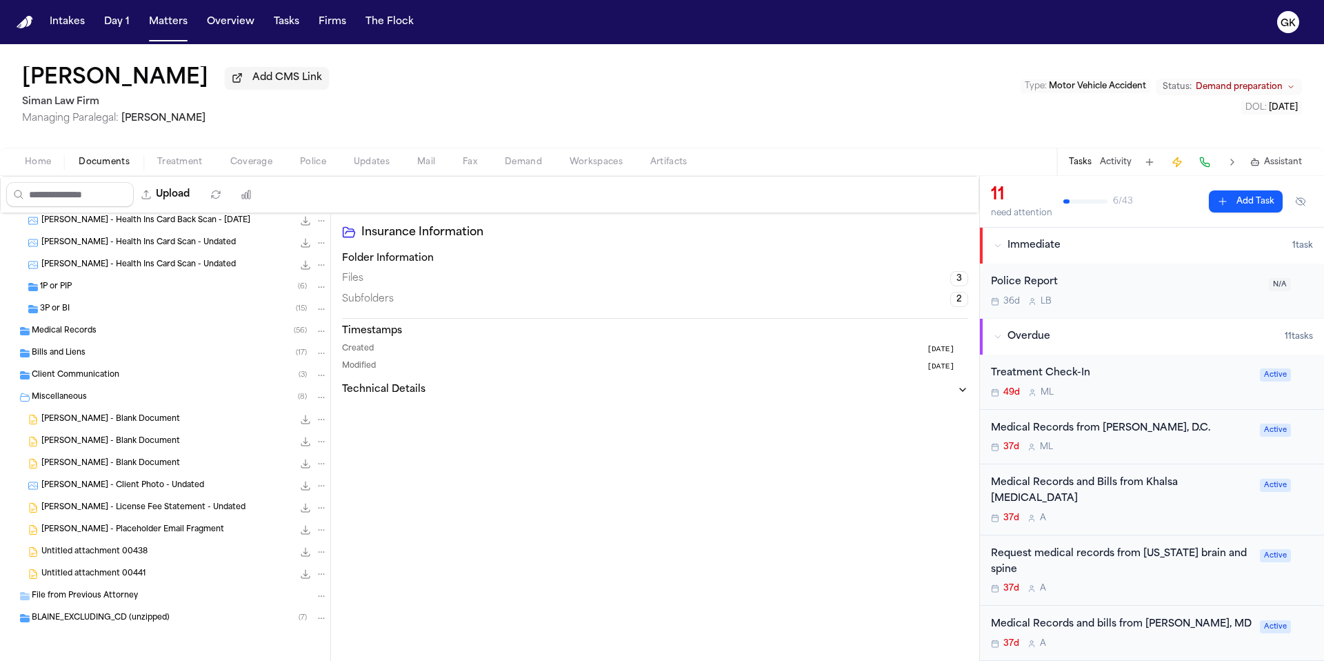
click at [144, 598] on div "File from Previous Attorney" at bounding box center [180, 596] width 296 height 12
click at [147, 600] on div "File from Previous Attorney" at bounding box center [180, 596] width 296 height 12
click at [144, 623] on div "BLAINE_EXCLUDING_CD (unzipped) ( 7 )" at bounding box center [180, 618] width 296 height 12
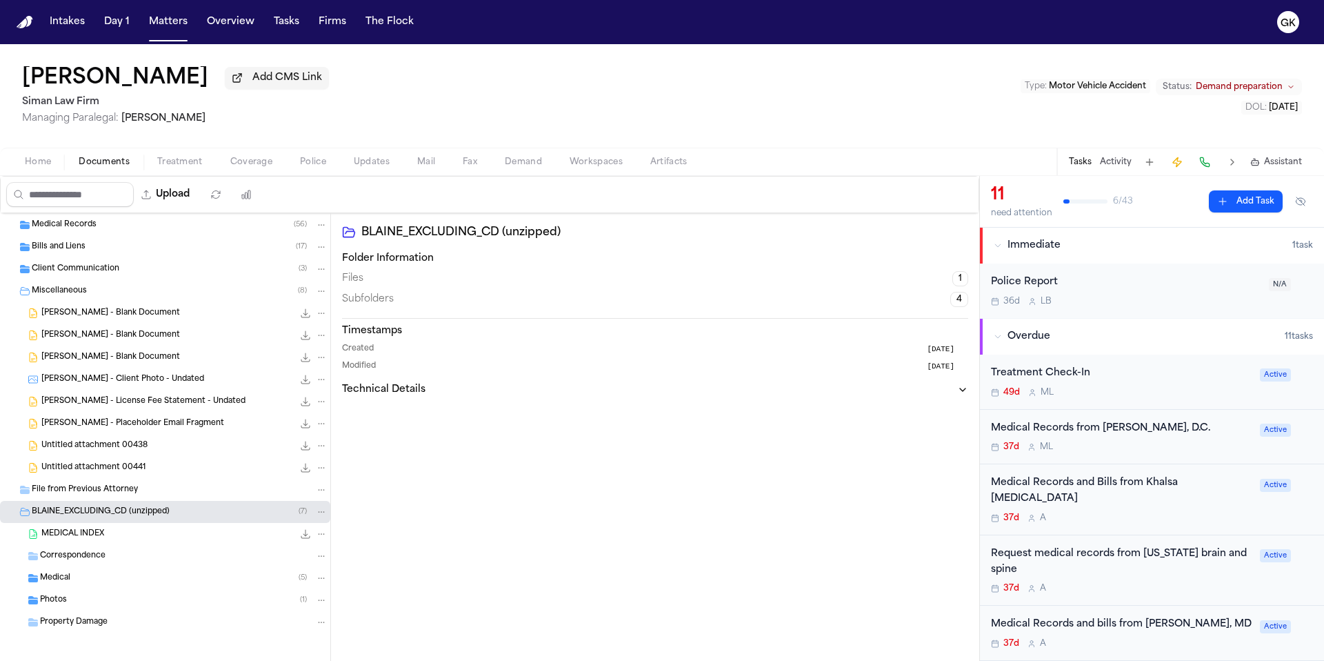
scroll to position [403, 0]
click at [95, 566] on div "Medical ( 5 )" at bounding box center [165, 574] width 330 height 22
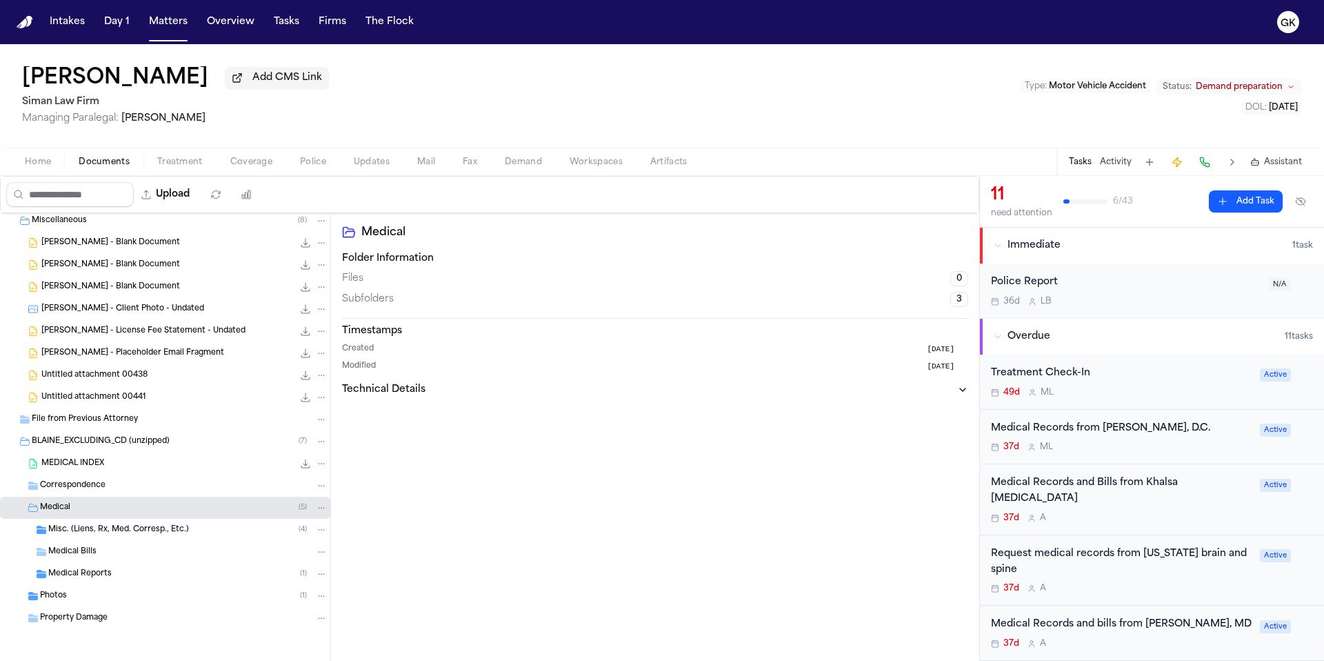
click at [101, 599] on div "Photos ( 1 )" at bounding box center [184, 596] width 288 height 12
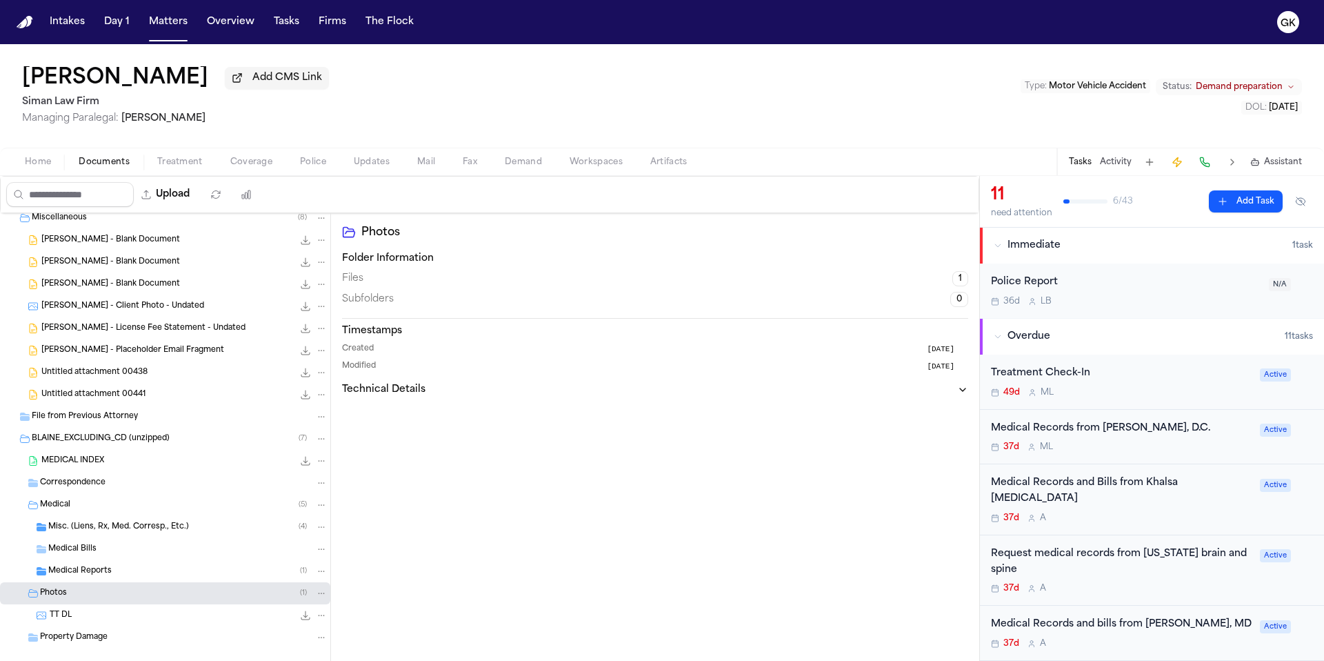
scroll to position [492, 0]
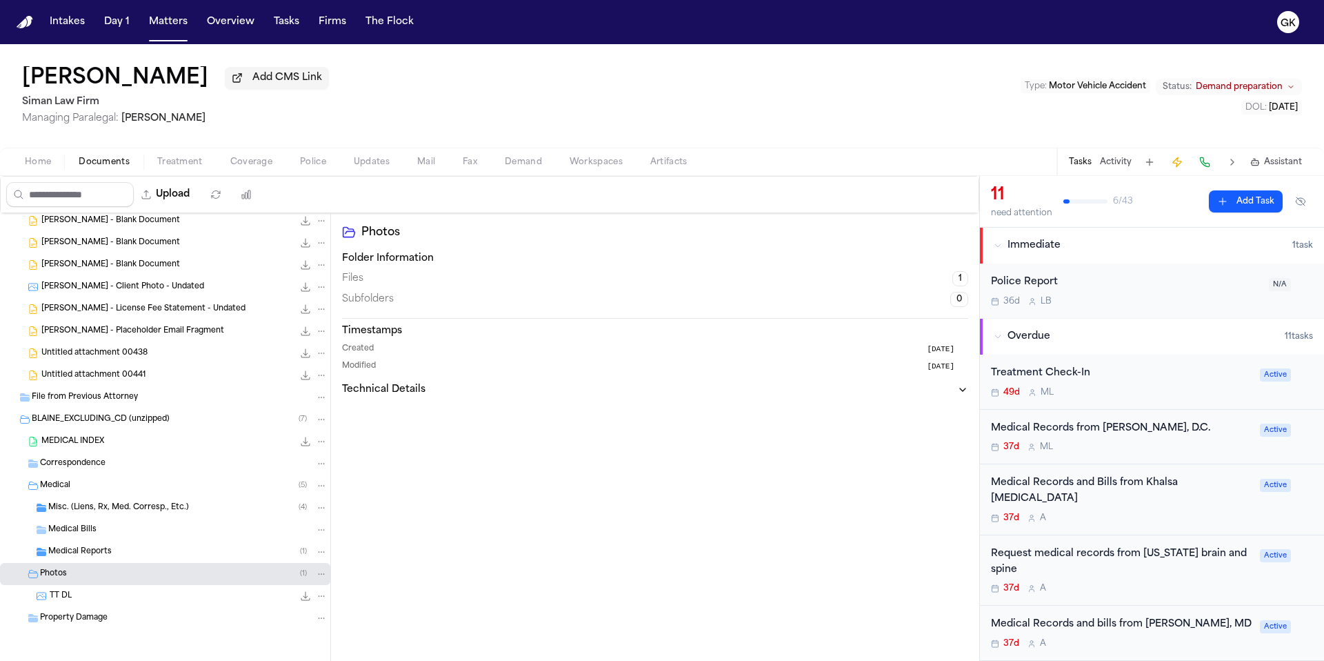
click at [117, 613] on div "Property Damage" at bounding box center [184, 618] width 288 height 12
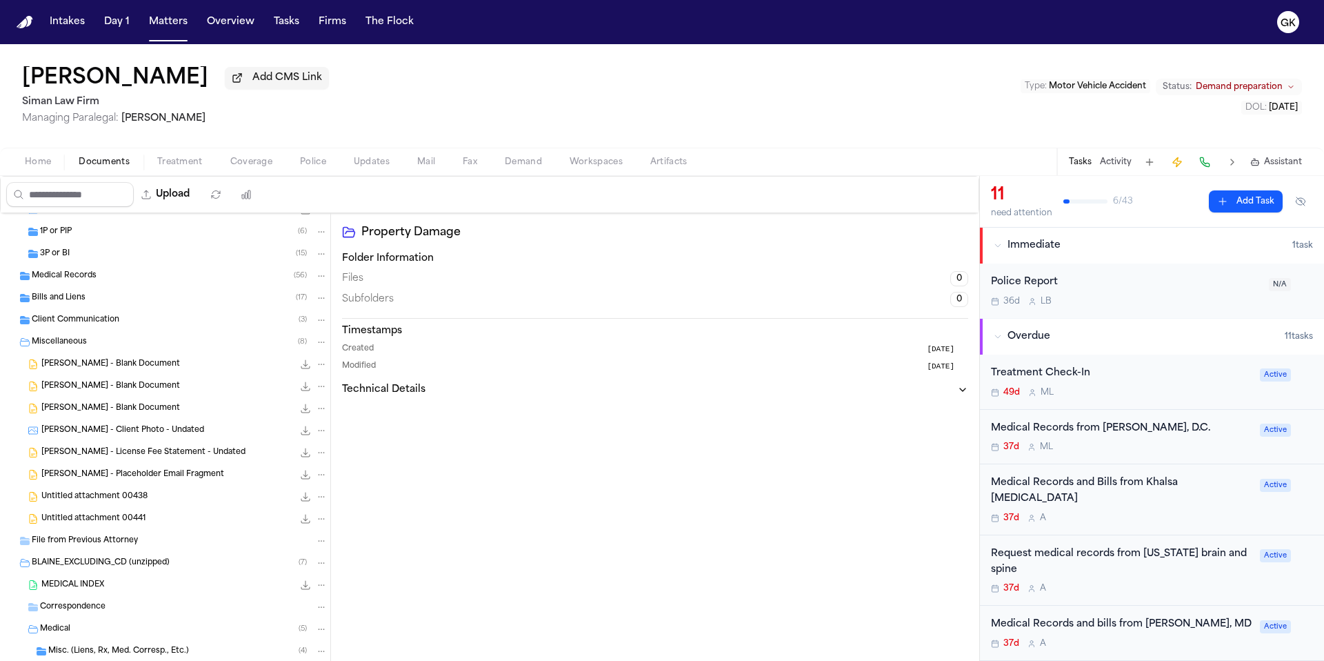
scroll to position [0, 0]
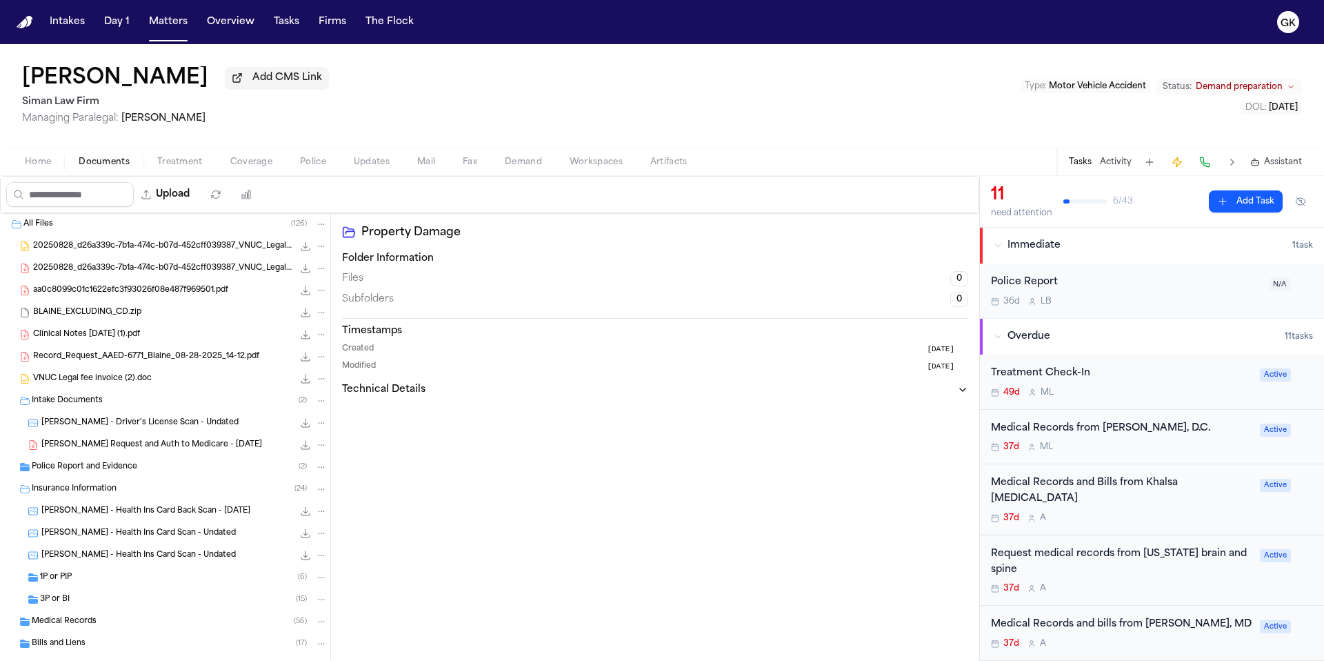
click at [124, 251] on span "20250828_d26a339c-7b1a-474c-b07d-452cff039387_VNUC_Legal_fee_invoice_2.doc.doc" at bounding box center [163, 247] width 260 height 12
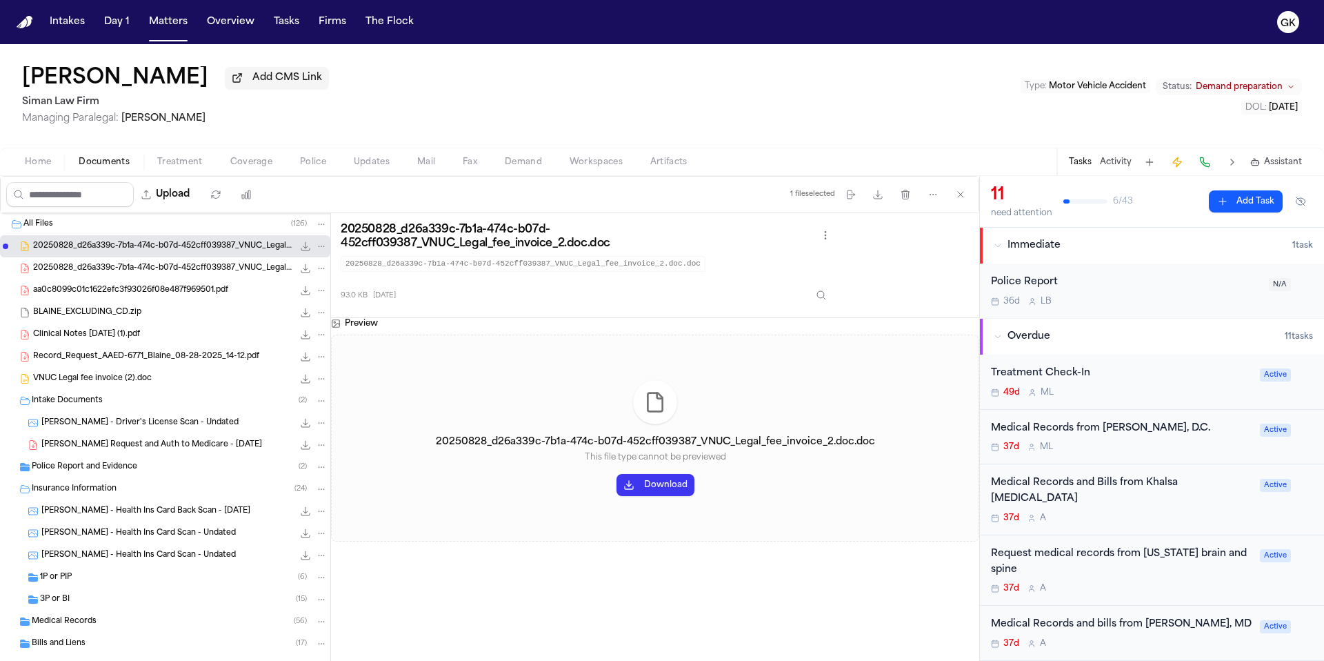
click at [126, 471] on span "Police Report and Evidence" at bounding box center [84, 467] width 105 height 12
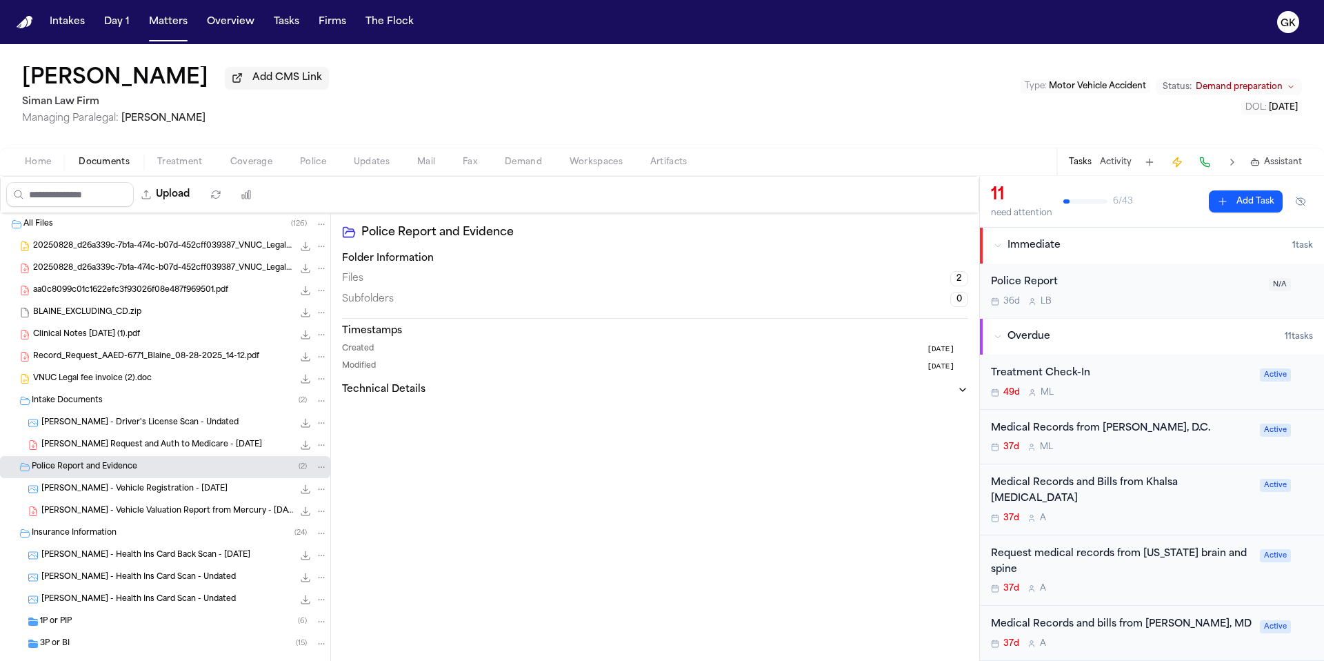
click at [143, 305] on div "BLAINE_EXCLUDING_CD.zip 19.8 MB • ZIP" at bounding box center [165, 312] width 330 height 22
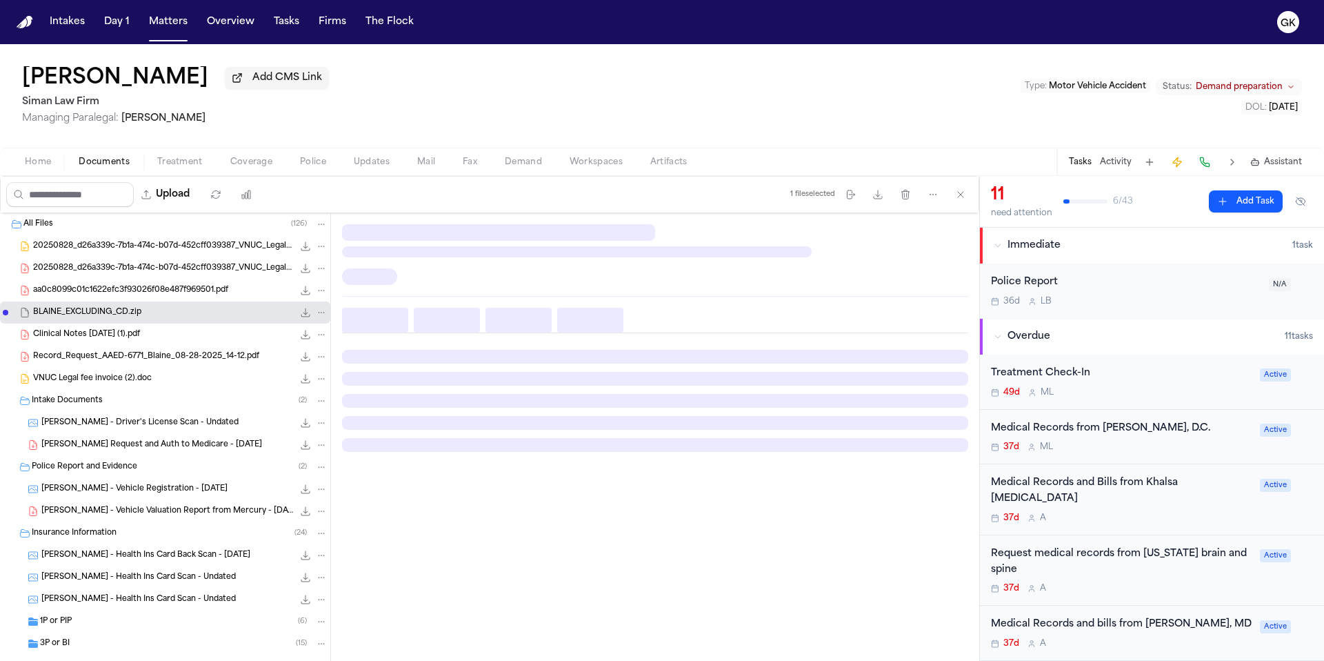
click at [151, 559] on span "[PERSON_NAME] - Health Ins Card Back Scan - [DATE]" at bounding box center [145, 556] width 209 height 12
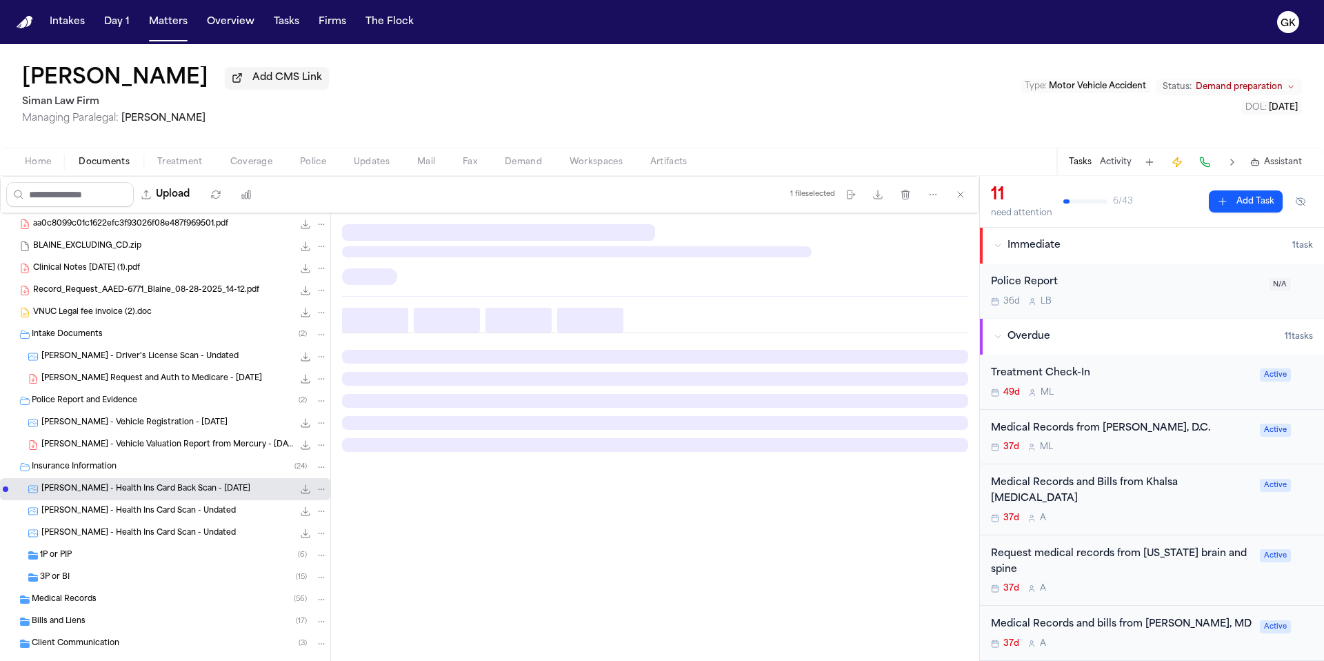
scroll to position [72, 0]
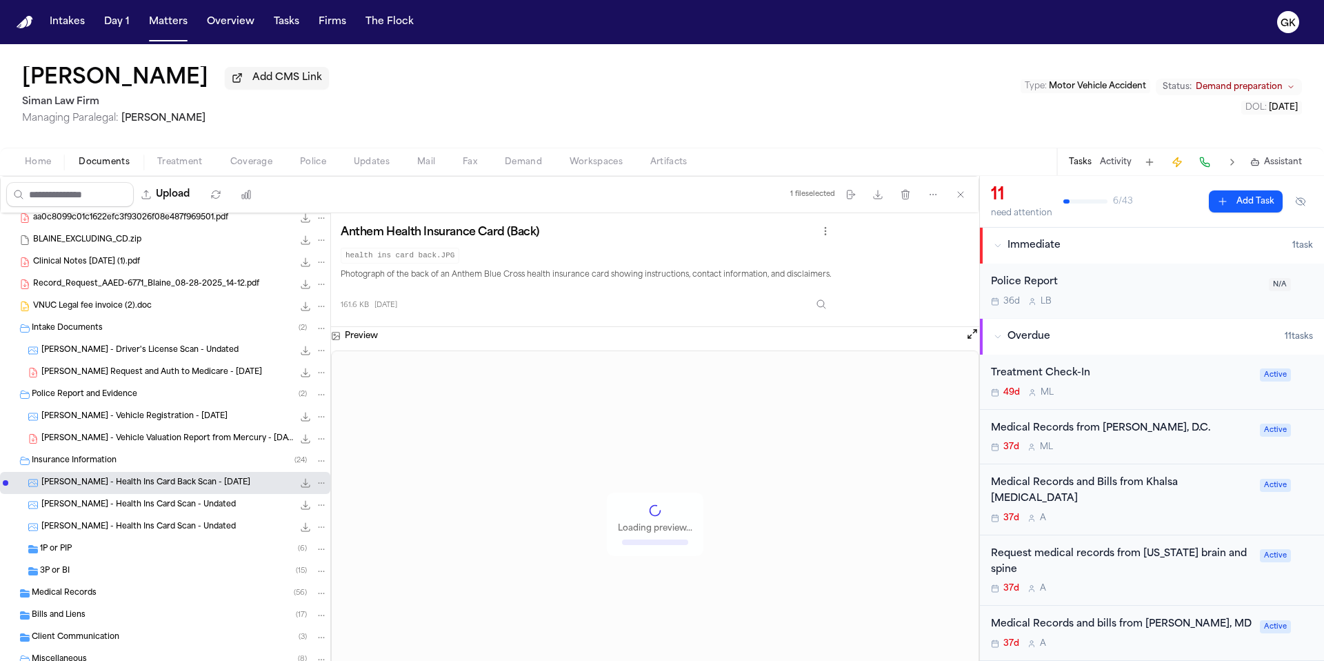
click at [137, 555] on div "1P or PIP ( 6 )" at bounding box center [184, 549] width 288 height 12
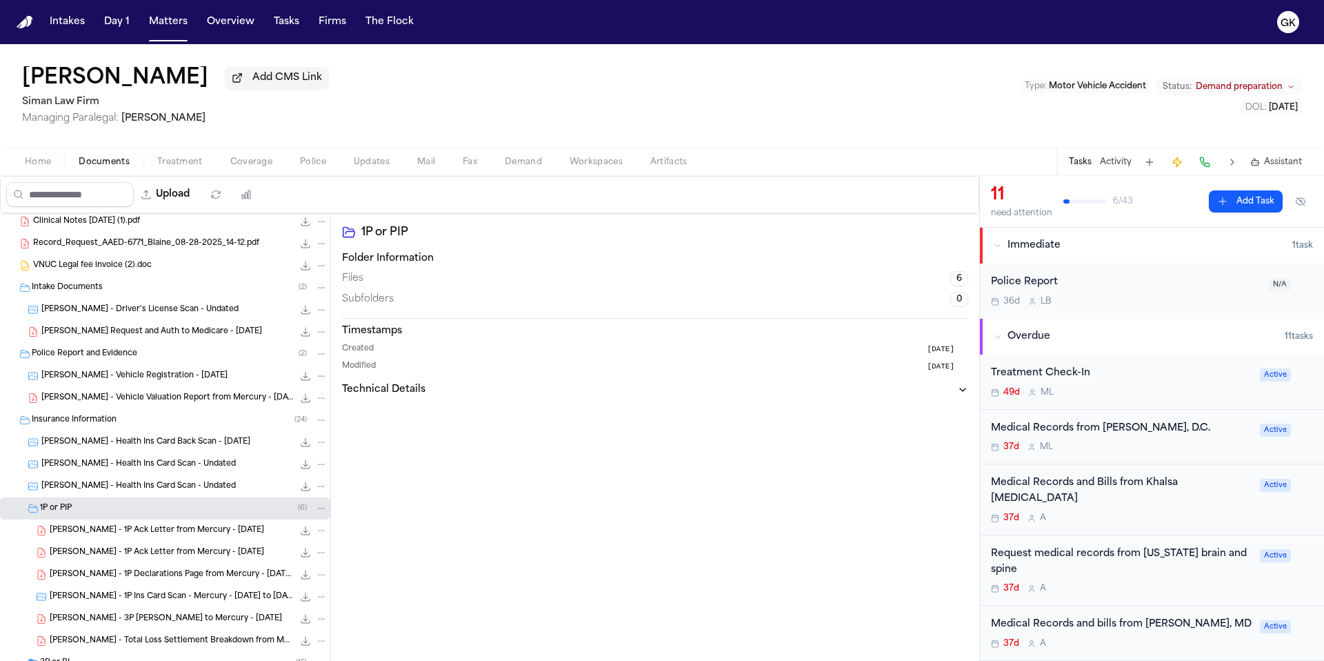
scroll to position [292, 0]
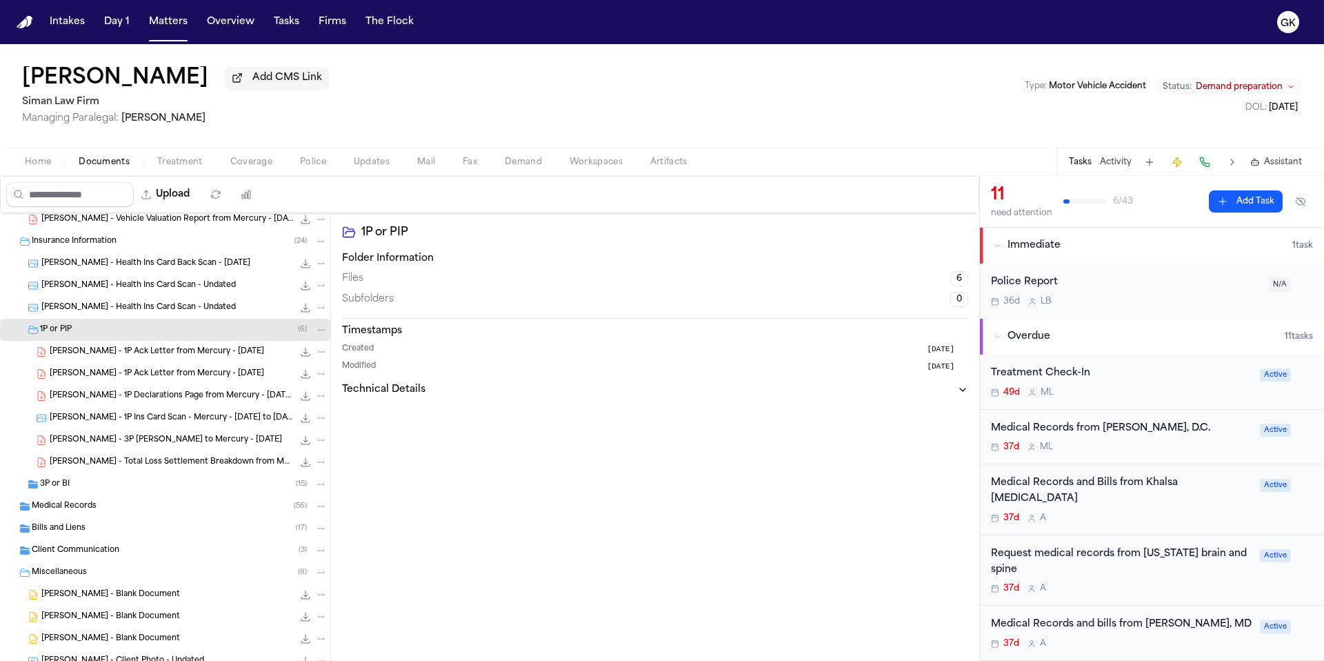
click at [159, 359] on div "[PERSON_NAME] - 1P Ack Letter from Mercury - [DATE] 61.5 KB • PDF" at bounding box center [189, 352] width 278 height 14
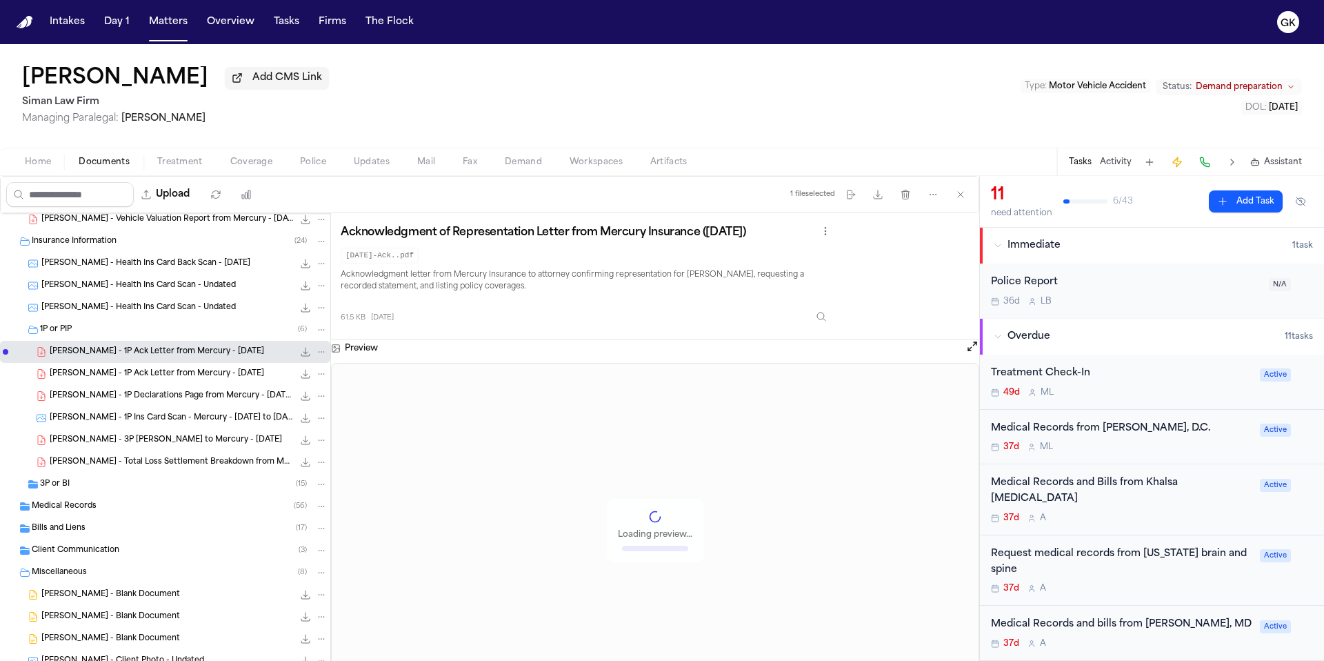
click at [185, 446] on span "[PERSON_NAME] - 3P [PERSON_NAME] to Mercury - [DATE]" at bounding box center [166, 440] width 232 height 12
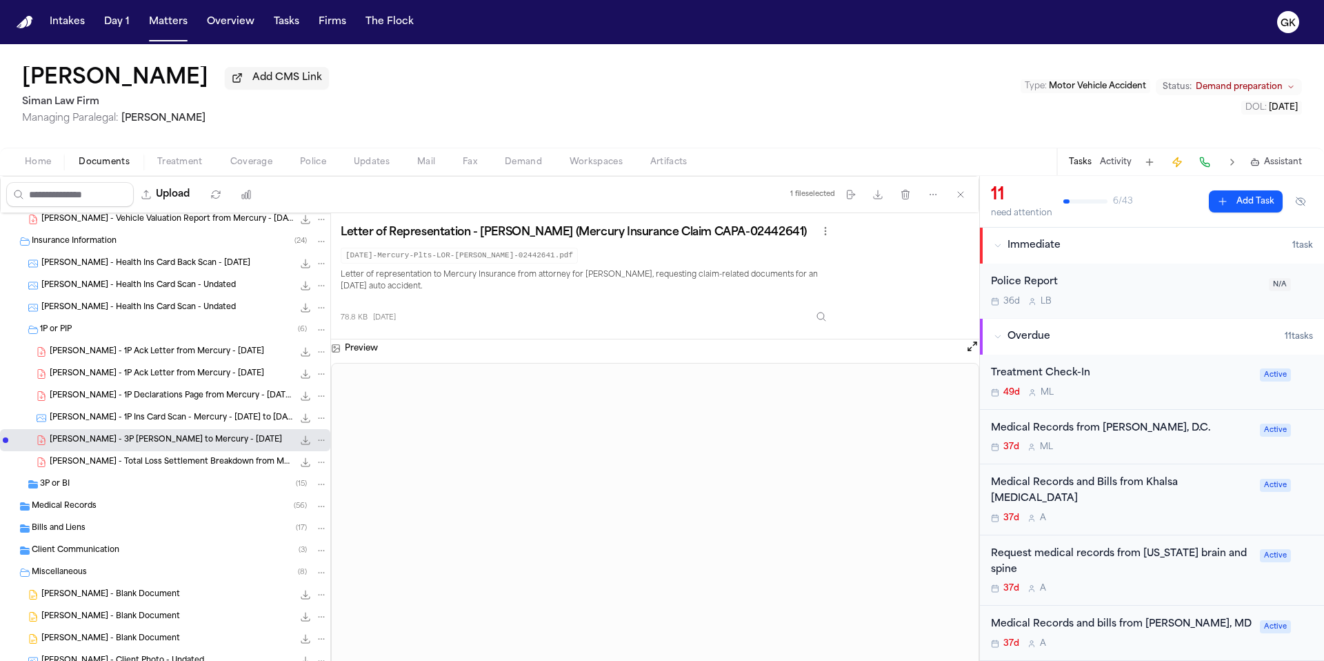
click at [150, 359] on div "[PERSON_NAME] - 1P Ack Letter from Mercury - [DATE] 61.5 KB • PDF" at bounding box center [189, 352] width 278 height 14
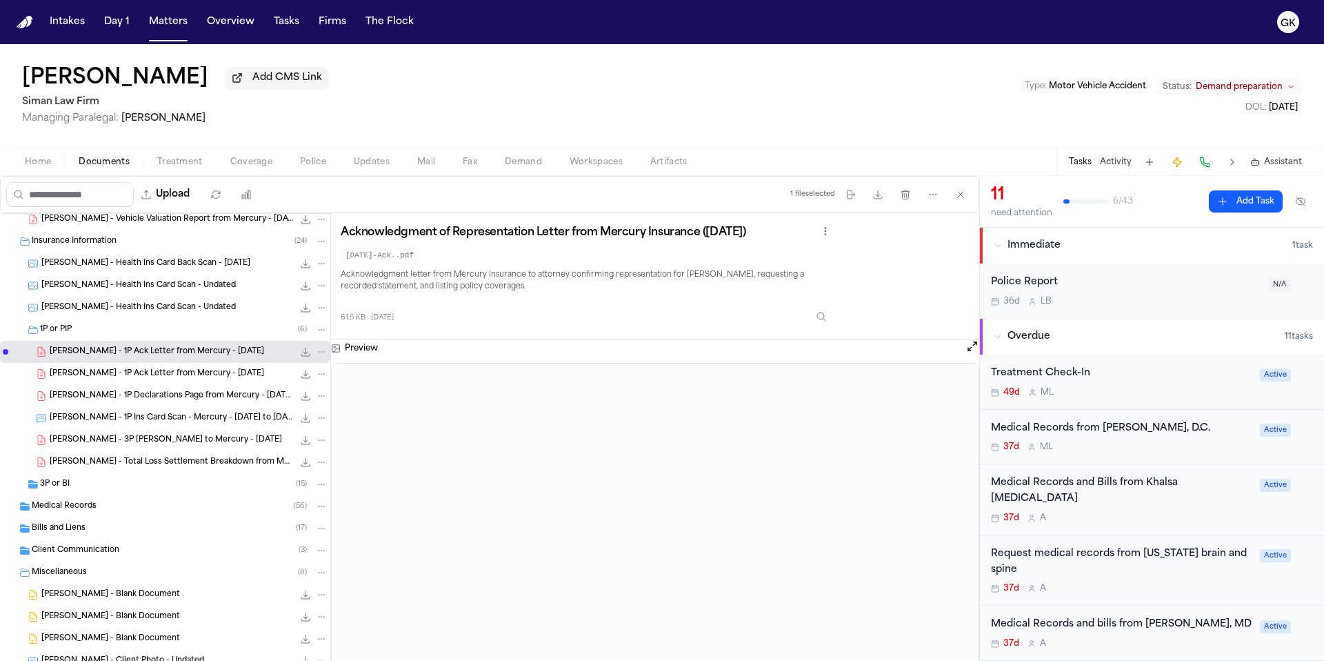
click at [154, 443] on span "[PERSON_NAME] - 3P [PERSON_NAME] to Mercury - [DATE]" at bounding box center [166, 440] width 232 height 12
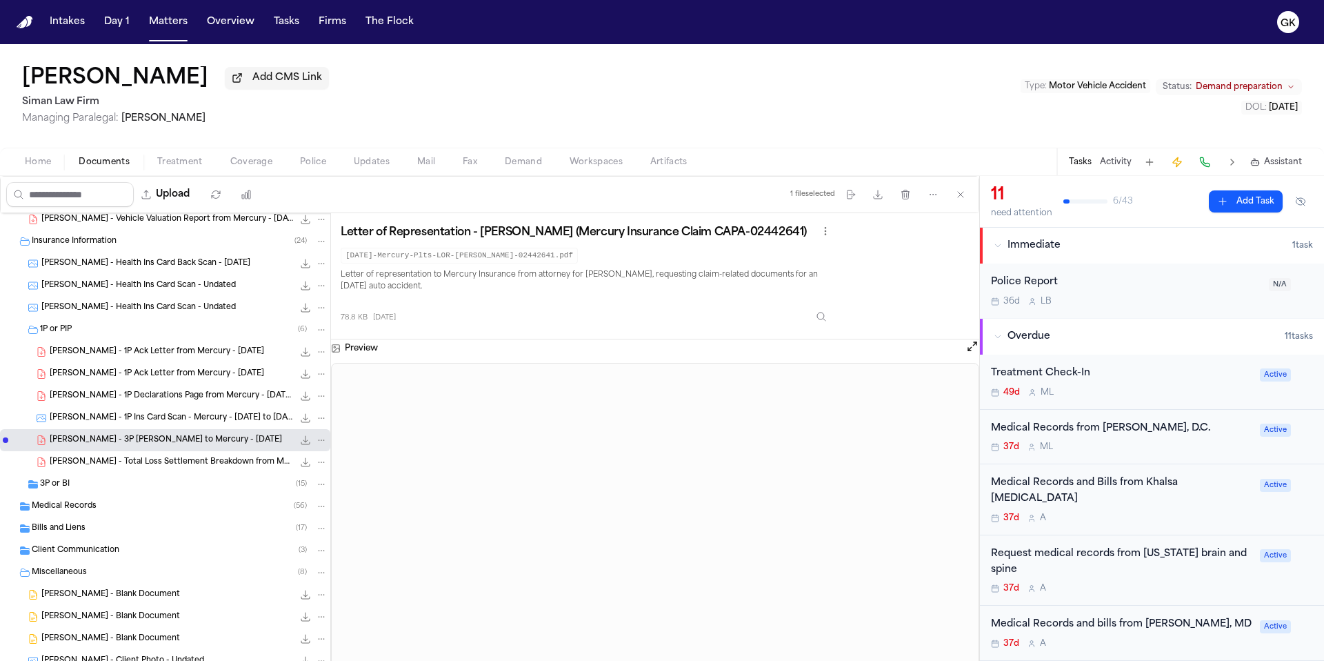
click at [144, 465] on span "[PERSON_NAME] - Total Loss Settlement Breakdown from Mercury - [DATE]" at bounding box center [171, 462] width 243 height 12
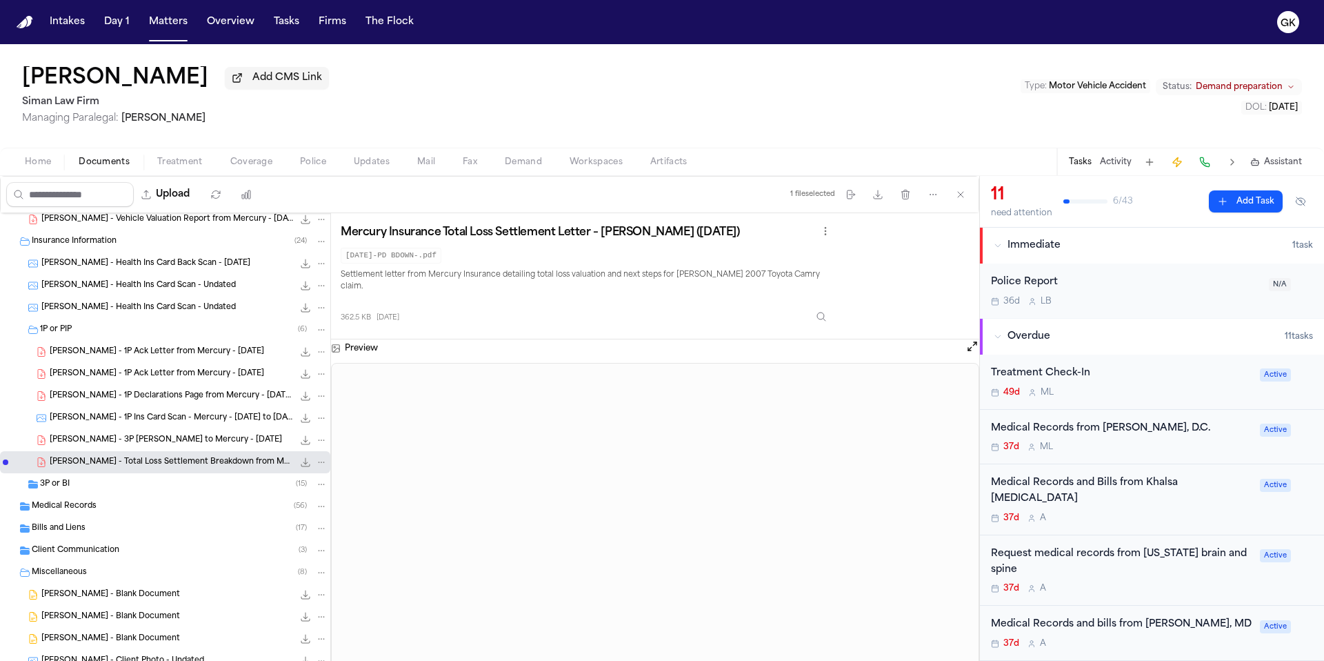
click at [93, 499] on div "Medical Records ( 56 )" at bounding box center [165, 506] width 330 height 22
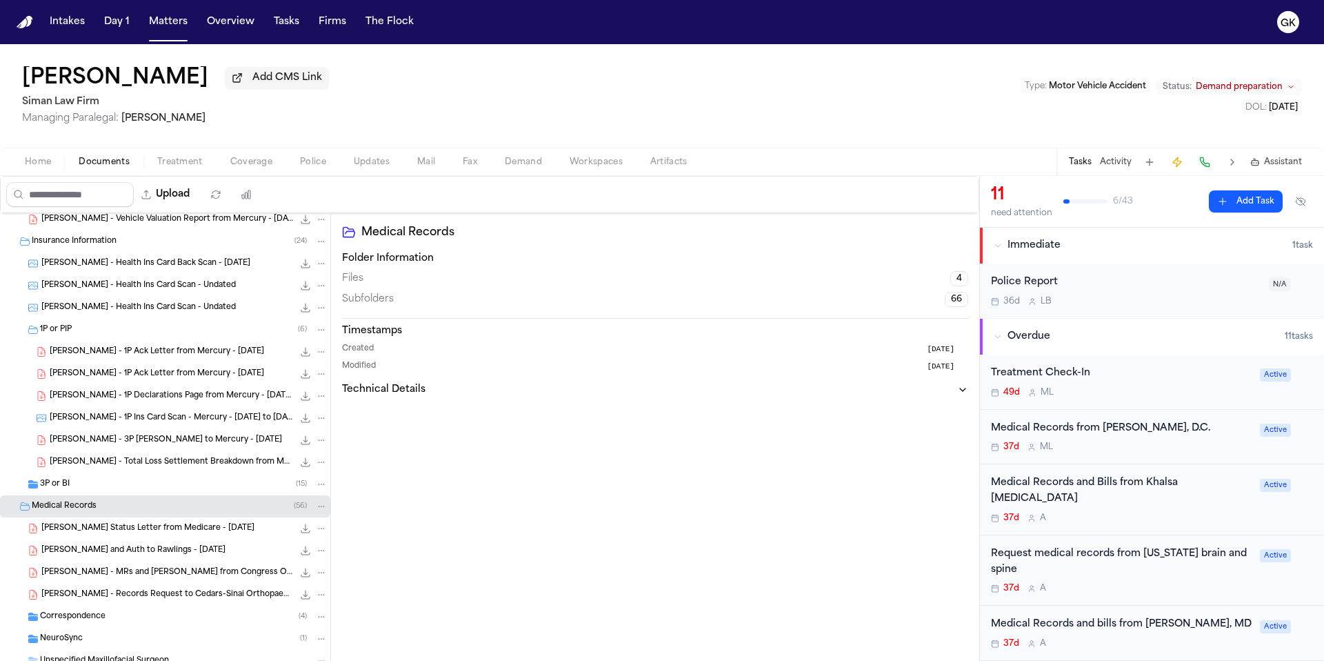
click at [147, 547] on span "[PERSON_NAME] and Auth to Rawlings - [DATE]" at bounding box center [133, 551] width 184 height 12
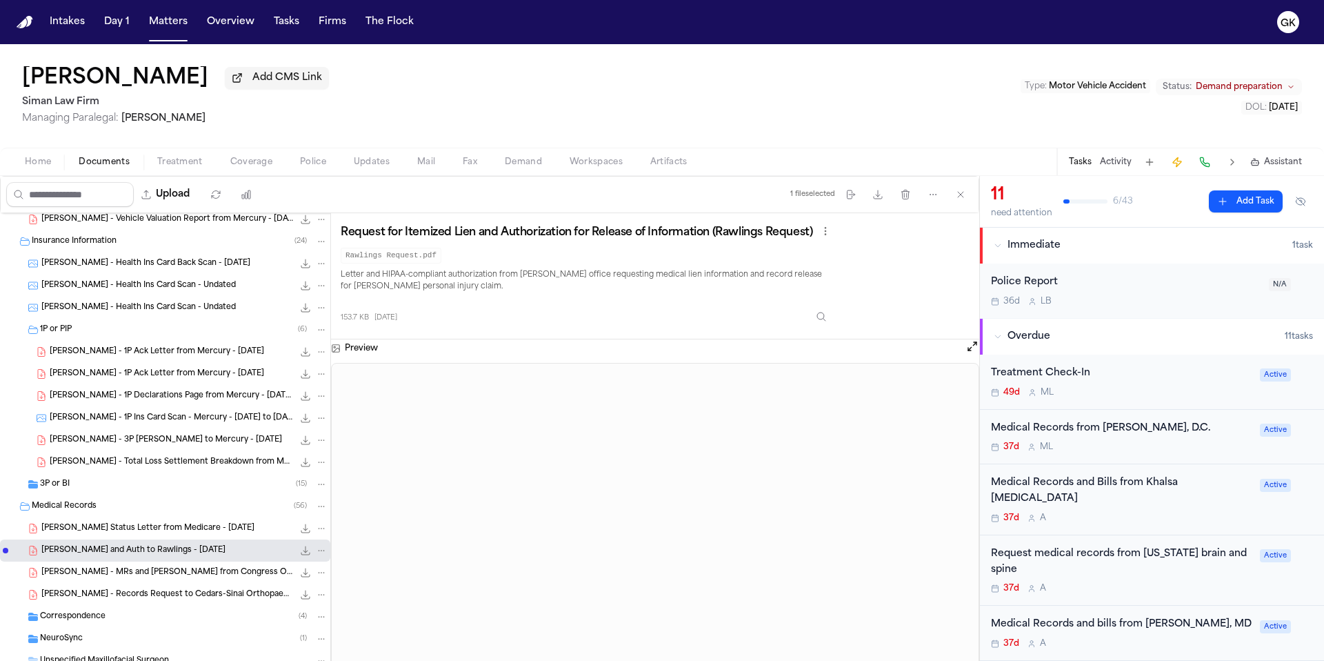
click at [127, 442] on span "[PERSON_NAME] - 3P [PERSON_NAME] to Mercury - [DATE]" at bounding box center [166, 440] width 232 height 12
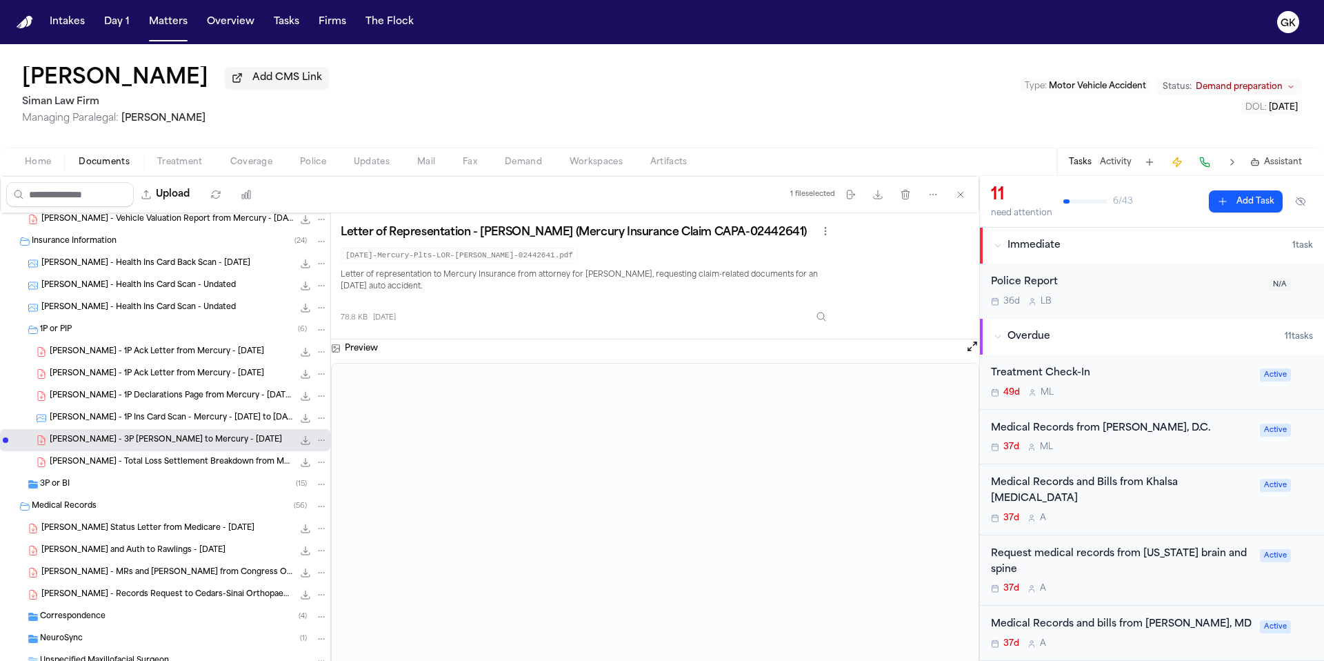
click at [154, 599] on span "[PERSON_NAME] - Records Request to Cedars-Sinai Orthopaedics - [DATE]" at bounding box center [167, 595] width 252 height 12
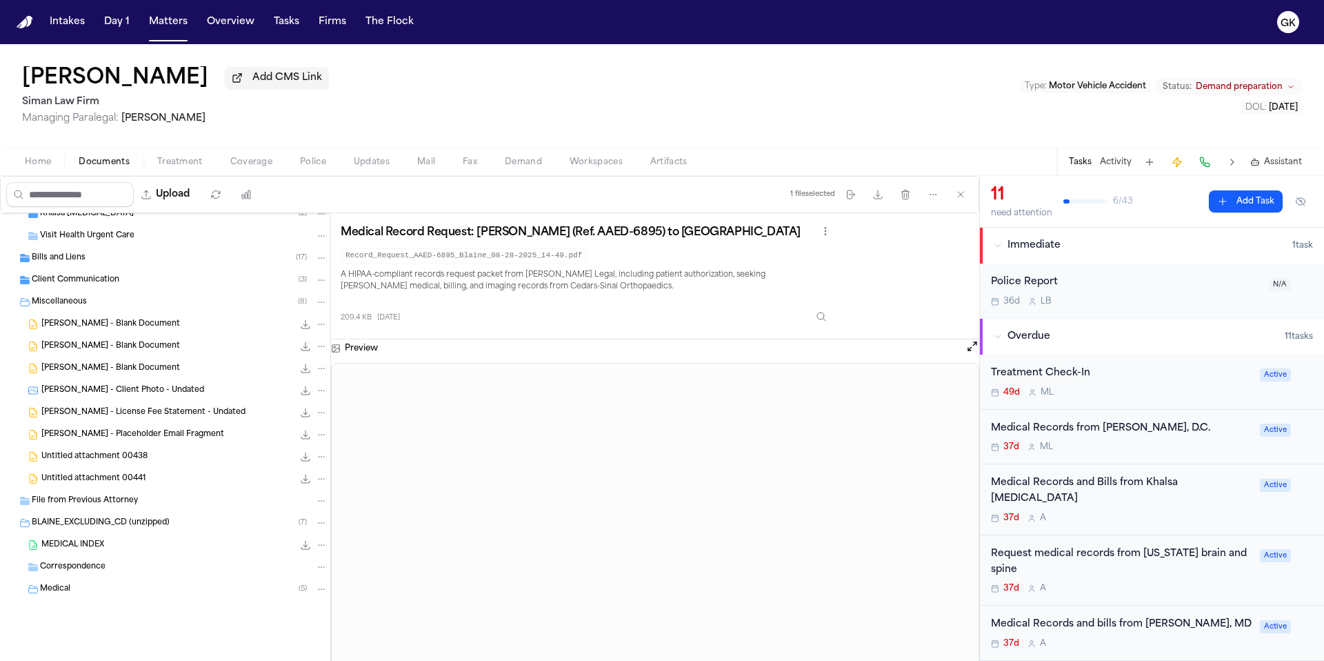
scroll to position [2213, 0]
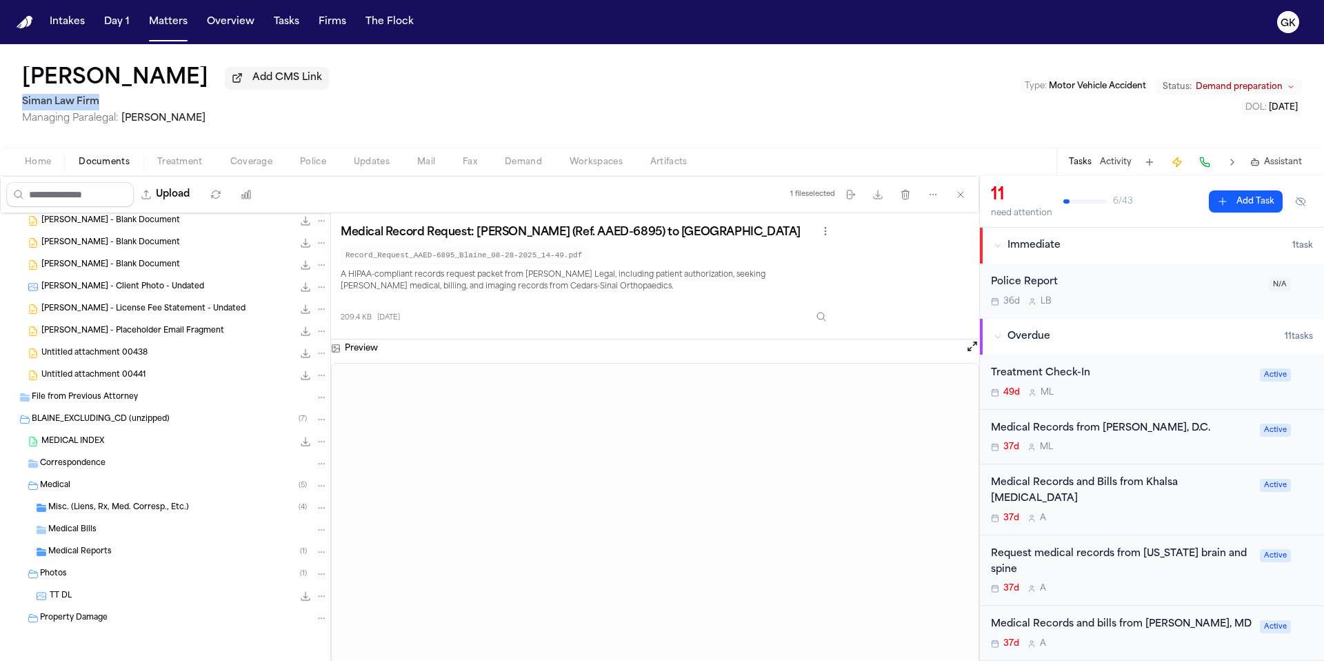
drag, startPoint x: 109, startPoint y: 109, endPoint x: 12, endPoint y: 104, distance: 96.7
click at [12, 104] on div "[PERSON_NAME] Add CMS Link Siman Law Firm Managing Paralegal: [PERSON_NAME] Typ…" at bounding box center [662, 95] width 1324 height 103
copy h2 "Siman Law Firm"
